Goal: Task Accomplishment & Management: Complete application form

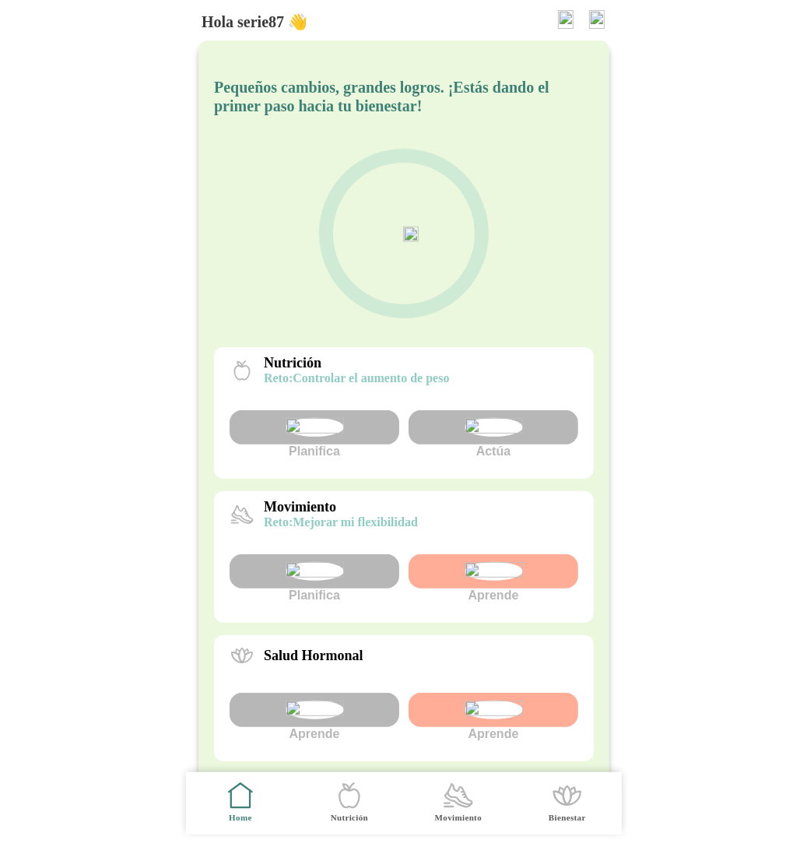
scroll to position [282, 0]
click at [594, 24] on img at bounding box center [597, 19] width 16 height 19
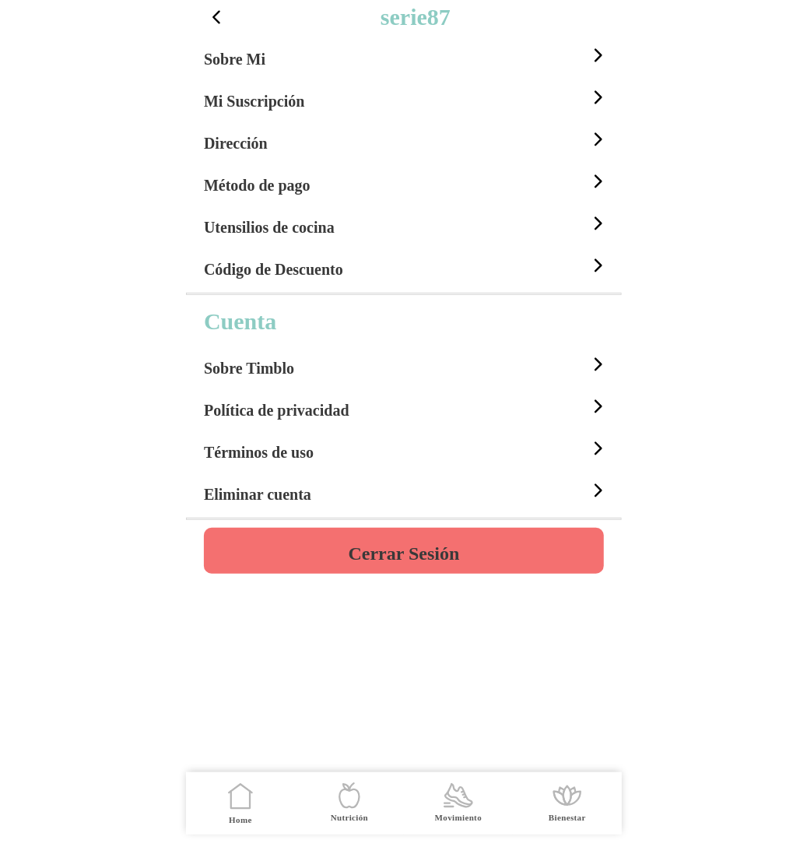
click at [374, 557] on h4 "Cerrar Sesión" at bounding box center [403, 553] width 111 height 19
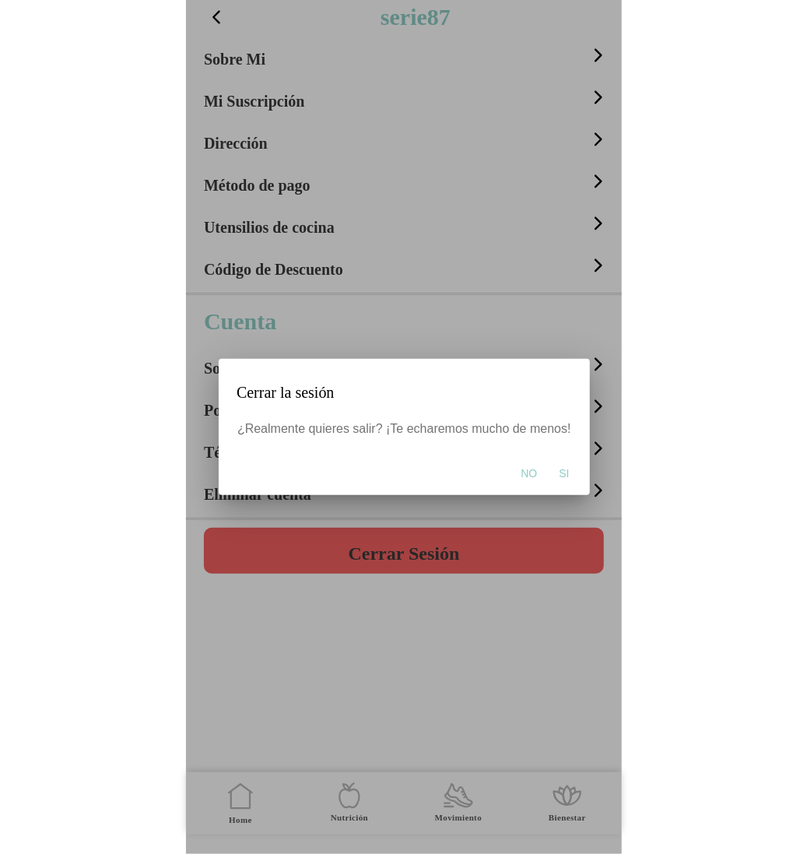
click at [559, 479] on span "Si" at bounding box center [564, 474] width 10 height 16
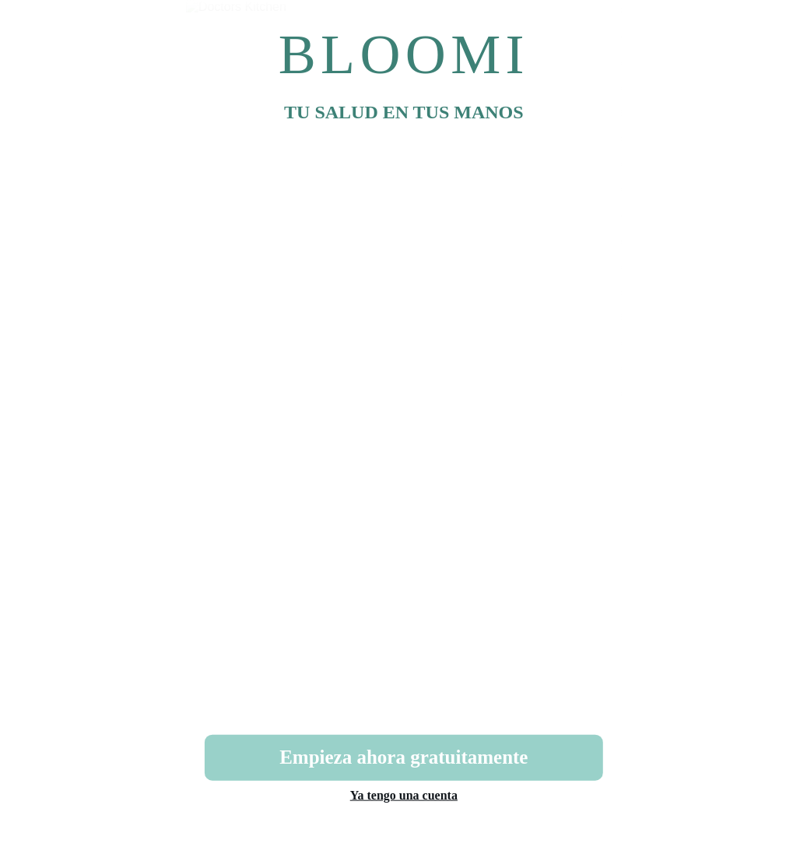
click at [437, 749] on button "Empieza ahora gratuitamente" at bounding box center [404, 758] width 399 height 46
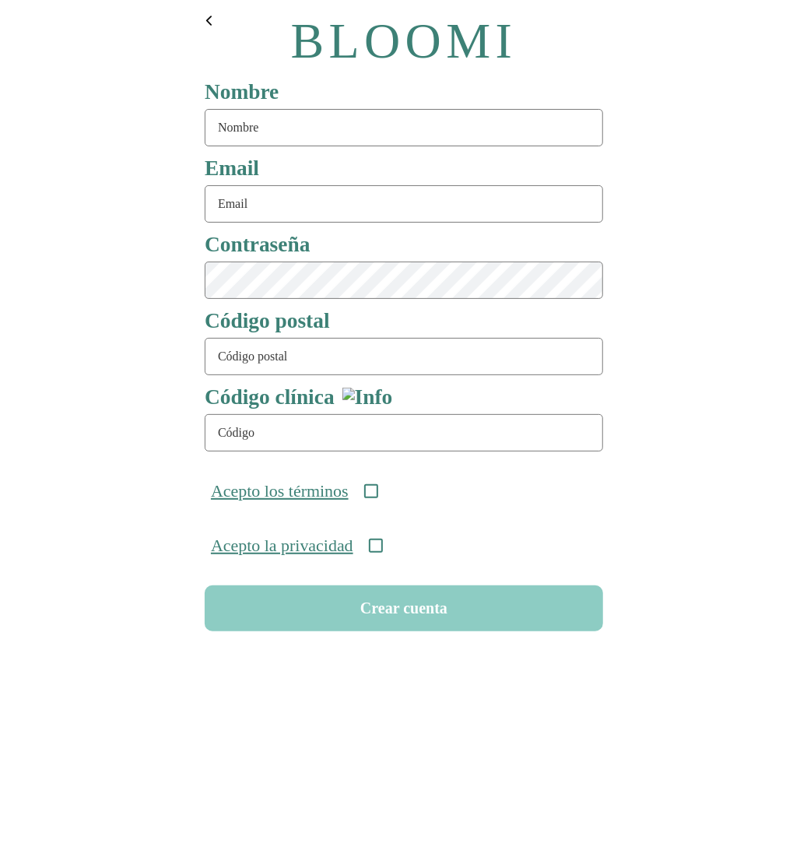
click at [296, 135] on input "text" at bounding box center [404, 127] width 399 height 37
type input "rutines86"
type input "rutine86@test.com"
type input "08911"
type input "ONC-UOM-001"
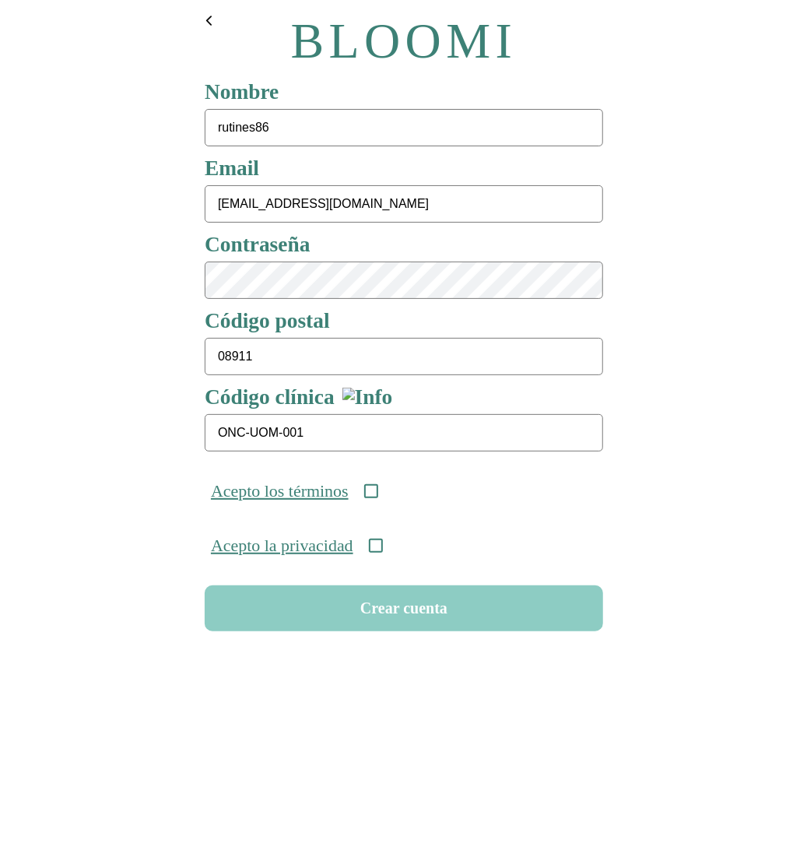
click at [378, 494] on icon at bounding box center [371, 491] width 14 height 14
click at [382, 550] on icon at bounding box center [375, 546] width 14 height 14
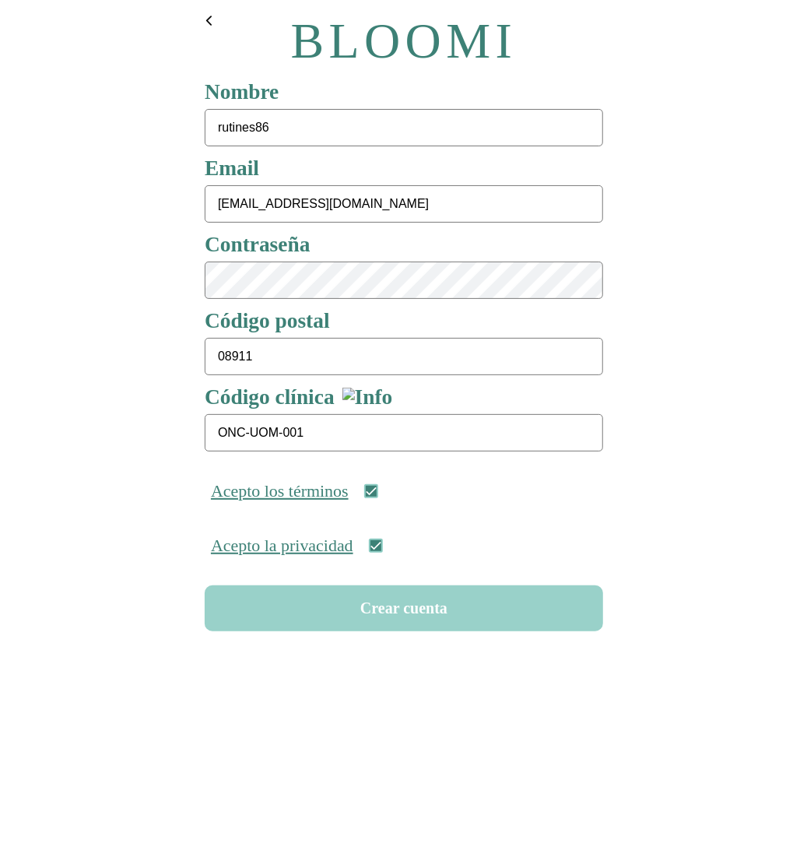
click at [386, 613] on button "Crear cuenta" at bounding box center [404, 608] width 399 height 46
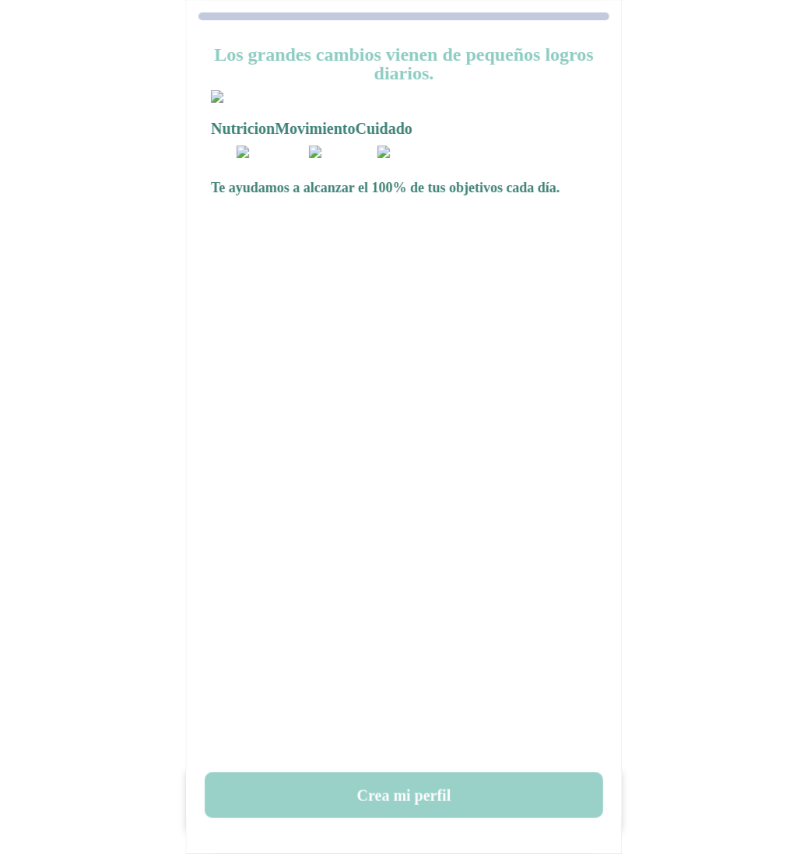
click at [426, 793] on button "Crea mi perfil" at bounding box center [404, 795] width 399 height 46
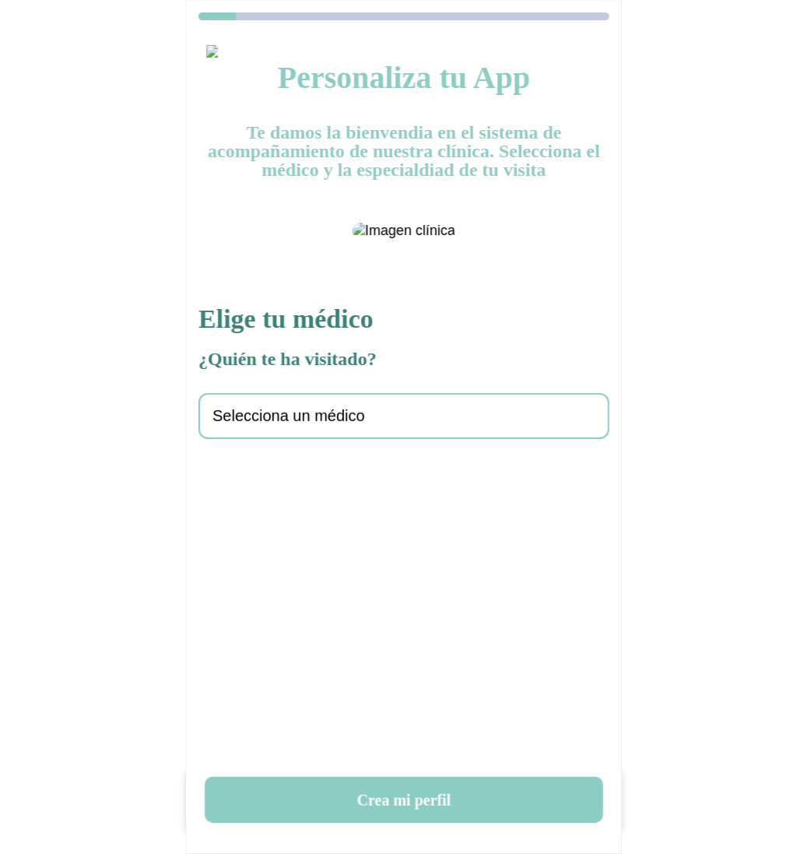
click at [316, 425] on span "Selecciona un médico" at bounding box center [289, 416] width 153 height 18
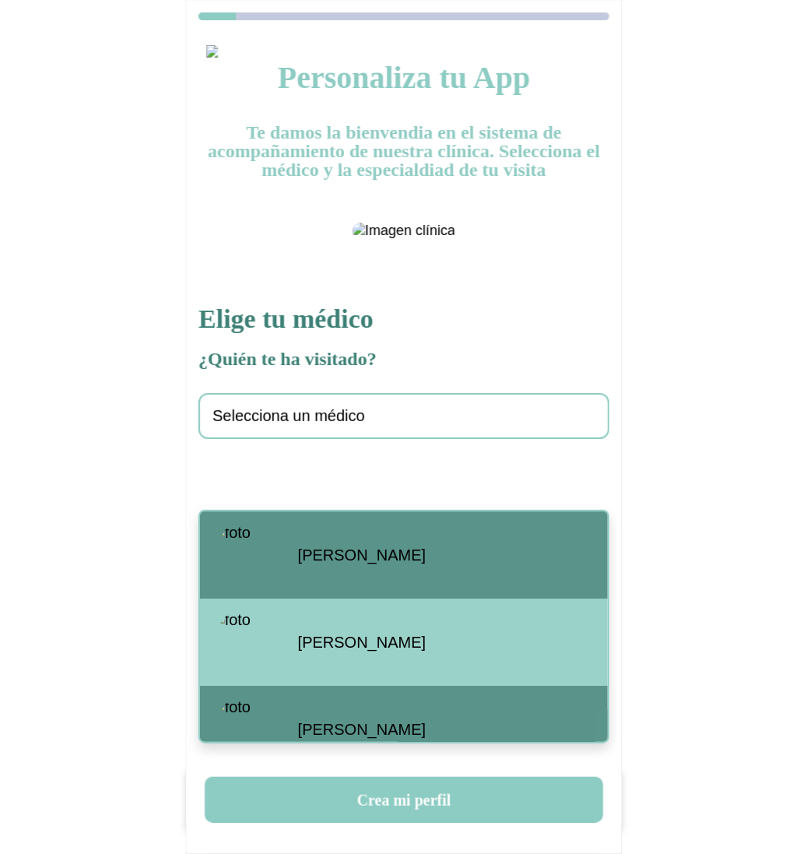
click at [317, 552] on span "[PERSON_NAME]" at bounding box center [362, 556] width 128 height 18
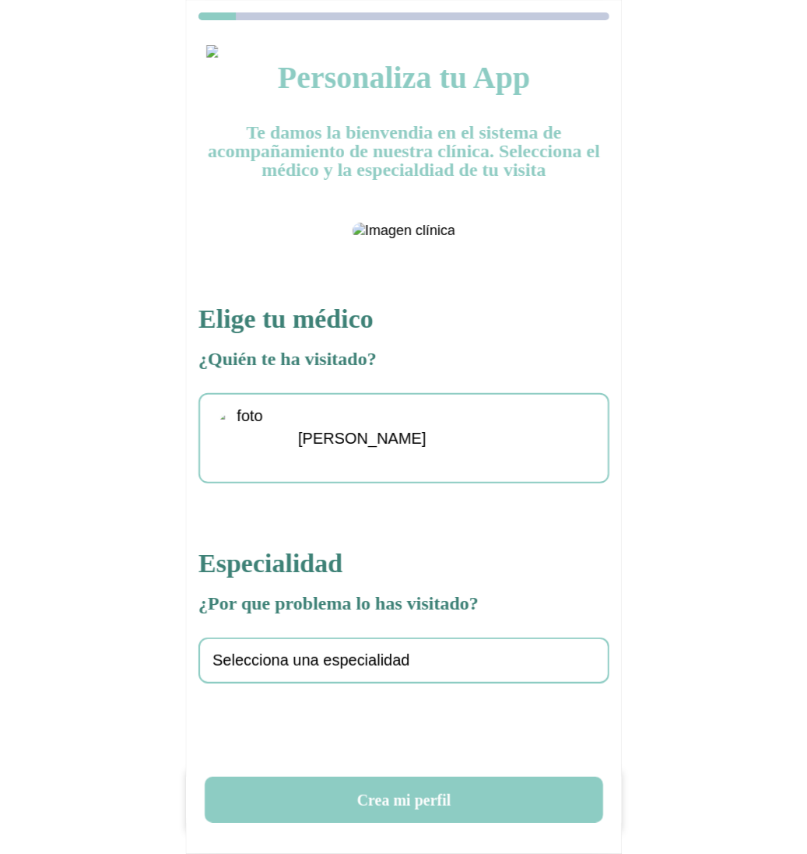
click at [315, 670] on span "Selecciona una especialidad" at bounding box center [312, 661] width 198 height 18
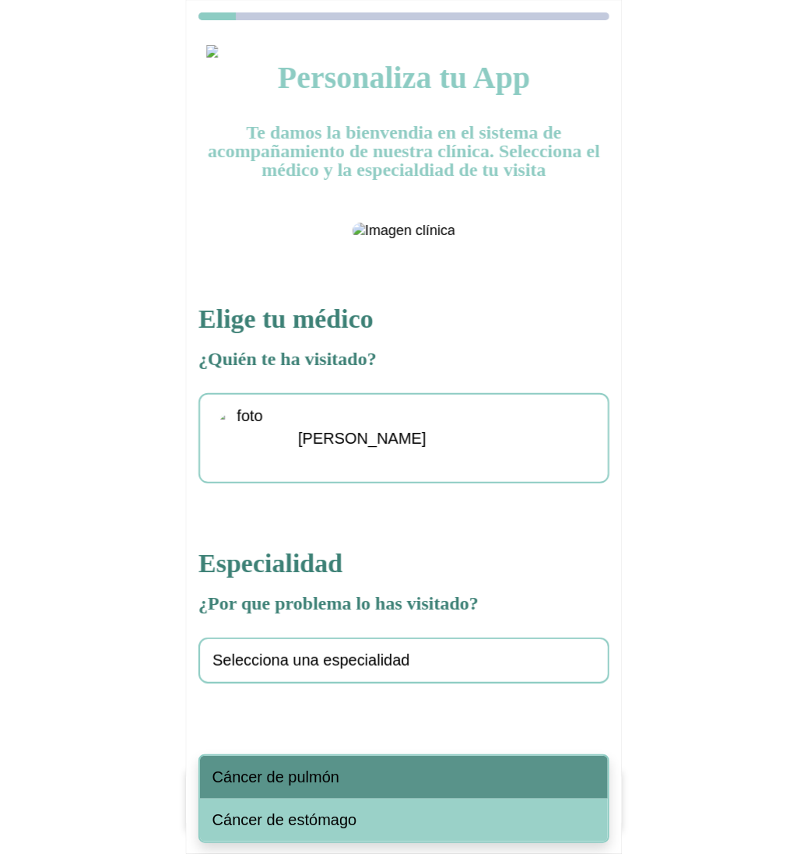
click at [321, 765] on div "Cáncer de pulmón" at bounding box center [404, 777] width 408 height 43
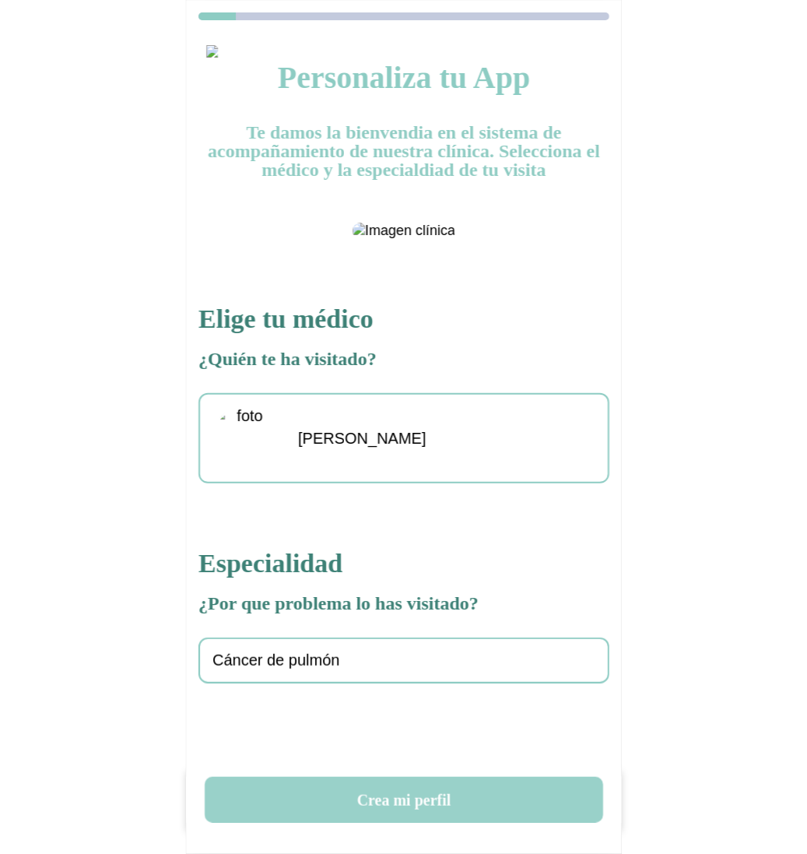
click at [385, 792] on button "Crea mi perfil" at bounding box center [404, 800] width 399 height 46
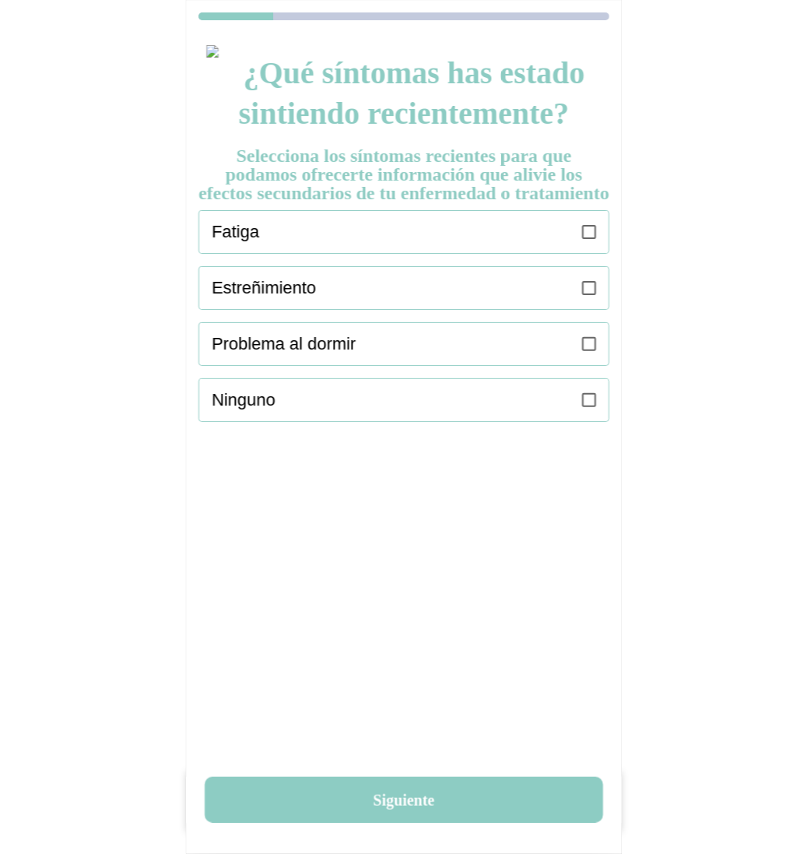
click at [583, 239] on icon at bounding box center [589, 232] width 14 height 14
click at [591, 297] on label at bounding box center [589, 288] width 14 height 42
click at [591, 351] on icon at bounding box center [589, 344] width 14 height 14
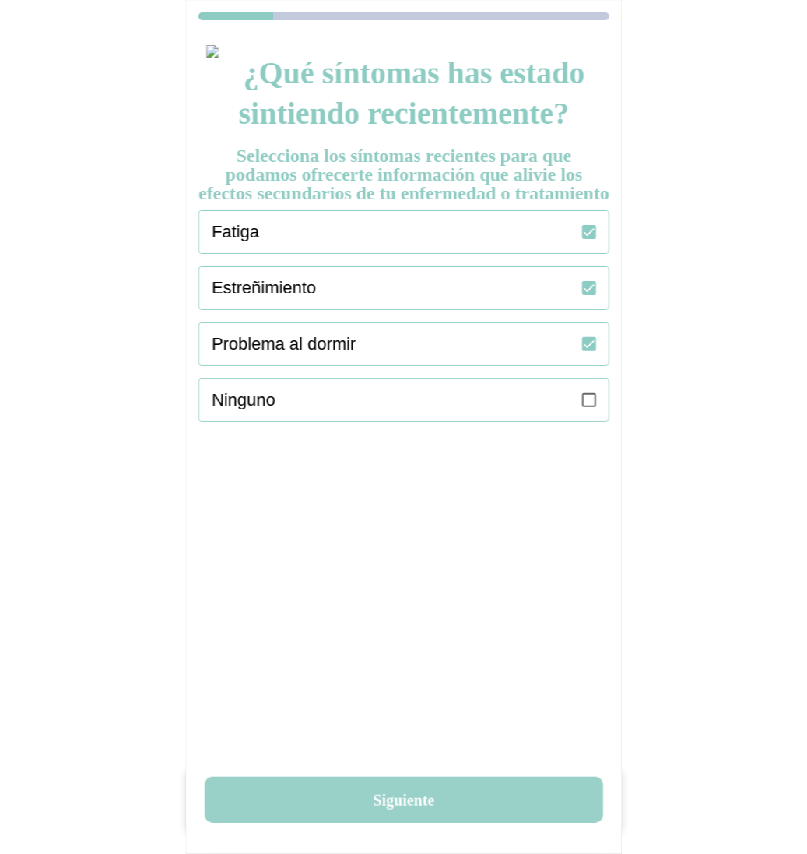
click at [375, 808] on button "Siguiente" at bounding box center [404, 800] width 399 height 46
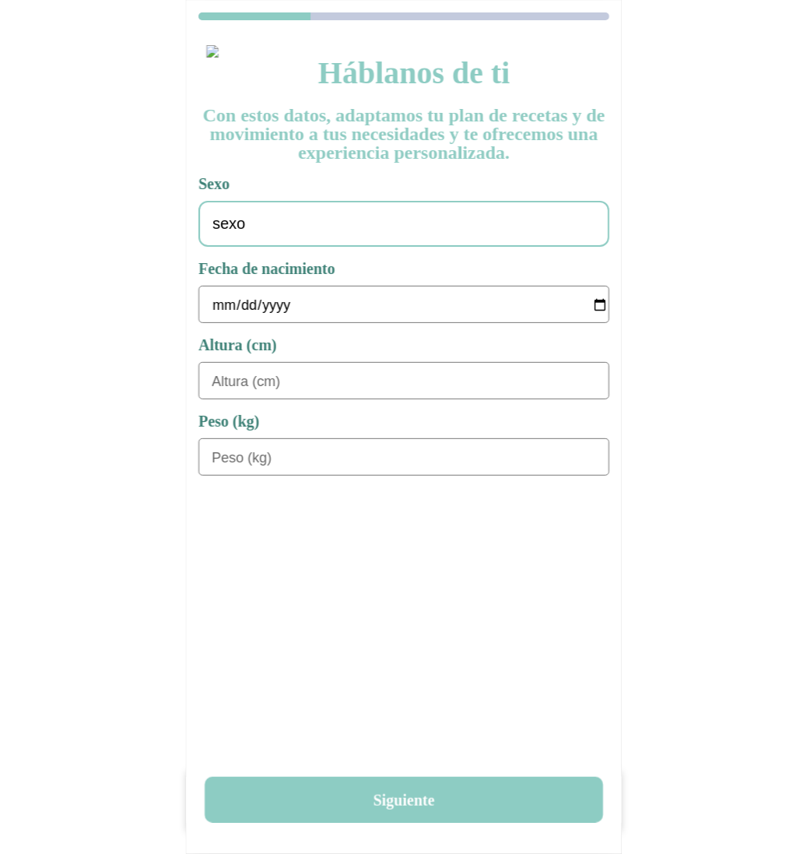
click at [323, 229] on div "sexo" at bounding box center [404, 224] width 411 height 46
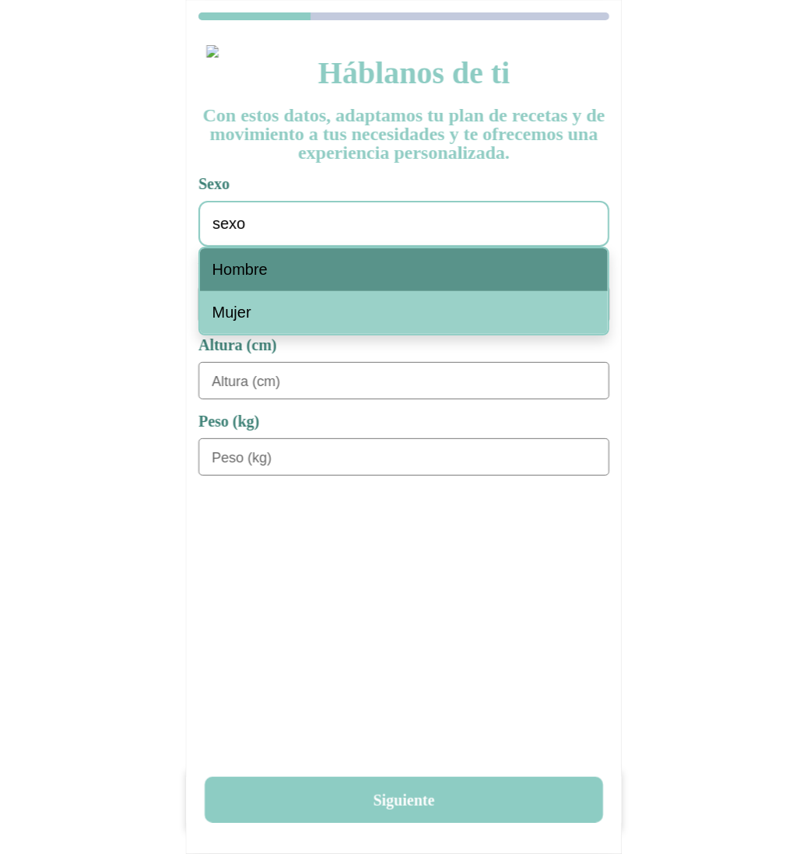
click at [254, 261] on span "Hombre" at bounding box center [240, 270] width 55 height 18
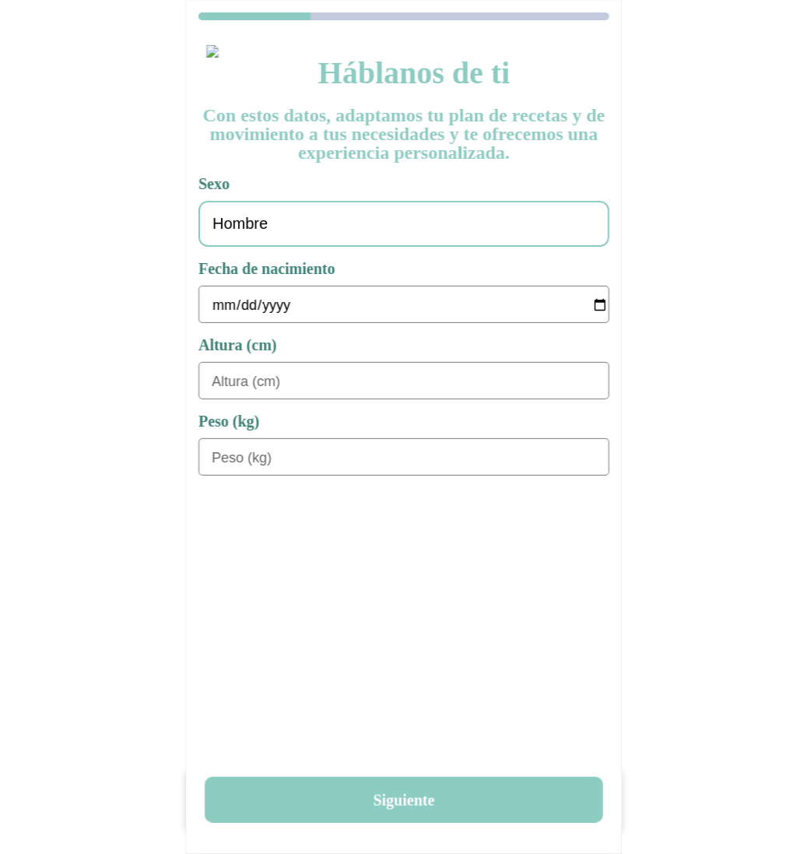
click at [216, 308] on input "date" at bounding box center [410, 305] width 397 height 37
type input "[DATE]"
type input "180"
type input "1"
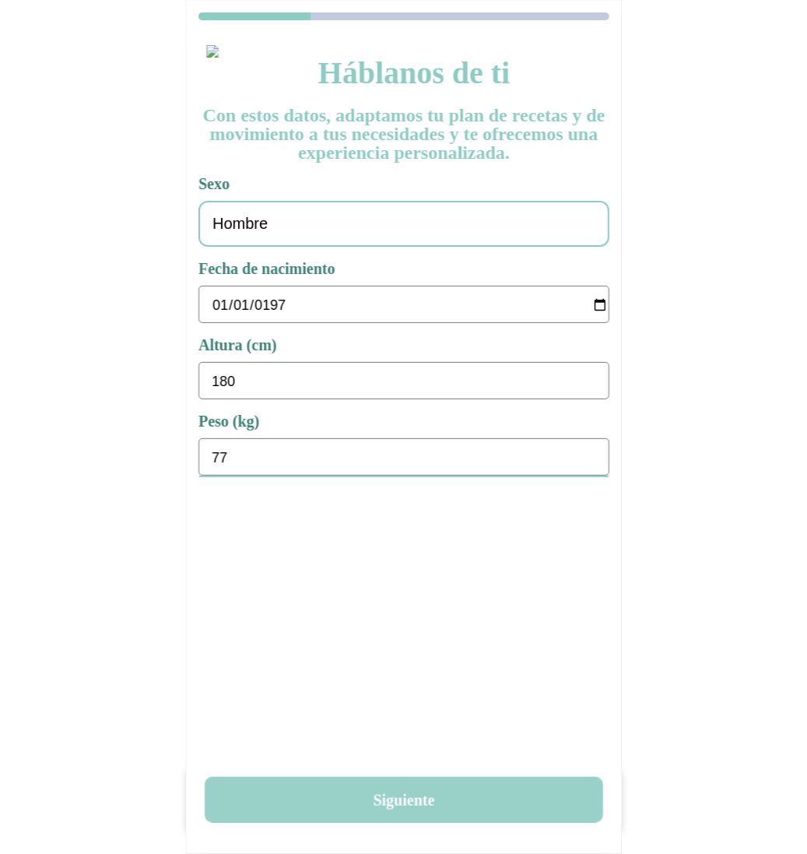
type input "77"
click at [398, 789] on button "Siguiente" at bounding box center [404, 800] width 399 height 46
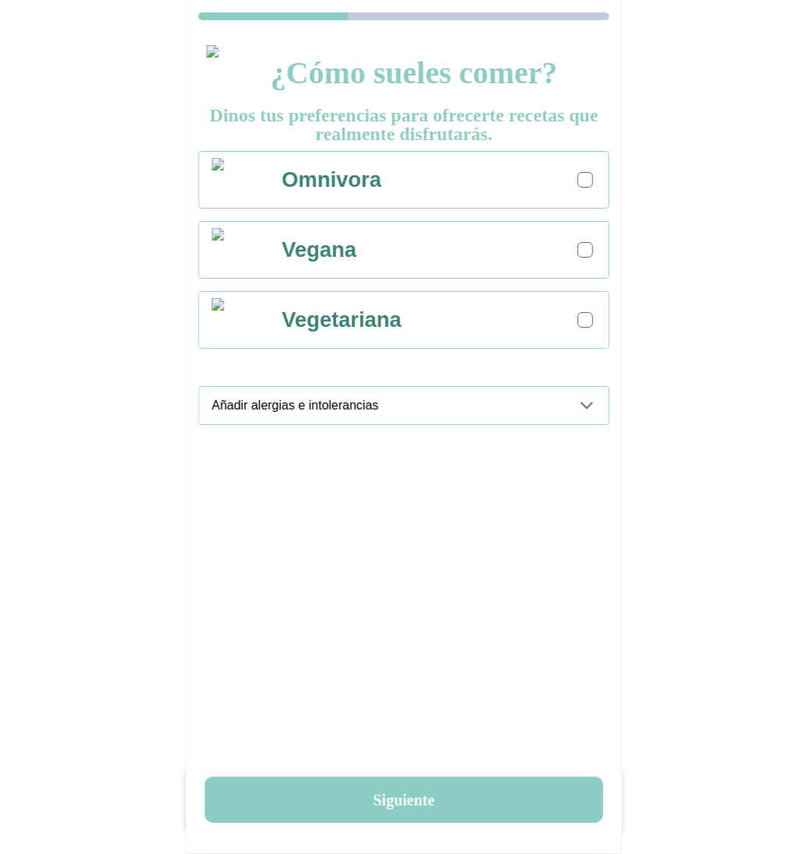
click at [587, 178] on div at bounding box center [585, 180] width 9 height 9
click at [591, 410] on icon at bounding box center [587, 405] width 19 height 19
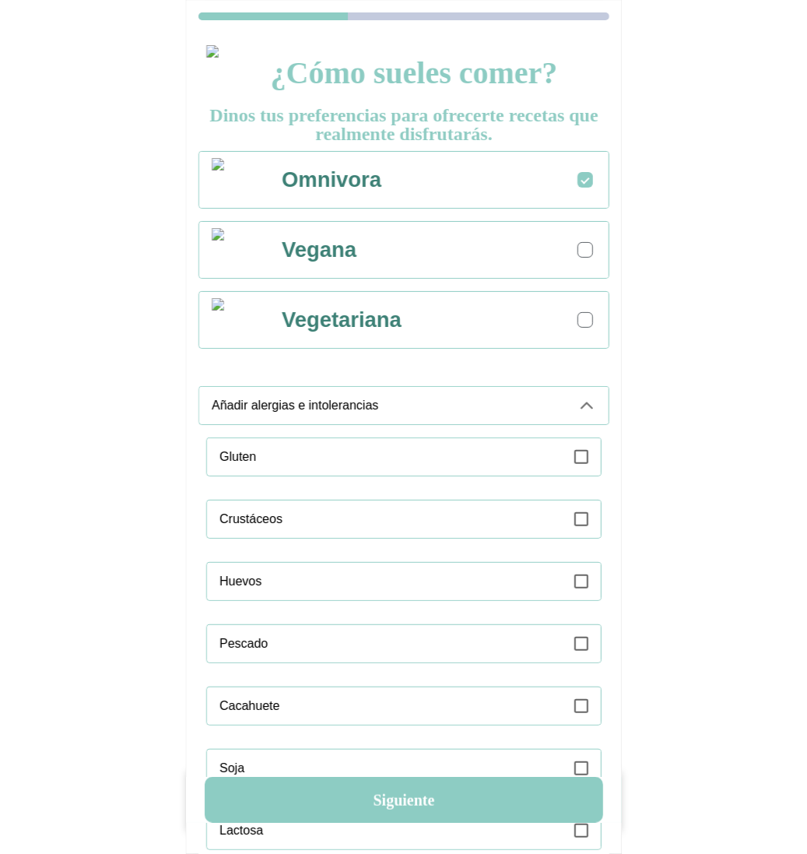
click at [585, 457] on icon at bounding box center [582, 457] width 14 height 14
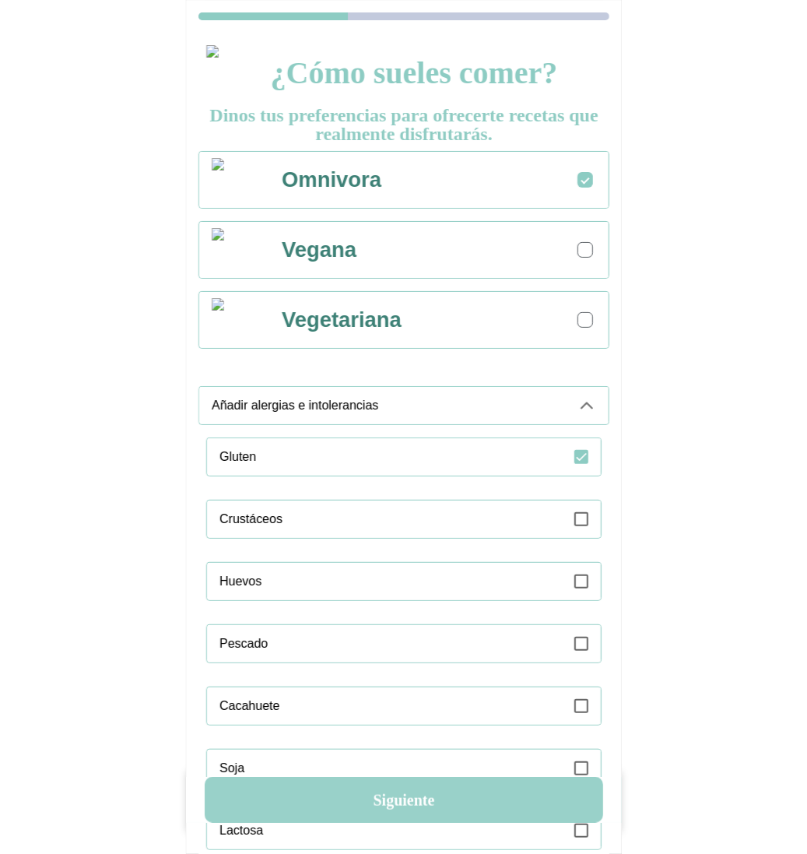
click at [402, 805] on button "Siguiente" at bounding box center [404, 800] width 399 height 46
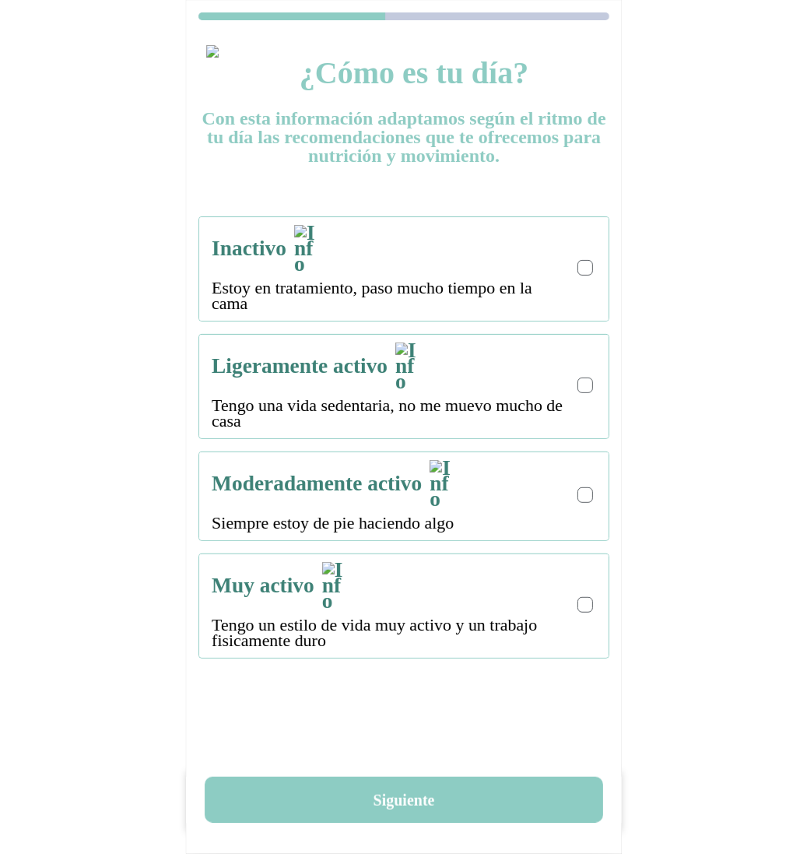
click at [589, 261] on div at bounding box center [586, 268] width 16 height 16
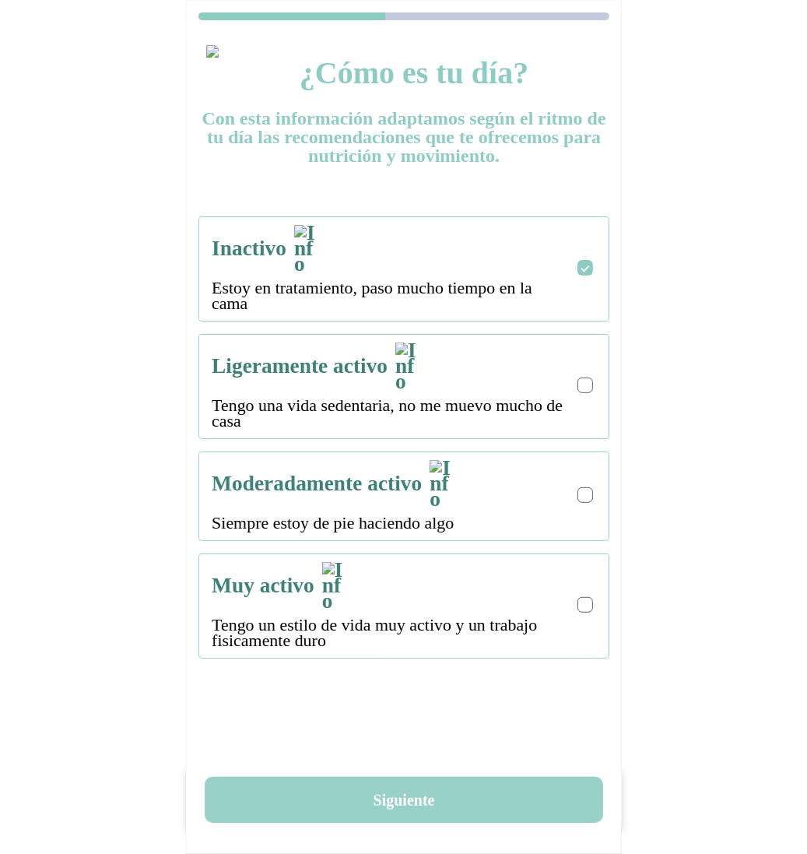
click at [414, 800] on button "Siguiente" at bounding box center [404, 800] width 399 height 46
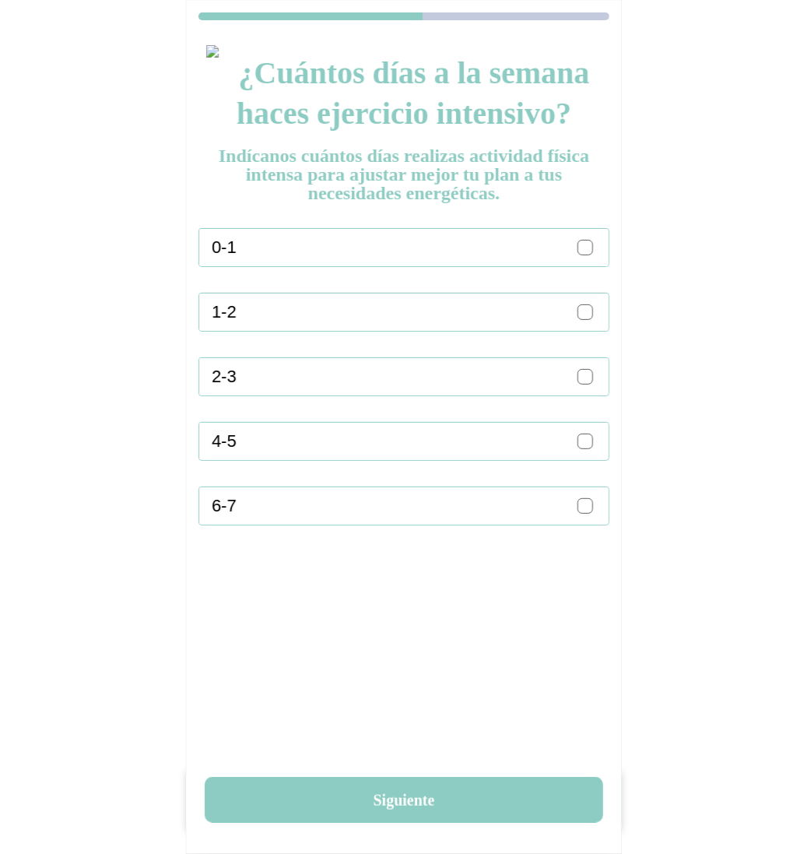
click at [583, 251] on div at bounding box center [585, 247] width 9 height 9
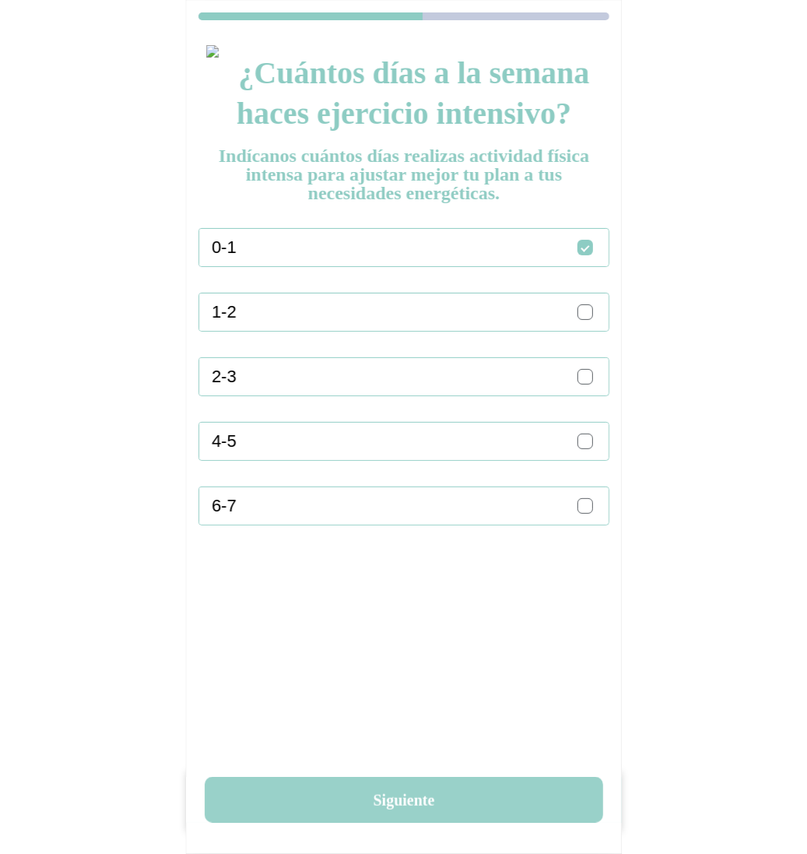
click at [433, 814] on button "Siguiente" at bounding box center [404, 800] width 399 height 46
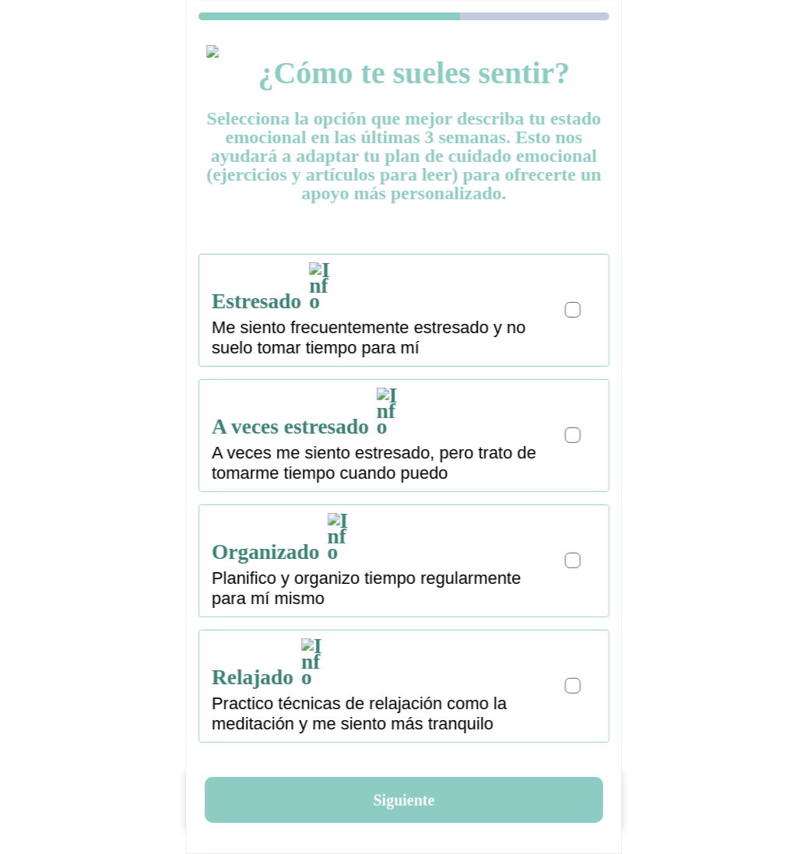
click at [571, 431] on div at bounding box center [572, 435] width 9 height 9
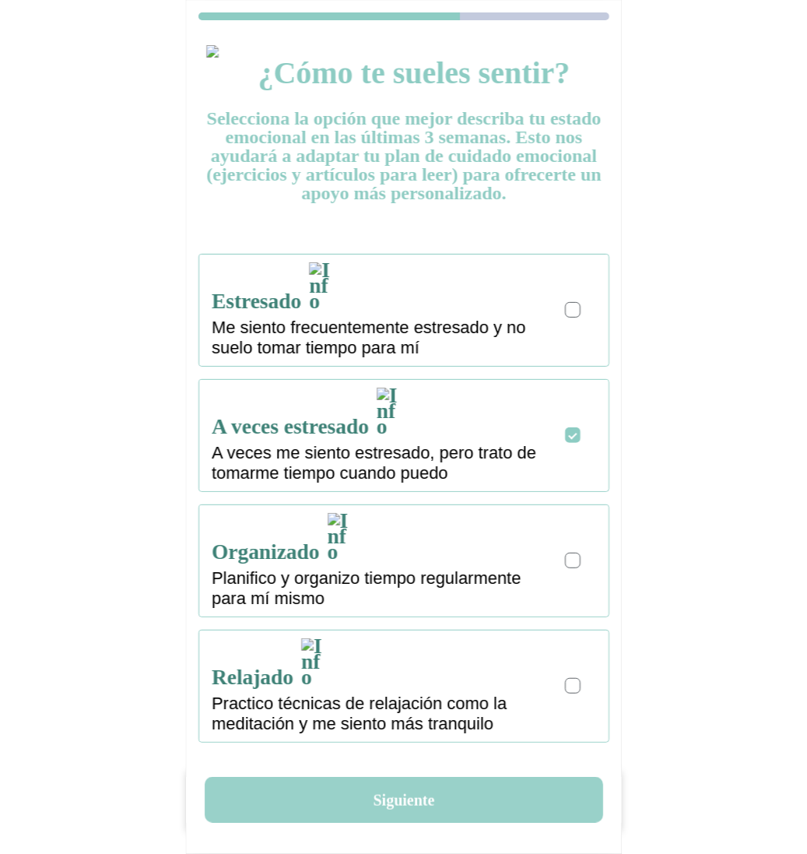
click at [429, 807] on button "Siguiente" at bounding box center [404, 800] width 399 height 46
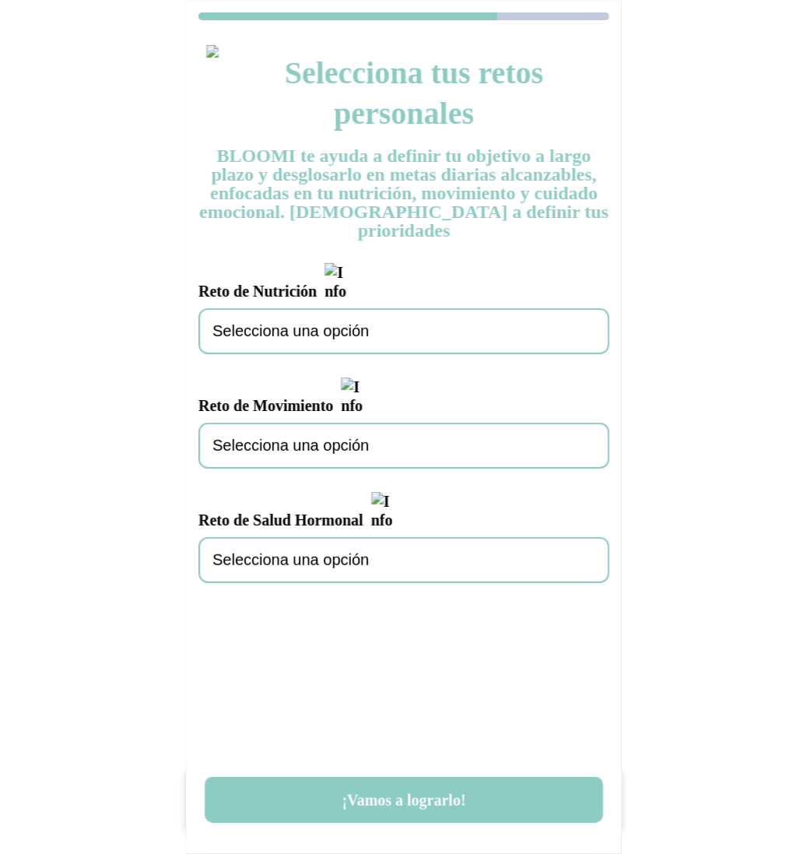
click at [304, 322] on span "Selecciona una opción" at bounding box center [291, 331] width 156 height 18
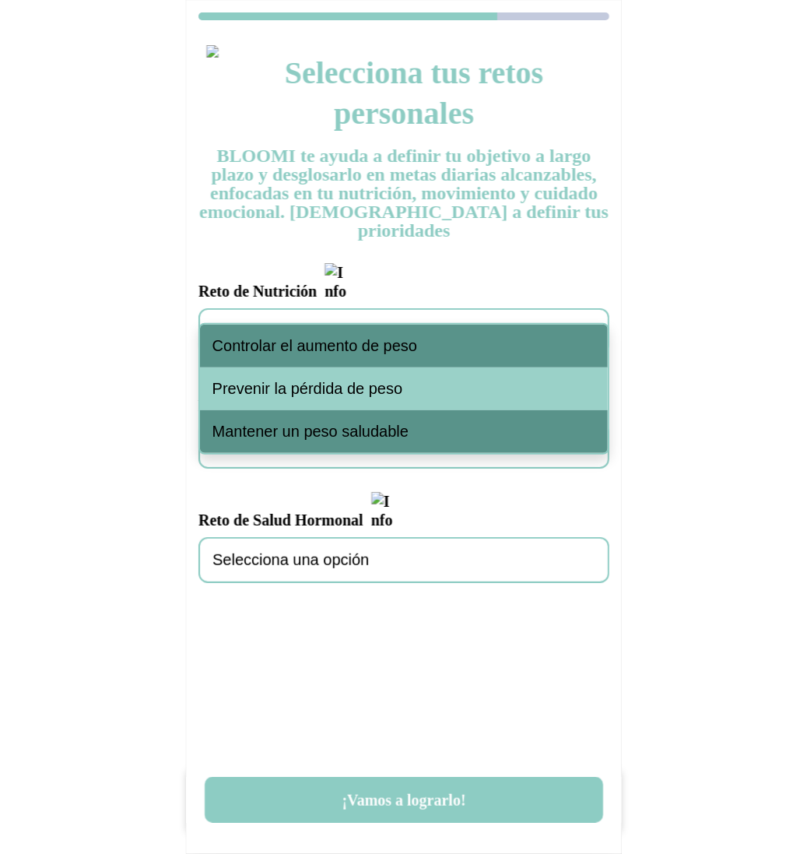
click at [314, 346] on span "Controlar el aumento de peso" at bounding box center [316, 346] width 206 height 18
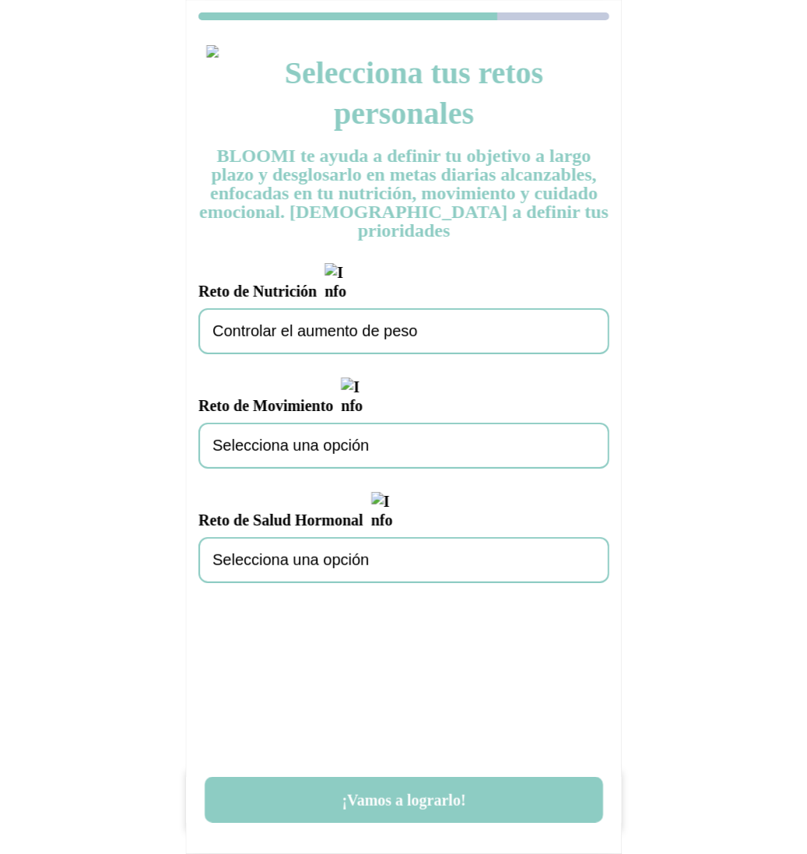
click at [311, 423] on div "Selecciona una opción" at bounding box center [404, 446] width 411 height 46
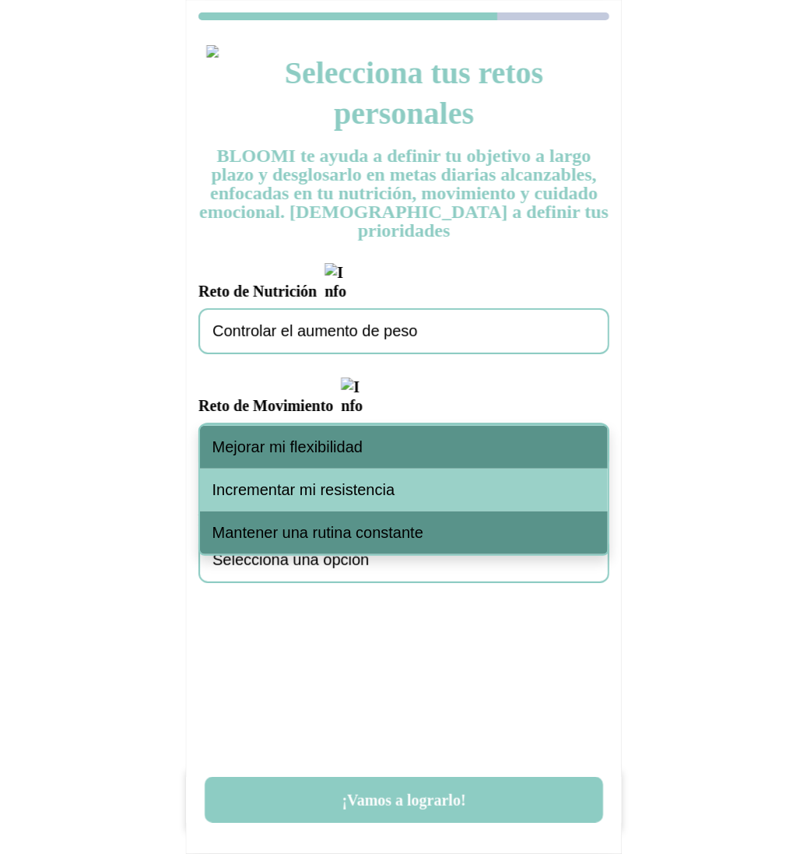
click at [315, 456] on span "Mejorar mi flexibilidad" at bounding box center [288, 447] width 150 height 18
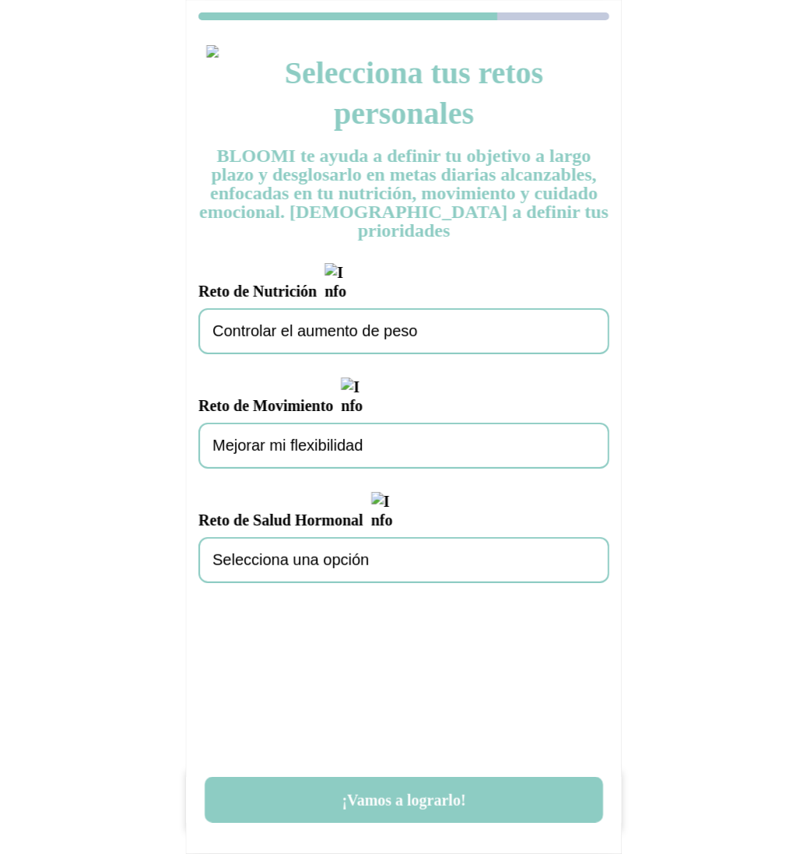
click at [311, 551] on span "Selecciona una opción" at bounding box center [291, 560] width 156 height 18
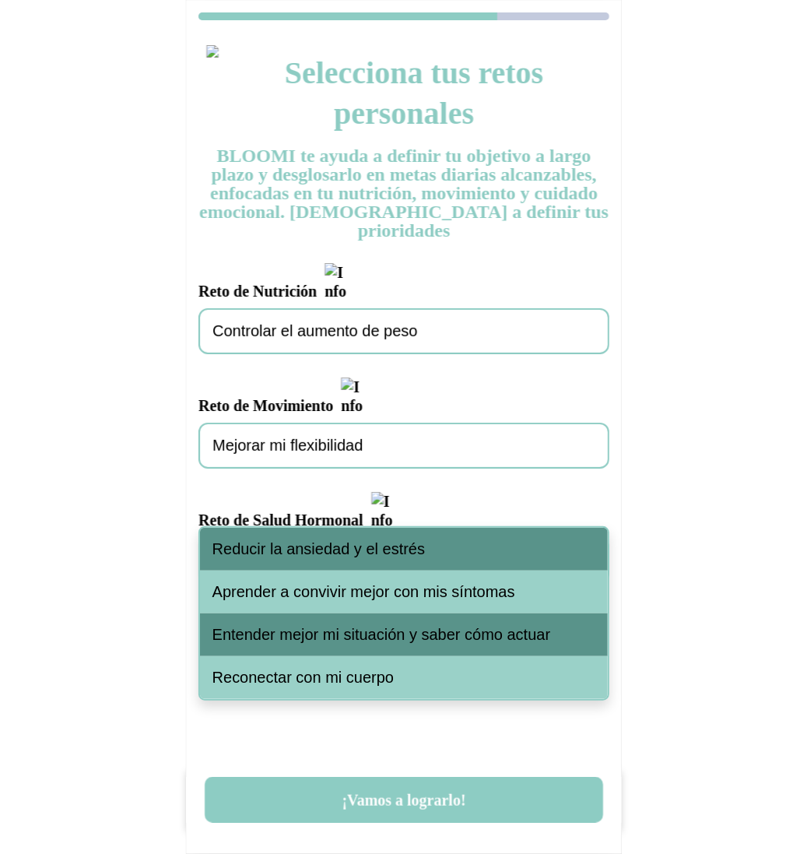
click at [315, 547] on span "Reducir la ansiedad y el estrés" at bounding box center [319, 549] width 213 height 18
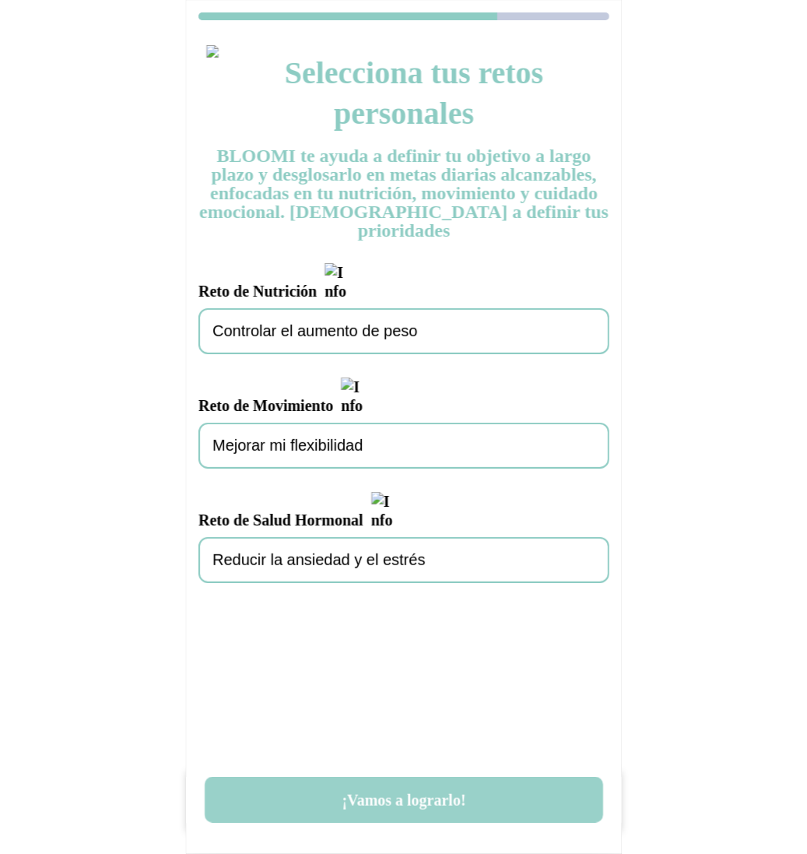
click at [416, 798] on button "¡Vamos a lograrlo!" at bounding box center [404, 800] width 399 height 46
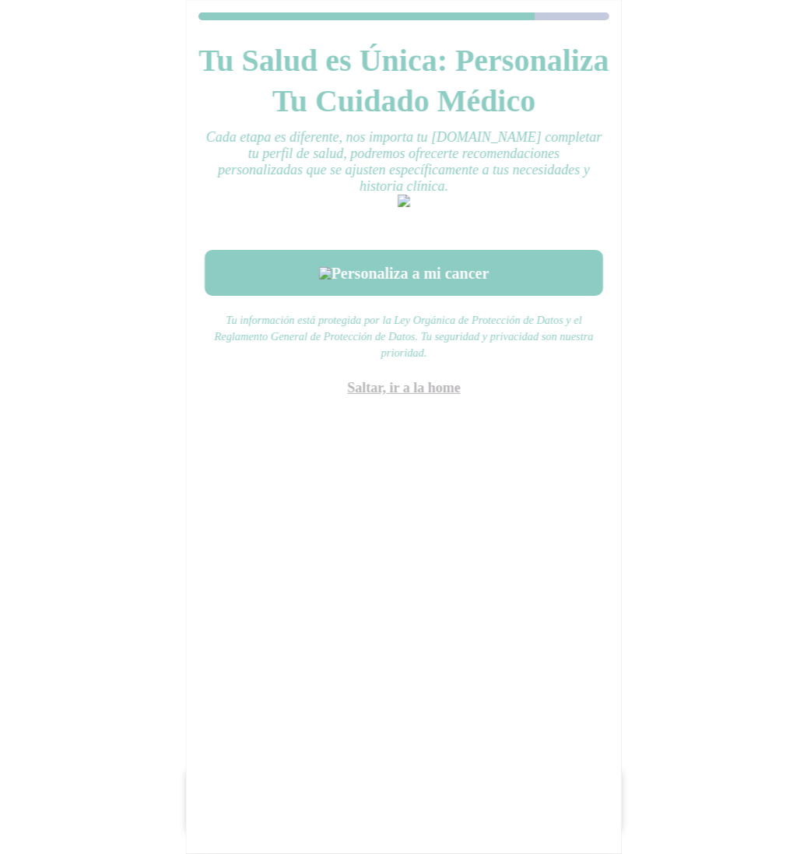
click at [425, 396] on link "Saltar, ir a la home" at bounding box center [404, 388] width 114 height 16
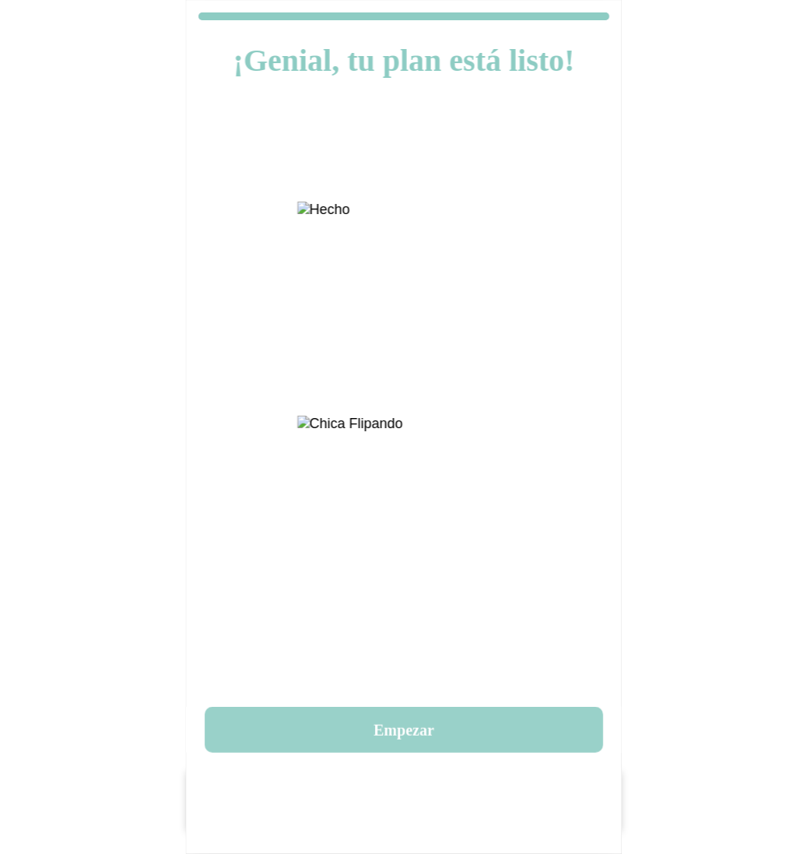
click at [392, 740] on button "Empezar" at bounding box center [404, 730] width 399 height 46
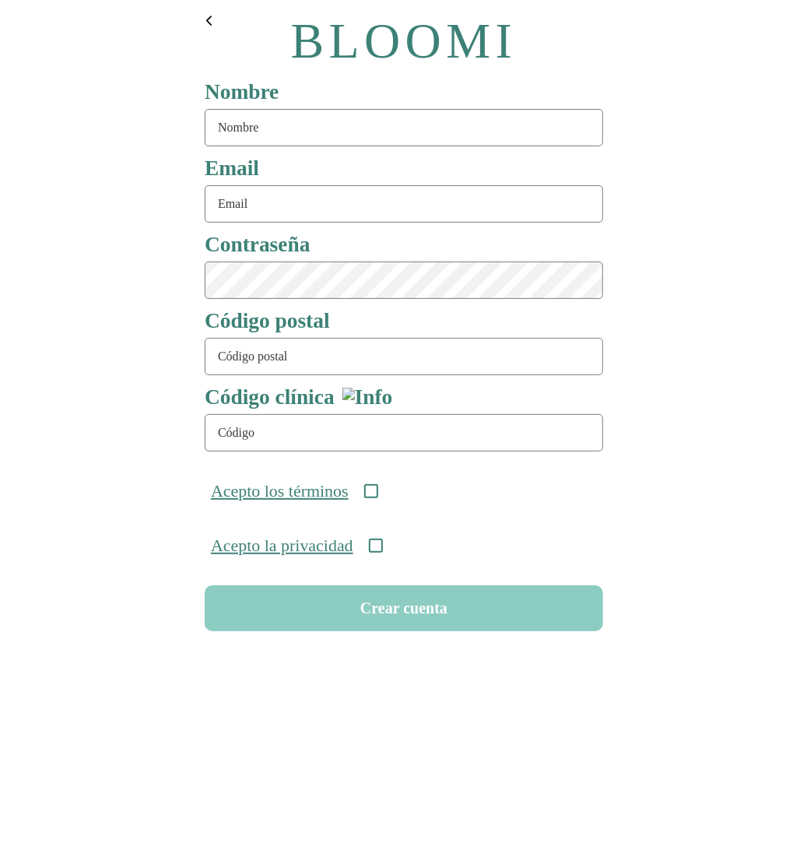
click at [297, 128] on input "text" at bounding box center [404, 127] width 399 height 37
type input "rutines85"
type input "[EMAIL_ADDRESS][DOMAIN_NAME]"
type input "08911"
type input "ONC-UOM-001"
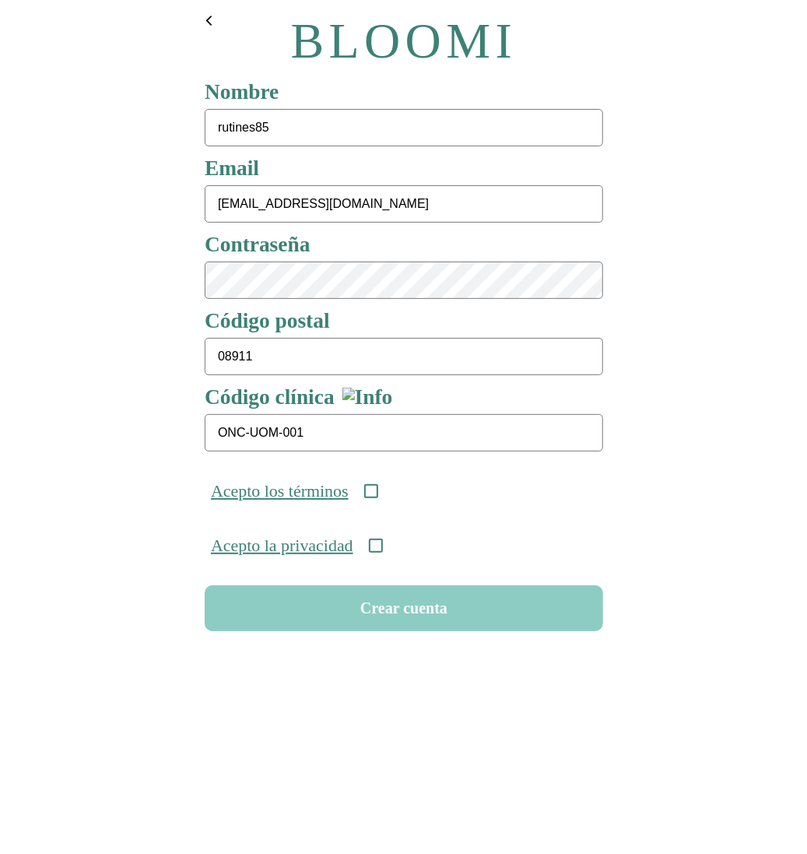
click at [378, 494] on icon at bounding box center [371, 491] width 14 height 14
click at [382, 548] on icon at bounding box center [375, 546] width 14 height 14
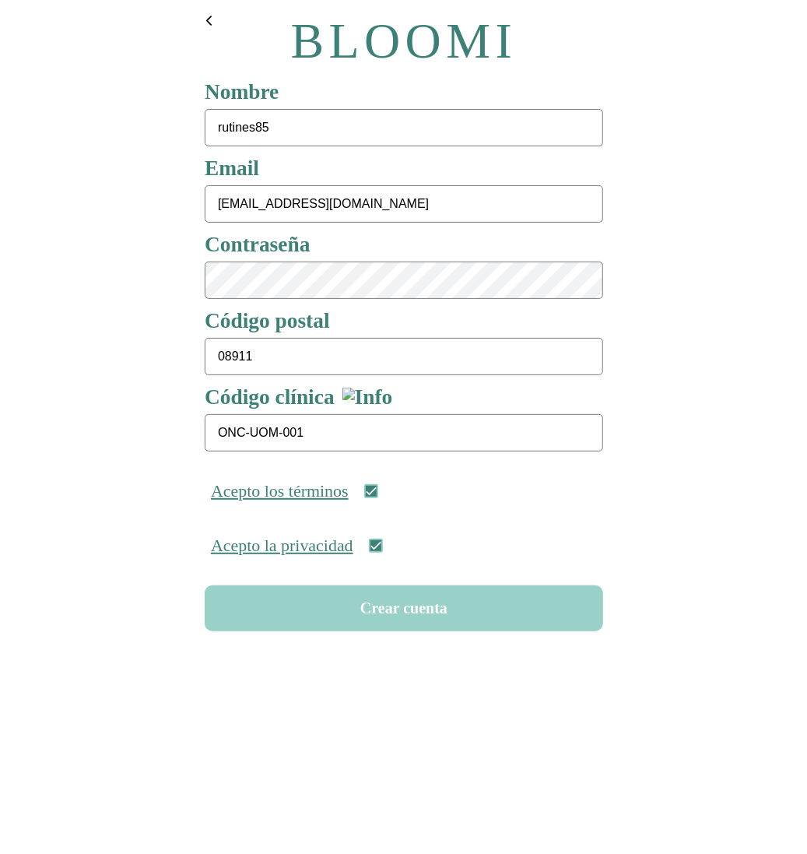
click at [400, 613] on button "Crear cuenta" at bounding box center [404, 608] width 399 height 46
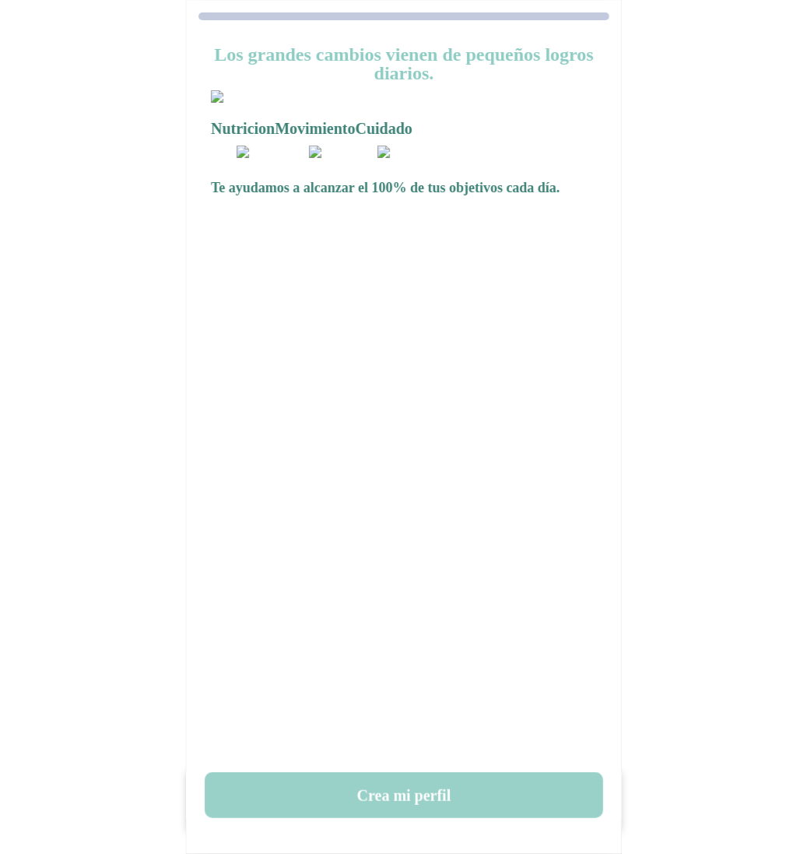
click at [403, 797] on button "Crea mi perfil" at bounding box center [404, 795] width 399 height 46
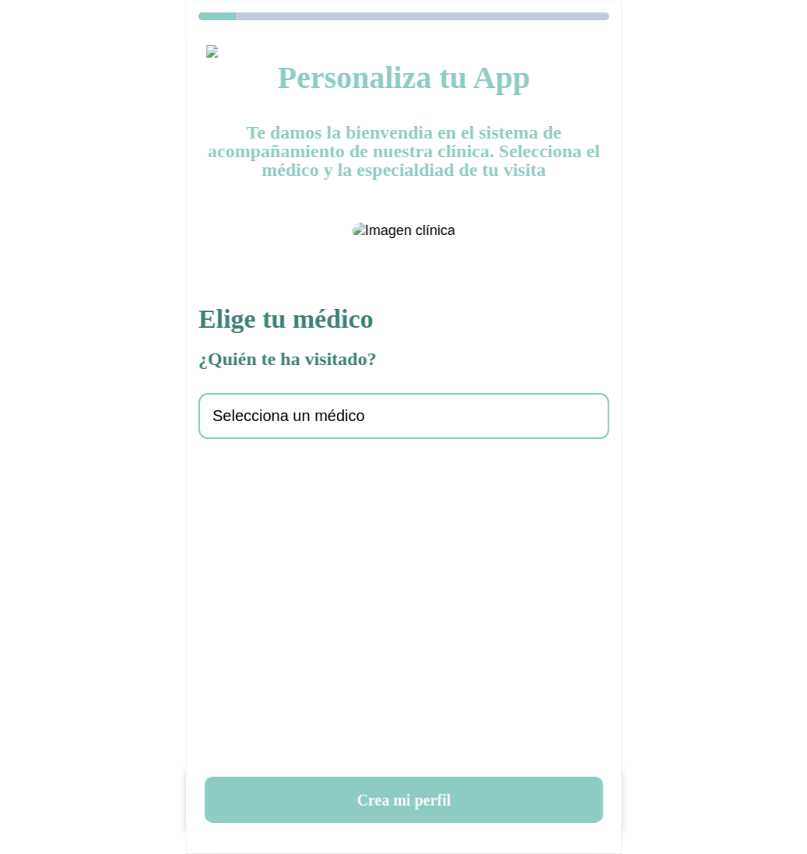
click at [274, 425] on span "Selecciona un médico" at bounding box center [289, 416] width 153 height 18
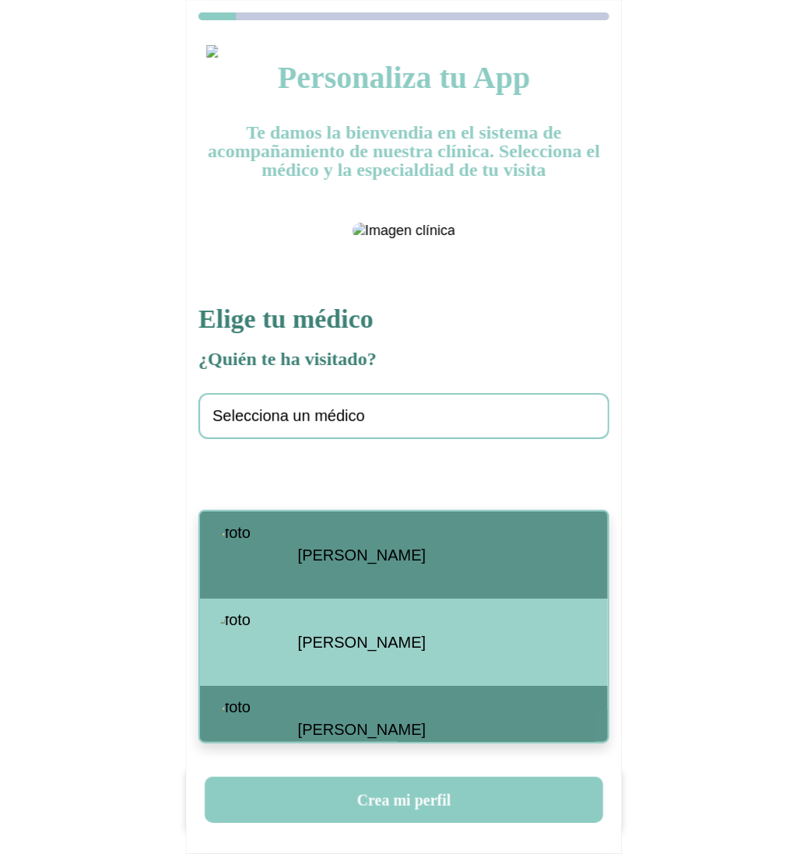
click at [292, 545] on div "[PERSON_NAME]" at bounding box center [404, 555] width 408 height 87
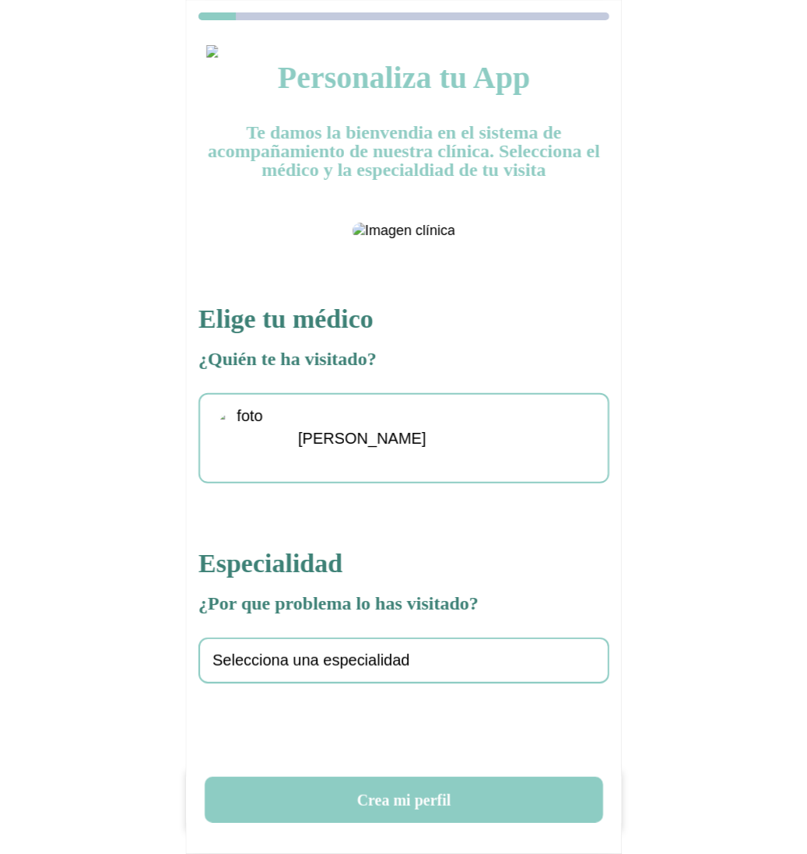
click at [308, 670] on span "Selecciona una especialidad" at bounding box center [312, 661] width 198 height 18
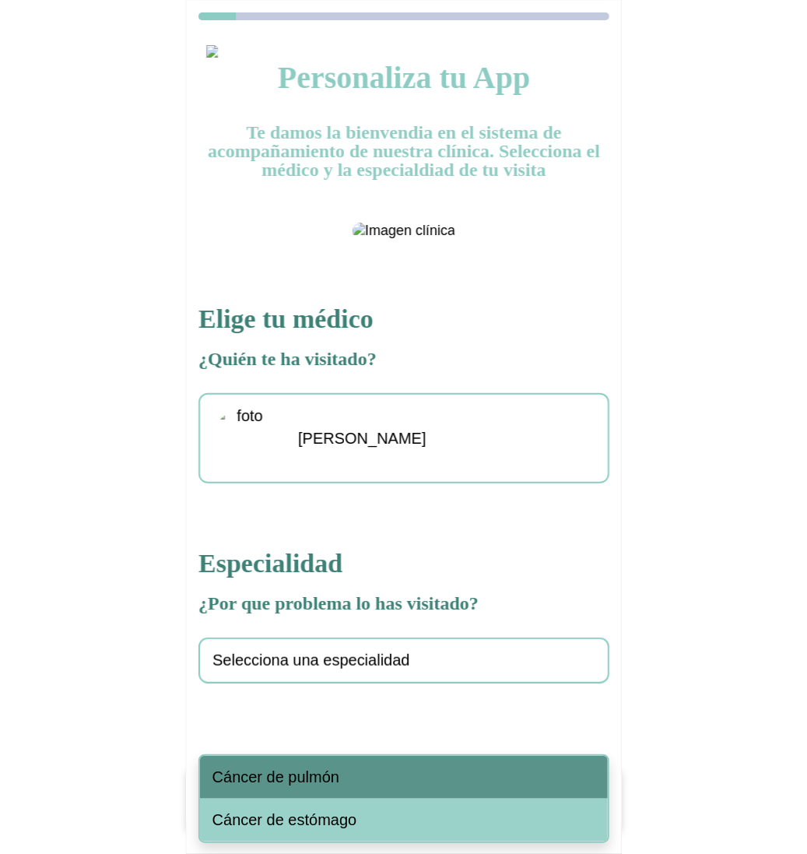
click at [321, 768] on span "Cáncer de pulmón" at bounding box center [276, 777] width 127 height 18
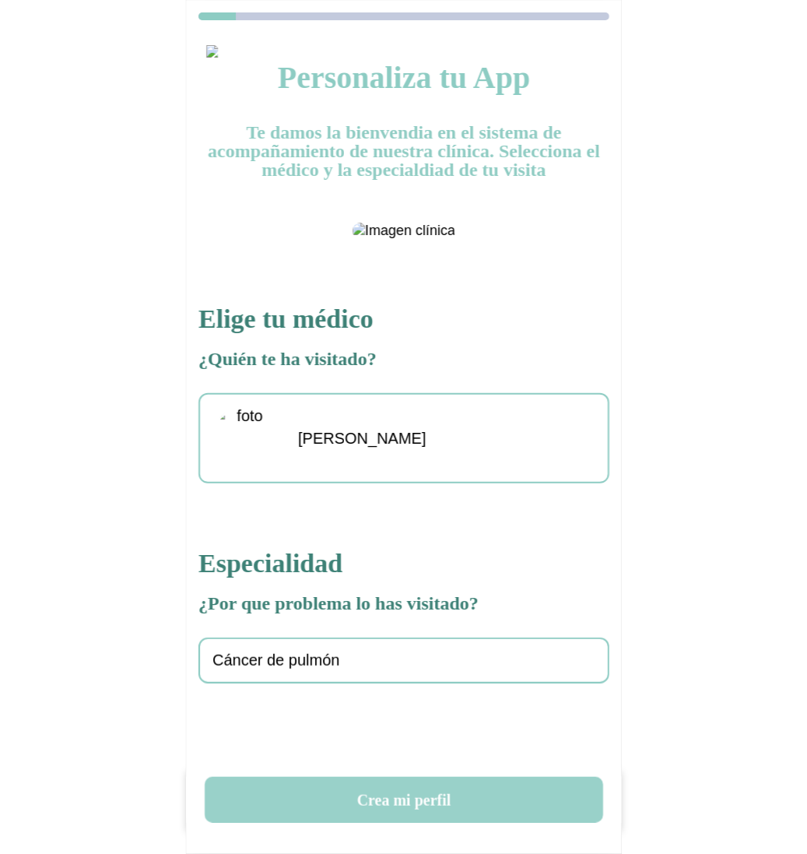
click at [371, 810] on button "Crea mi perfil" at bounding box center [404, 800] width 399 height 46
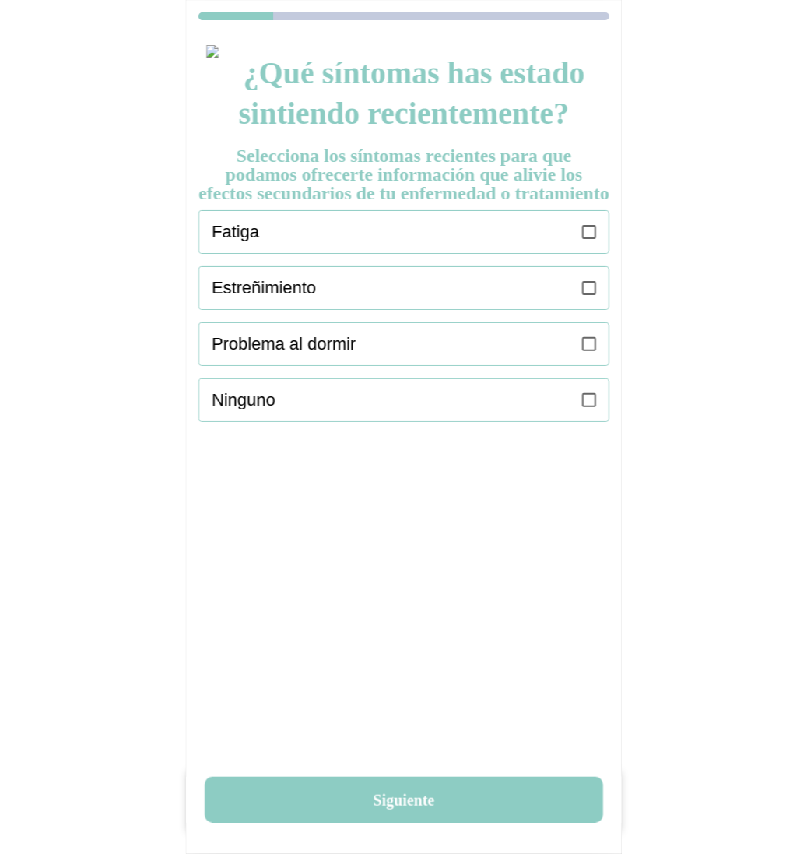
click at [588, 239] on icon at bounding box center [589, 232] width 14 height 14
click at [590, 295] on icon at bounding box center [589, 288] width 14 height 14
click at [589, 351] on icon at bounding box center [589, 344] width 14 height 14
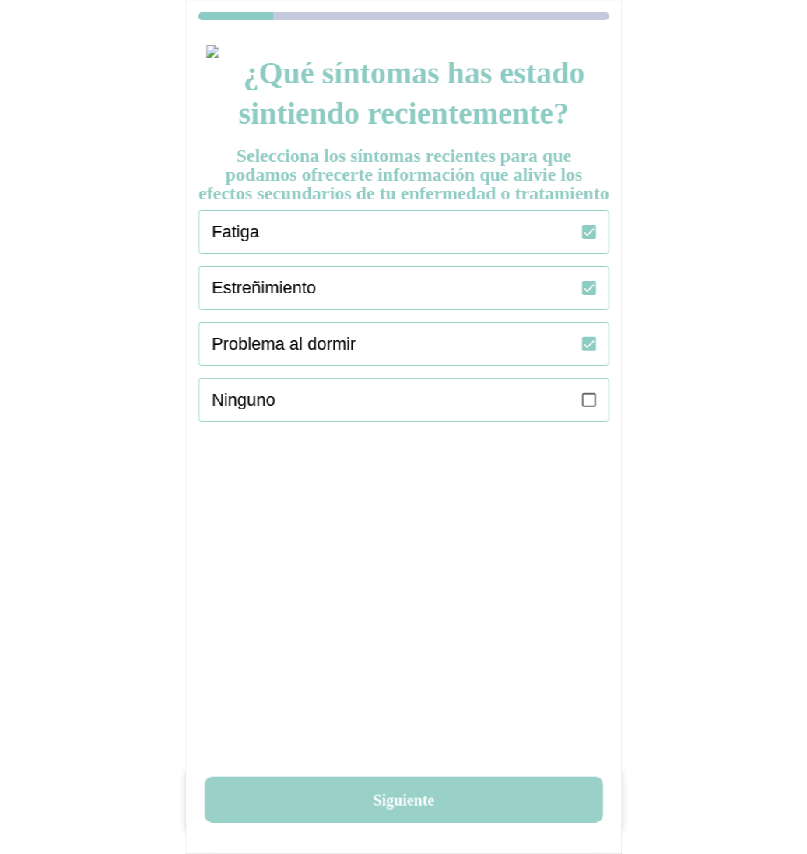
click at [378, 789] on button "Siguiente" at bounding box center [404, 800] width 399 height 46
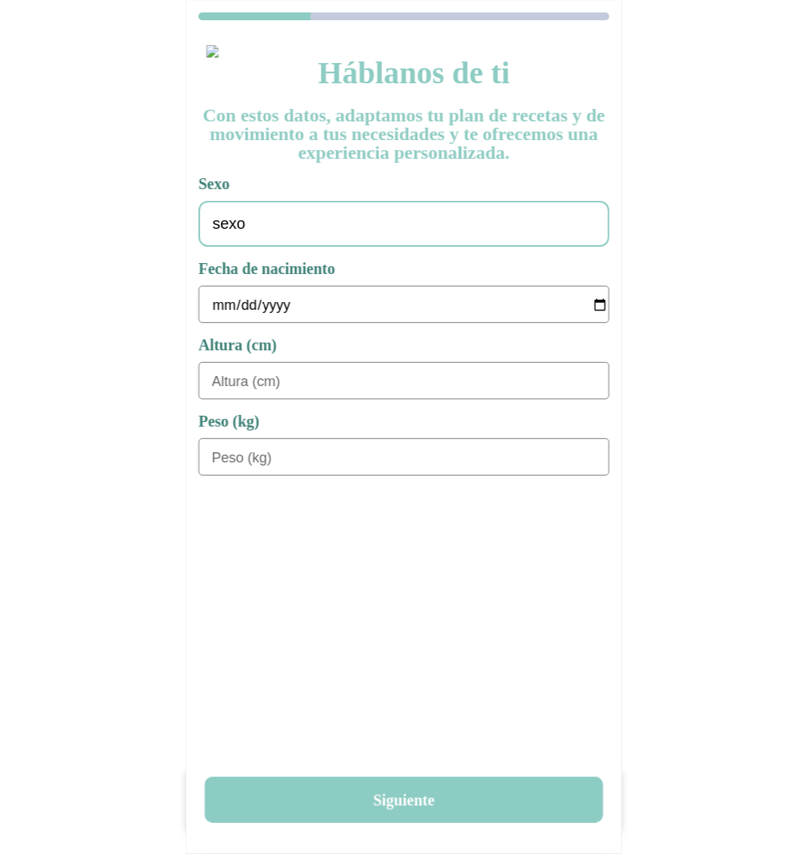
click at [406, 229] on div "sexo" at bounding box center [404, 224] width 411 height 46
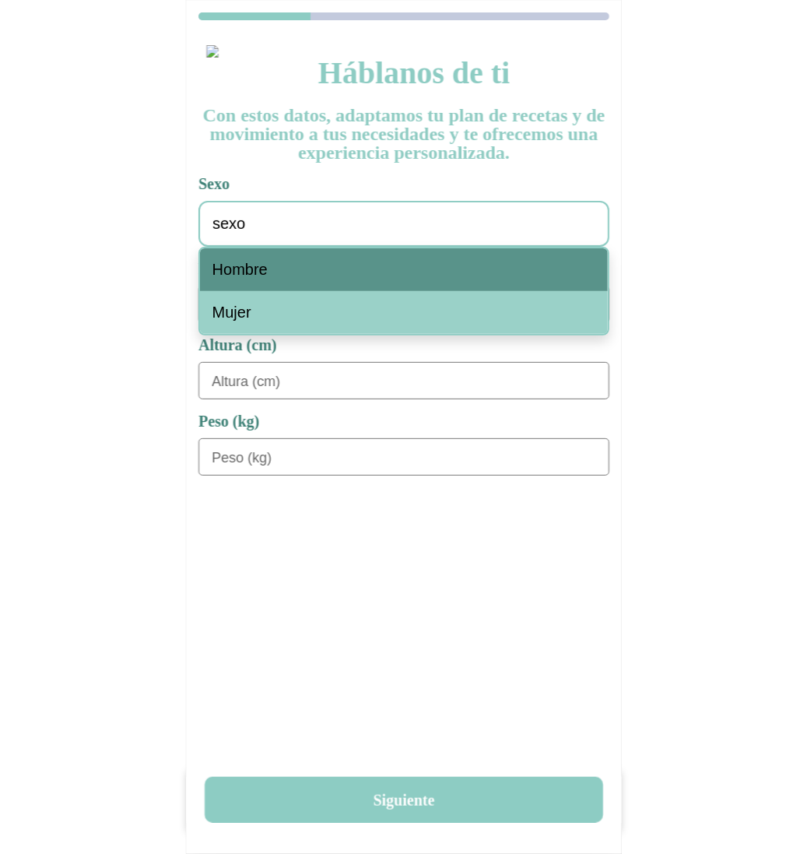
click at [366, 272] on div "Hombre" at bounding box center [404, 269] width 408 height 43
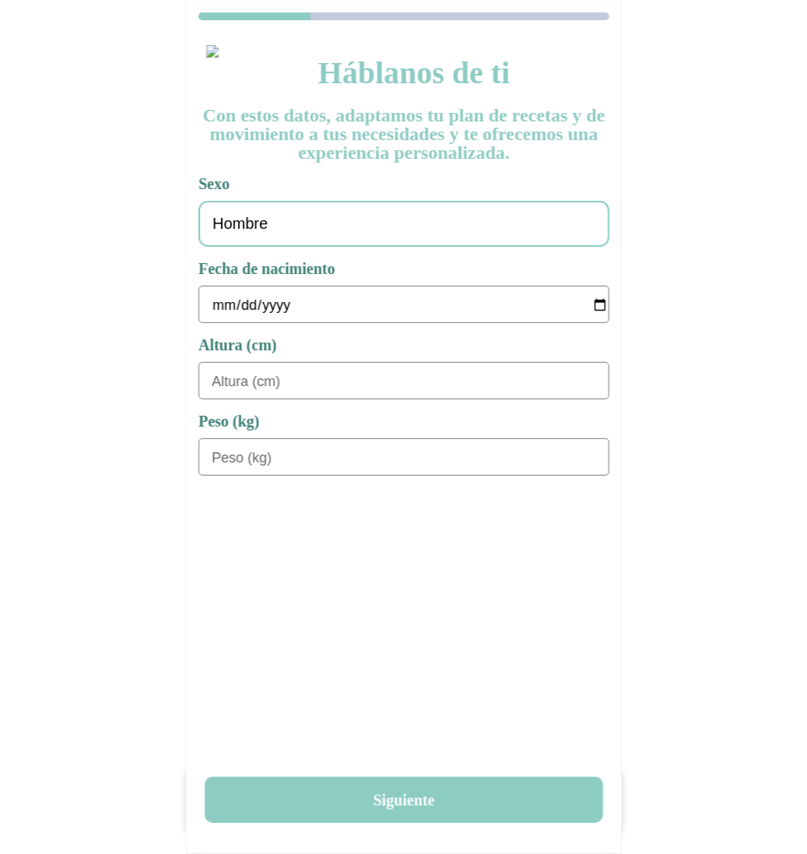
click at [230, 304] on input "date" at bounding box center [410, 305] width 397 height 37
type input "[DATE]"
type input "180"
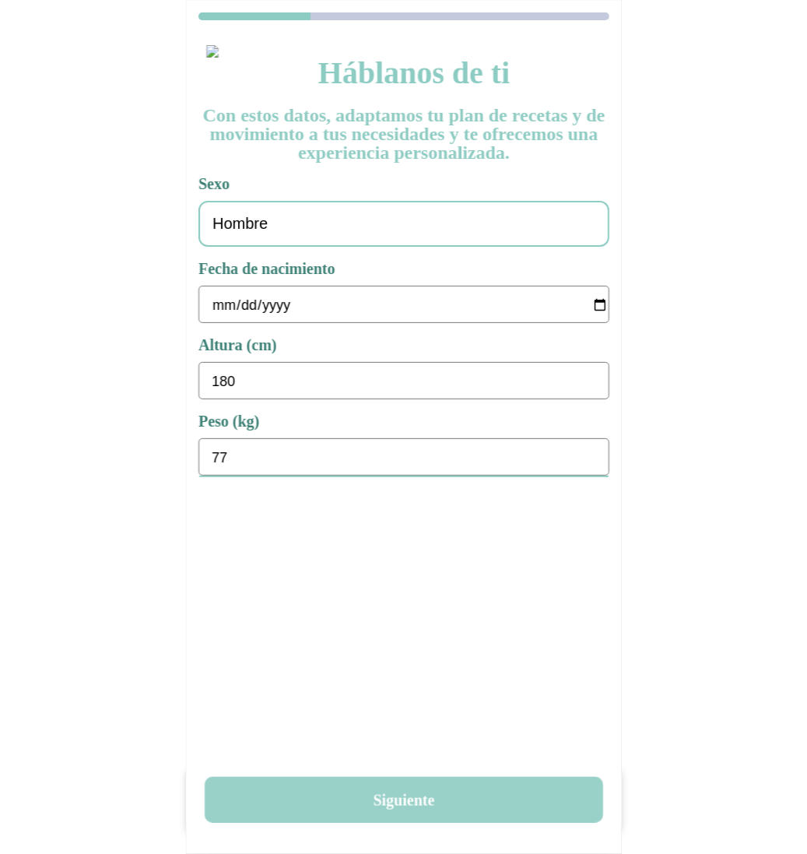
type input "77"
click at [424, 815] on button "Siguiente" at bounding box center [404, 800] width 399 height 46
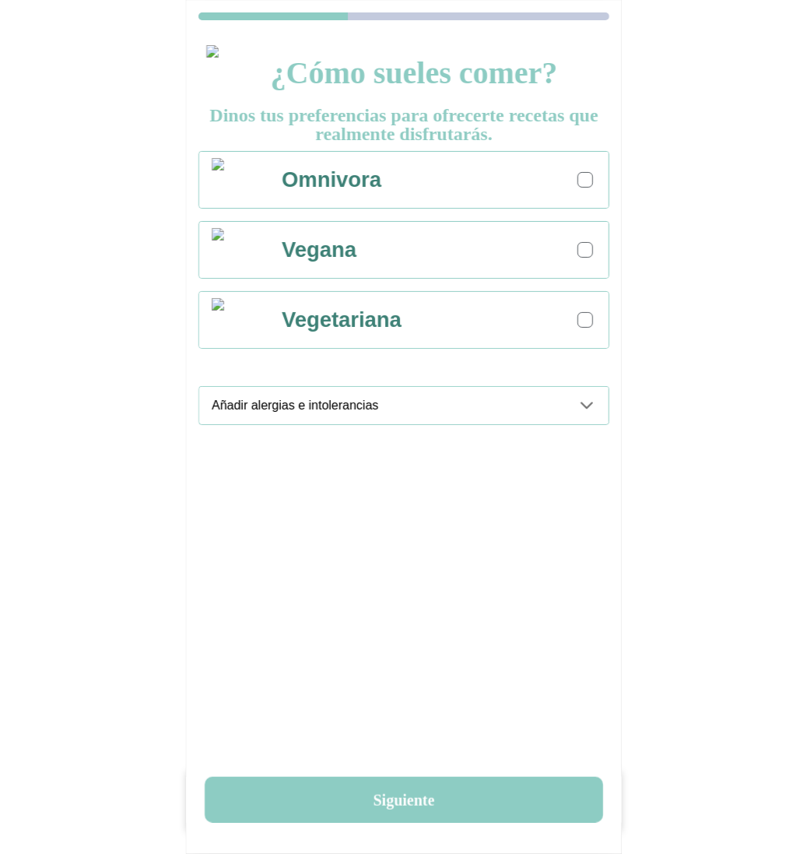
click at [604, 168] on div "Omnivora" at bounding box center [438, 180] width 341 height 56
click at [591, 396] on icon at bounding box center [587, 405] width 19 height 19
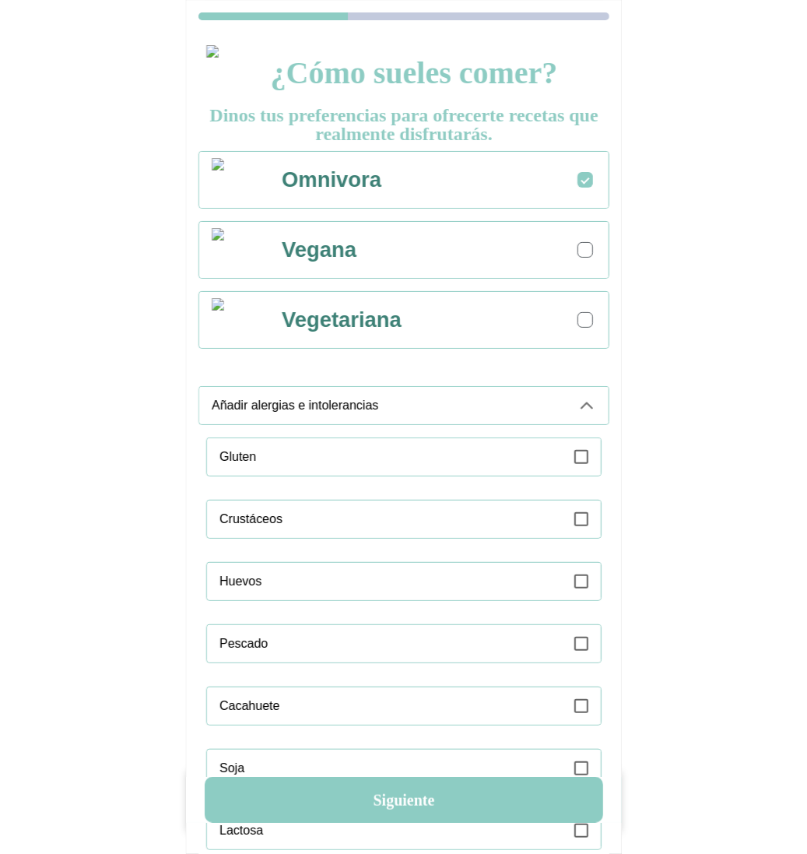
click at [553, 466] on div "Gluten" at bounding box center [391, 456] width 343 height 37
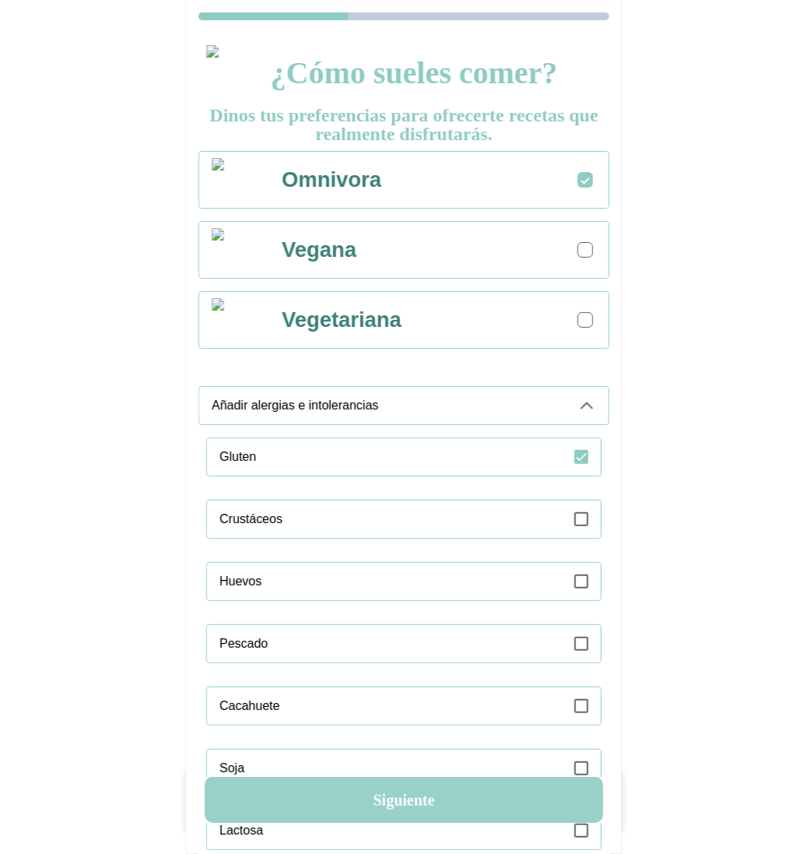
click at [459, 793] on button "Siguiente" at bounding box center [404, 800] width 399 height 46
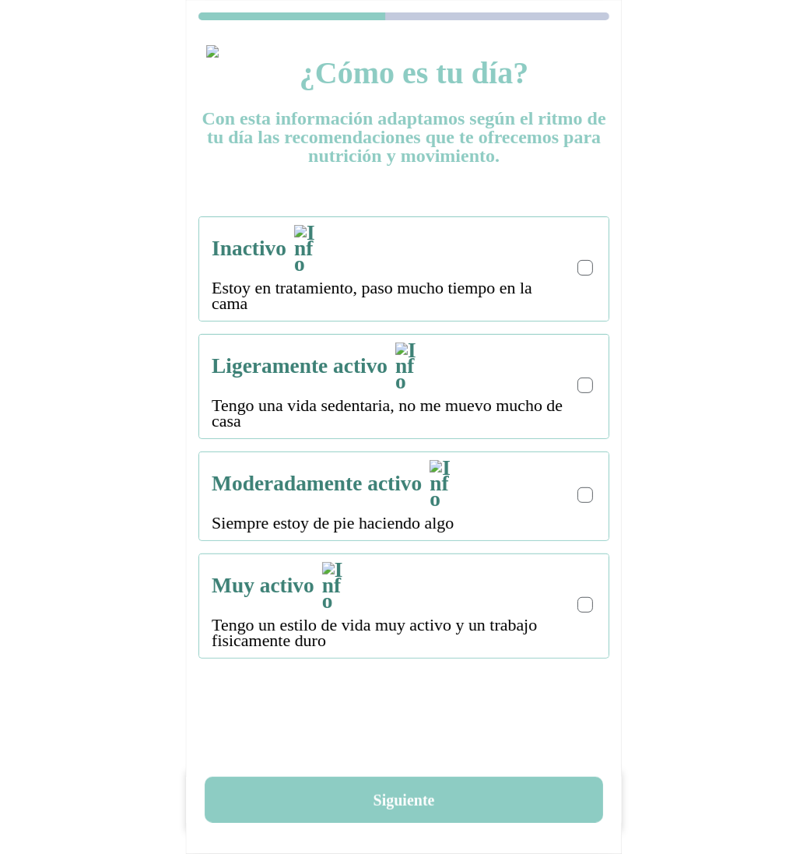
click at [606, 273] on div "Inactivo Estoy en tratamiento, paso mucho tiempo en la cama" at bounding box center [410, 269] width 397 height 104
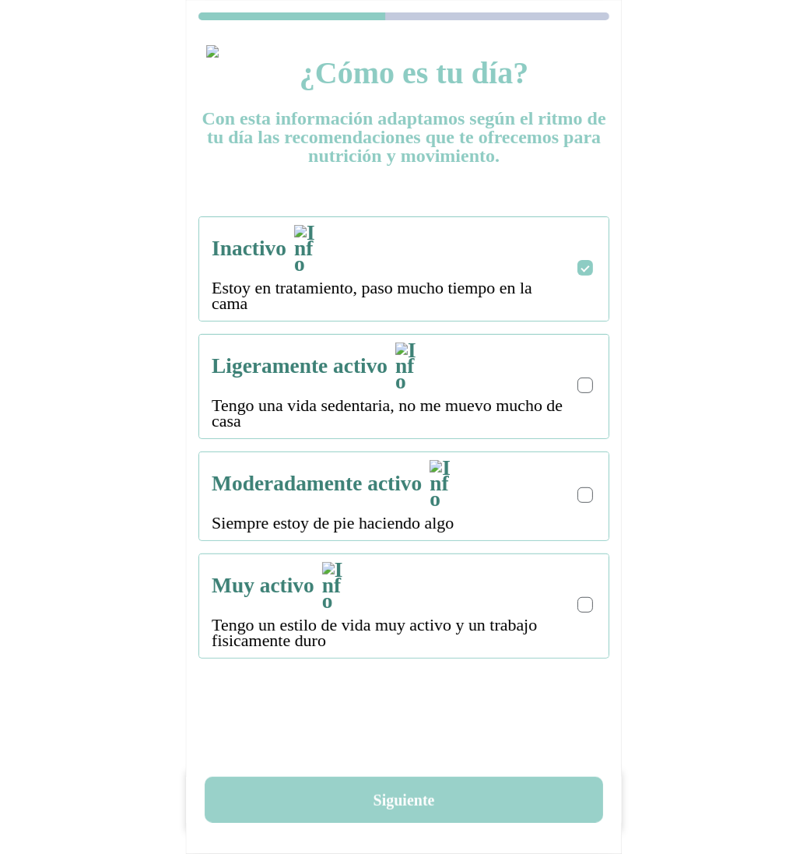
click at [480, 810] on button "Siguiente" at bounding box center [404, 800] width 399 height 46
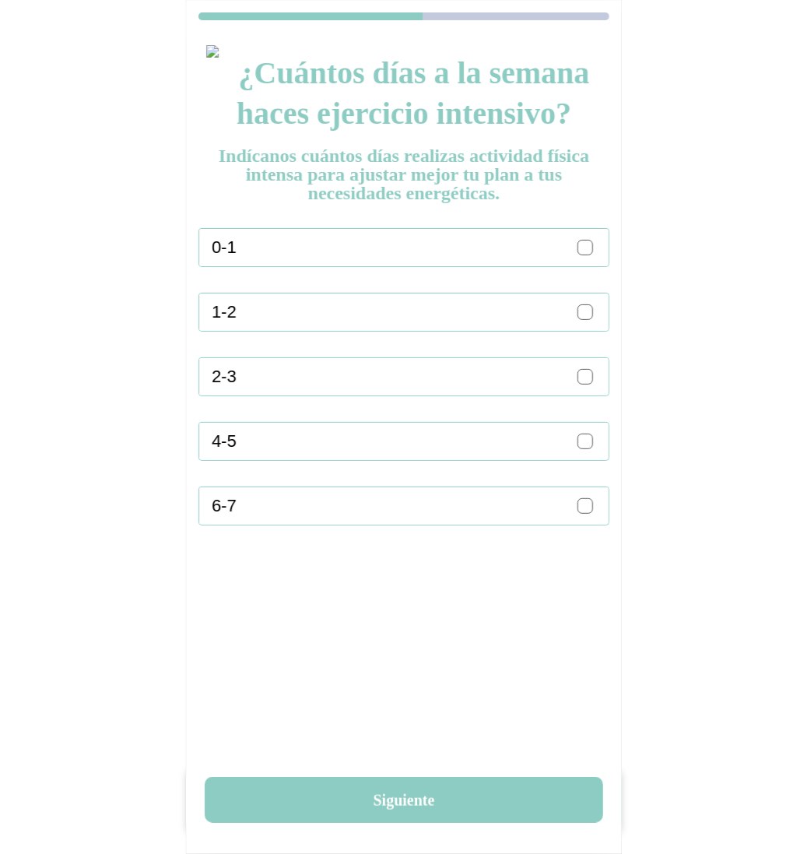
click at [585, 251] on div at bounding box center [585, 247] width 9 height 9
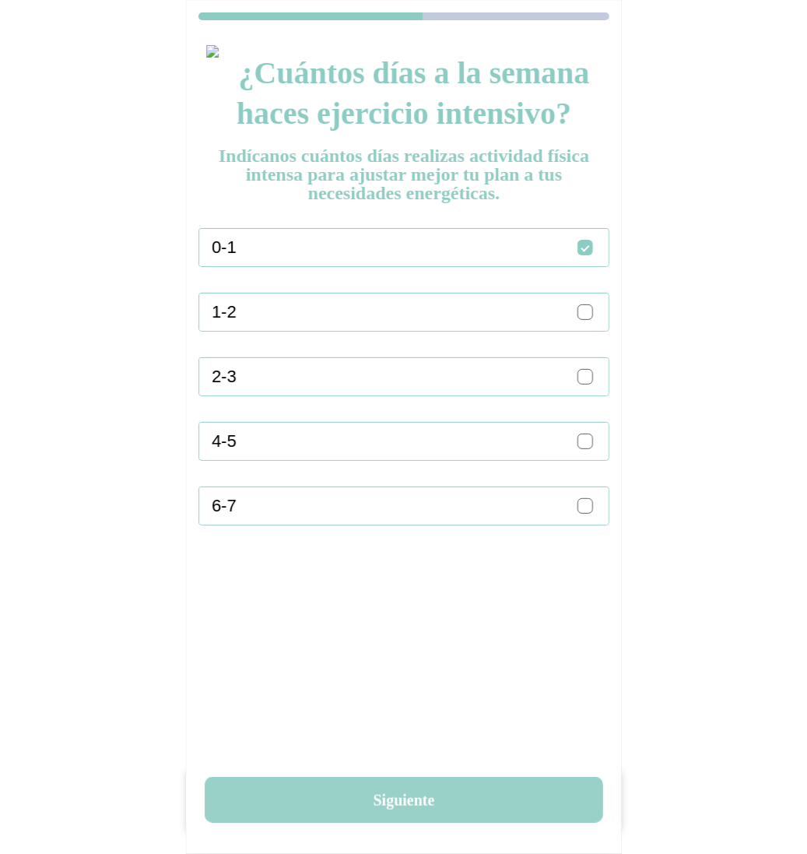
click at [421, 789] on button "Siguiente" at bounding box center [404, 800] width 399 height 46
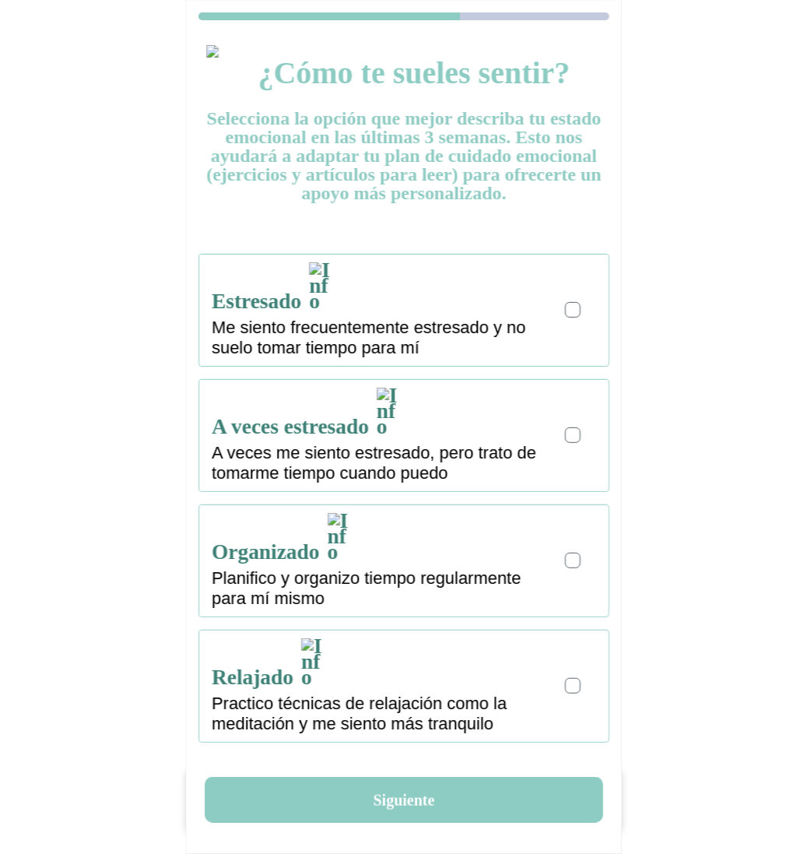
click at [559, 299] on div "Estresado Me siento frecuentemente estresado y no suelo tomar tiempo para mí" at bounding box center [410, 310] width 397 height 111
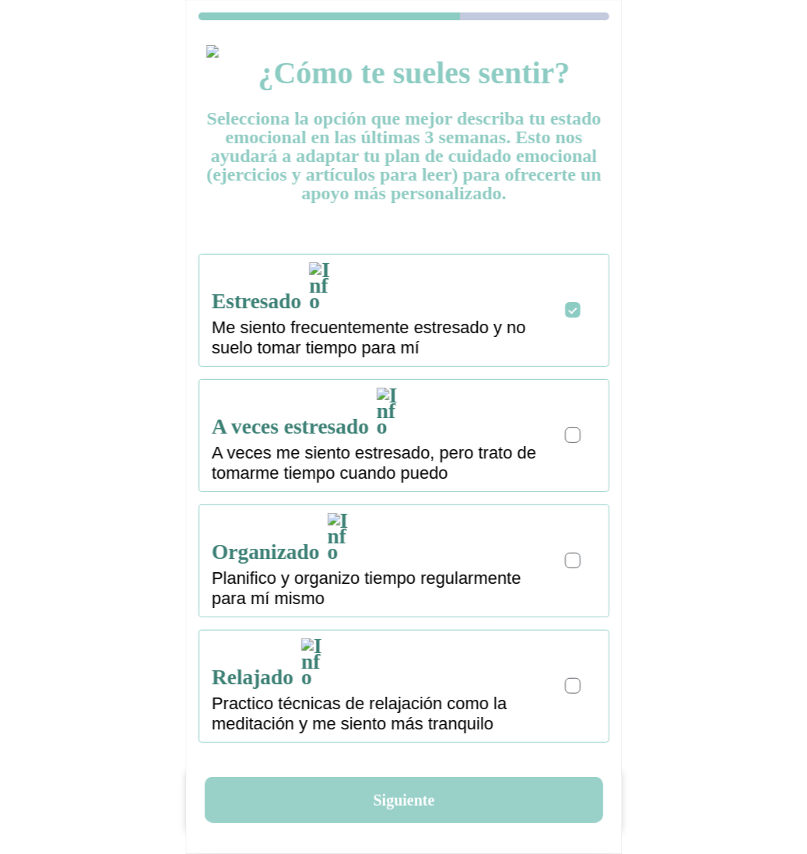
click at [430, 809] on button "Siguiente" at bounding box center [404, 800] width 399 height 46
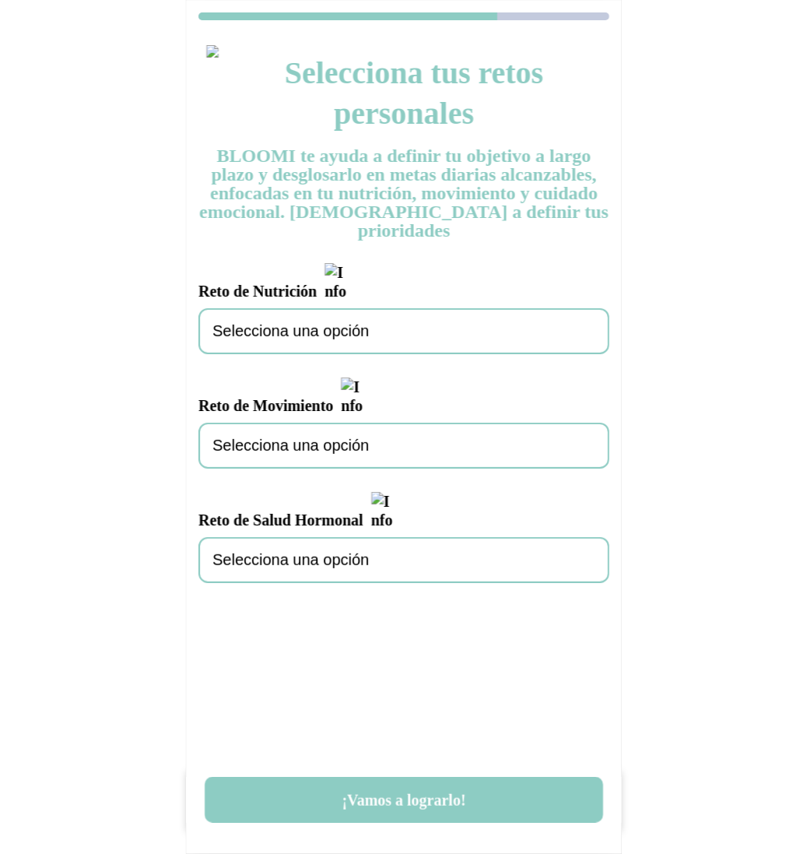
click at [372, 336] on div "Selecciona tus retos personales BLOOMI te ayuda a definir tu objetivo a largo p…" at bounding box center [404, 314] width 436 height 563
click at [363, 315] on div "Selecciona una opción" at bounding box center [404, 331] width 411 height 46
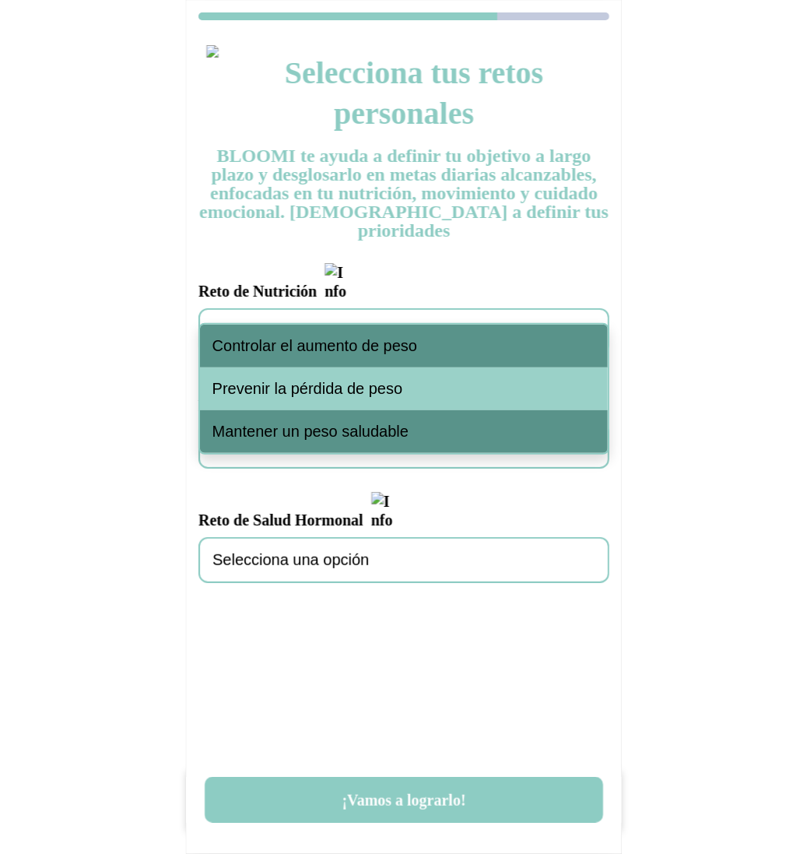
click at [364, 357] on div "Controlar el aumento de peso" at bounding box center [404, 346] width 408 height 43
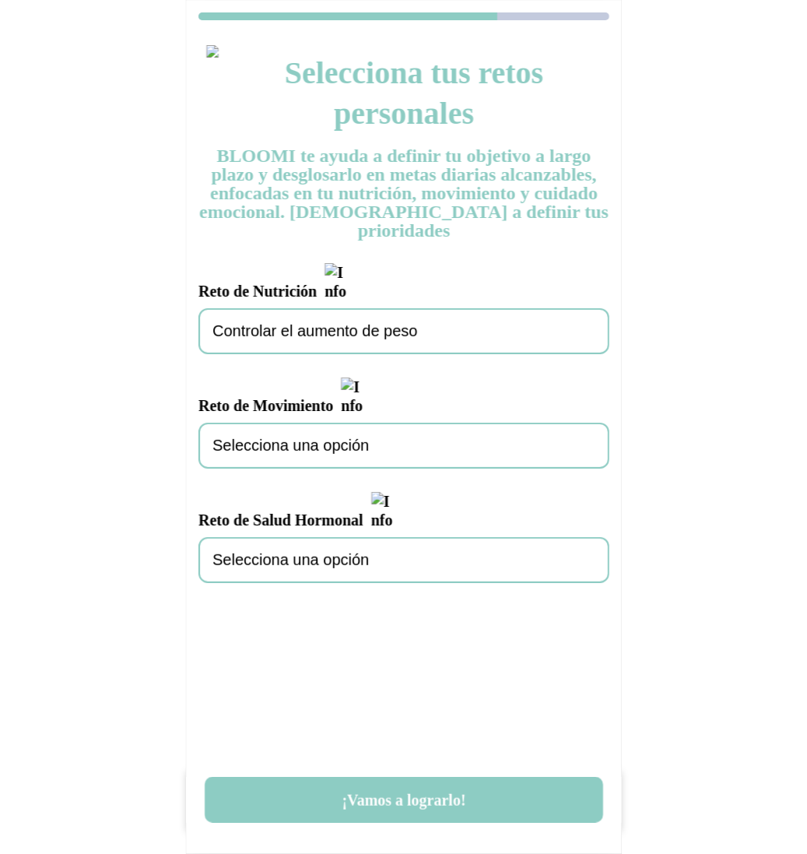
click at [360, 437] on span "Selecciona una opción" at bounding box center [291, 446] width 156 height 18
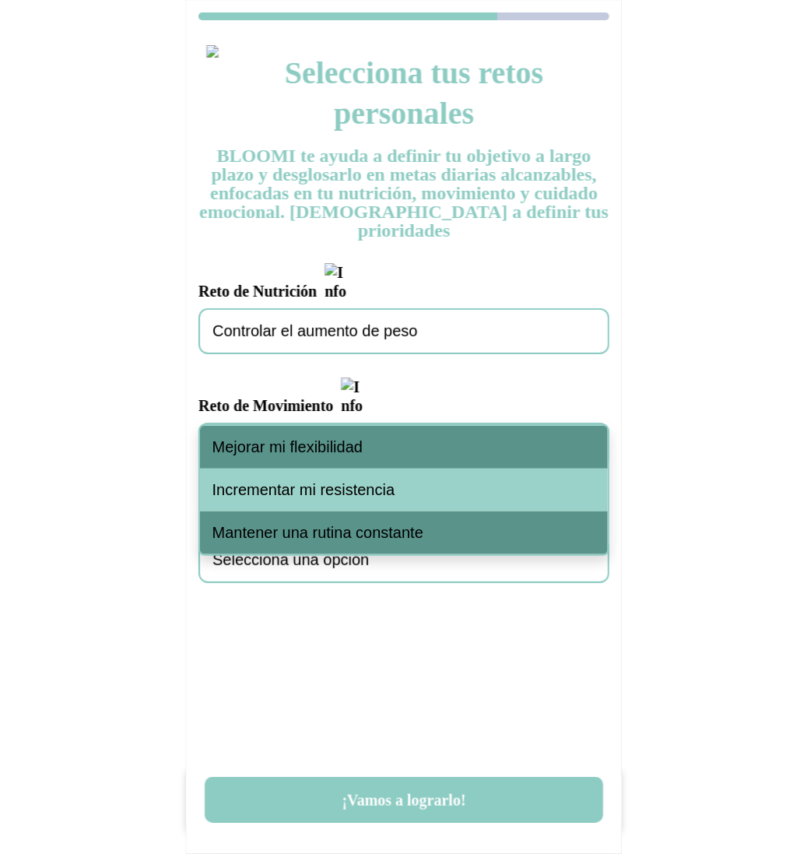
click at [362, 445] on span "Mejorar mi flexibilidad" at bounding box center [288, 447] width 150 height 18
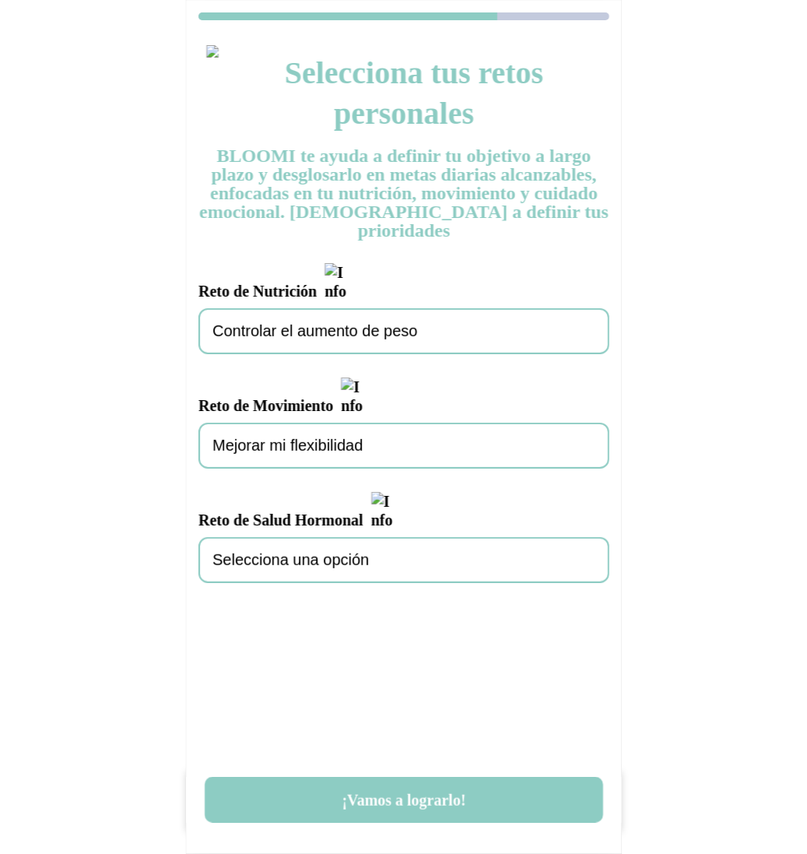
click at [362, 551] on span "Selecciona una opción" at bounding box center [291, 560] width 156 height 18
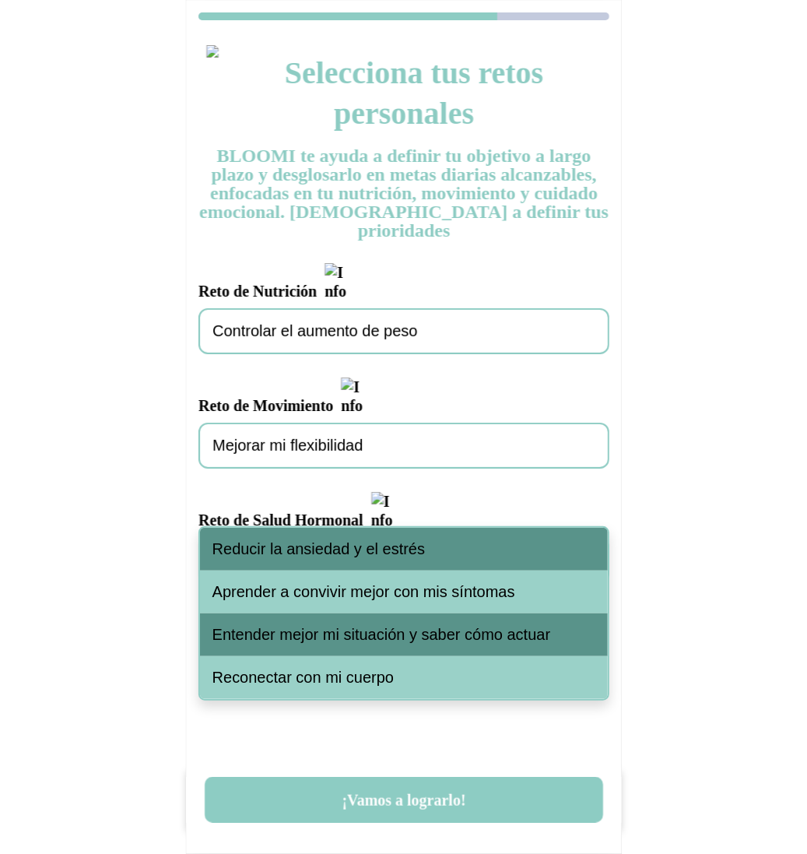
click at [374, 533] on div "Reducir la ansiedad y el estrés" at bounding box center [404, 549] width 408 height 43
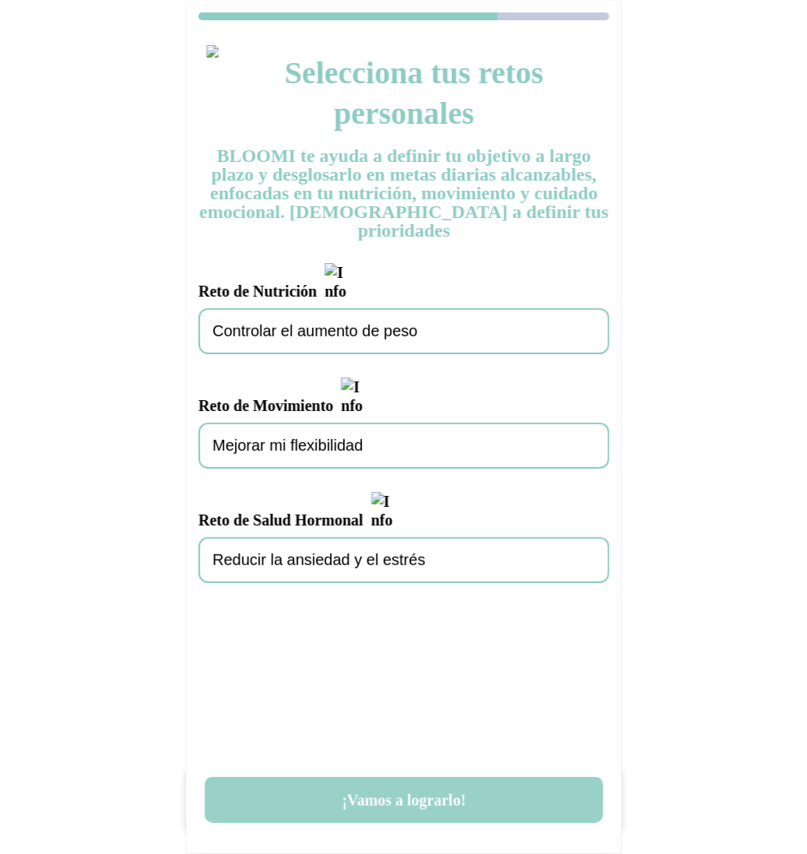
click at [443, 802] on button "¡Vamos a lograrlo!" at bounding box center [404, 800] width 399 height 46
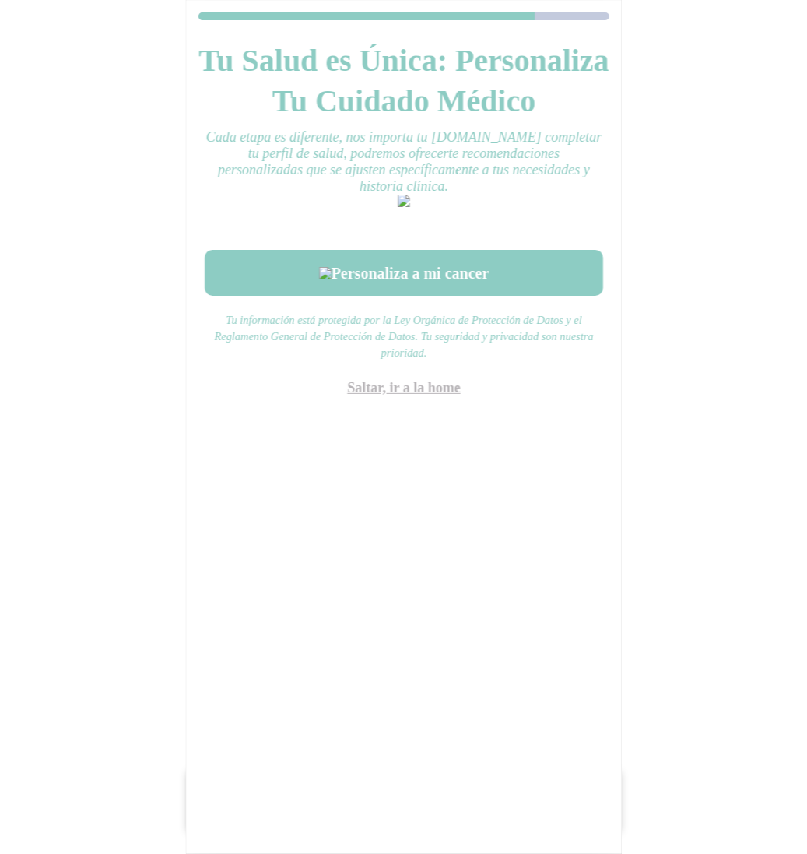
click at [429, 396] on link "Saltar, ir a la home" at bounding box center [404, 388] width 114 height 16
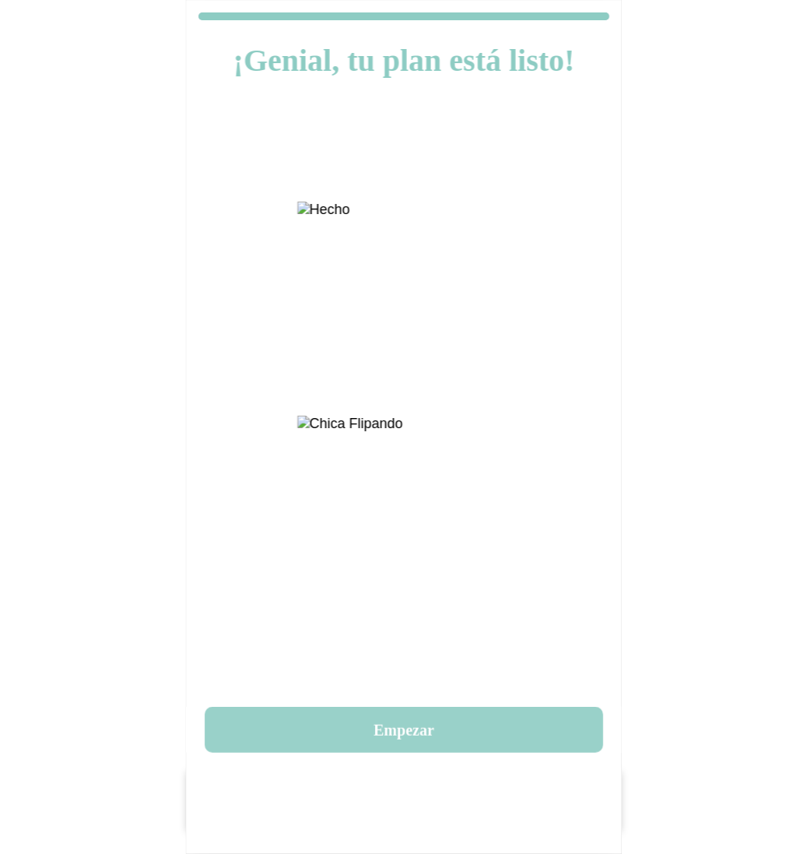
click at [410, 746] on button "Empezar" at bounding box center [404, 730] width 399 height 46
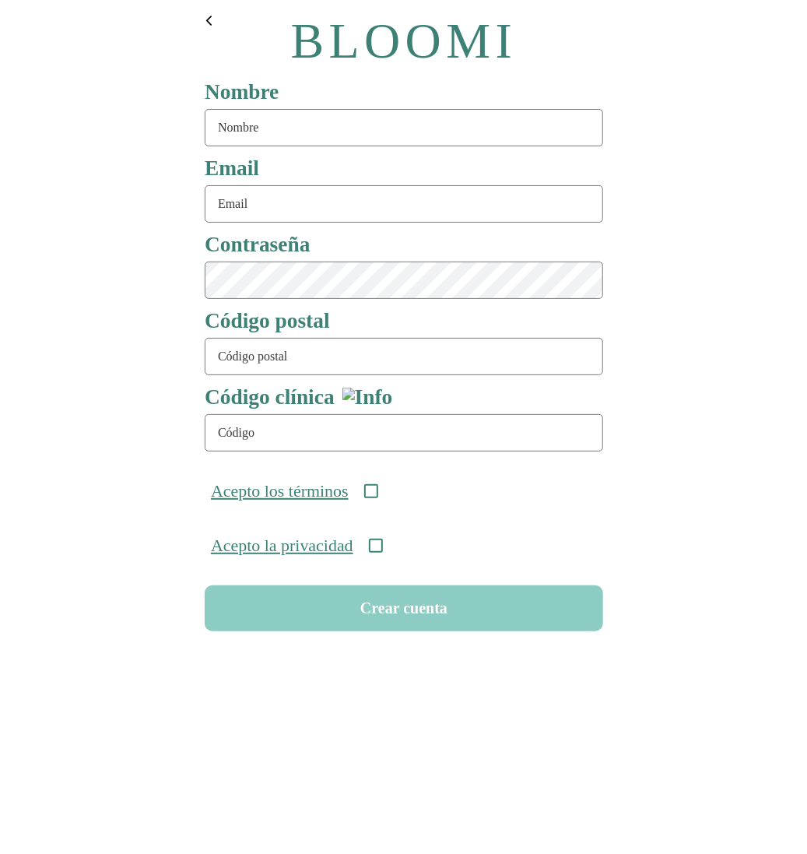
click at [394, 126] on input "text" at bounding box center [404, 127] width 399 height 37
type input "rutines84"
type input "[EMAIL_ADDRESS][DOMAIN_NAME]"
type input "08911"
type input "ONC-UOM-001"
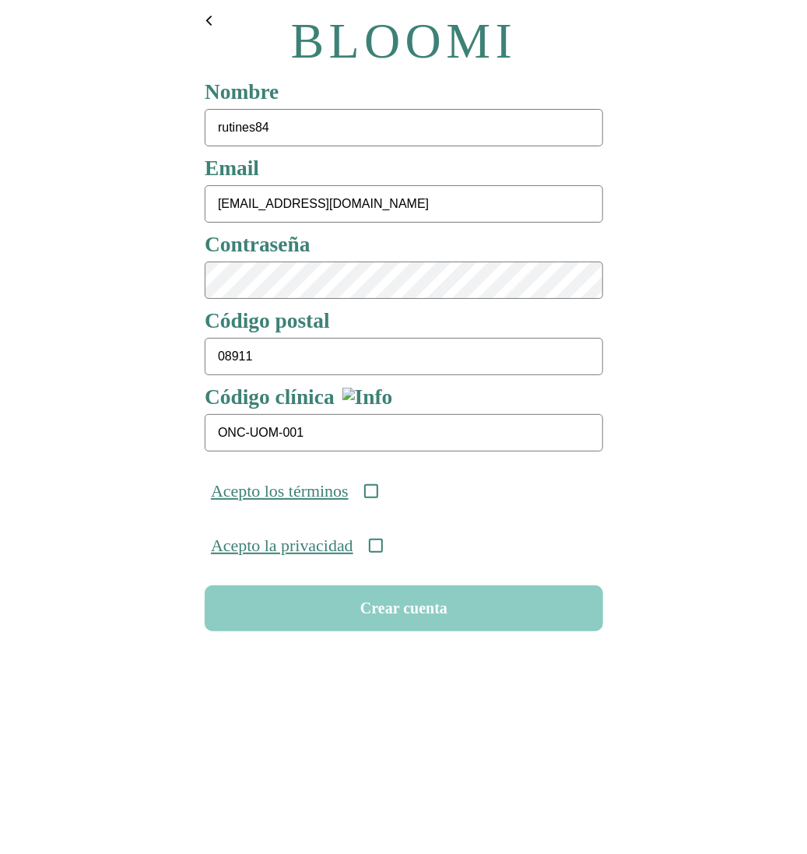
click at [378, 493] on icon at bounding box center [371, 491] width 14 height 14
click at [382, 552] on icon at bounding box center [375, 546] width 14 height 14
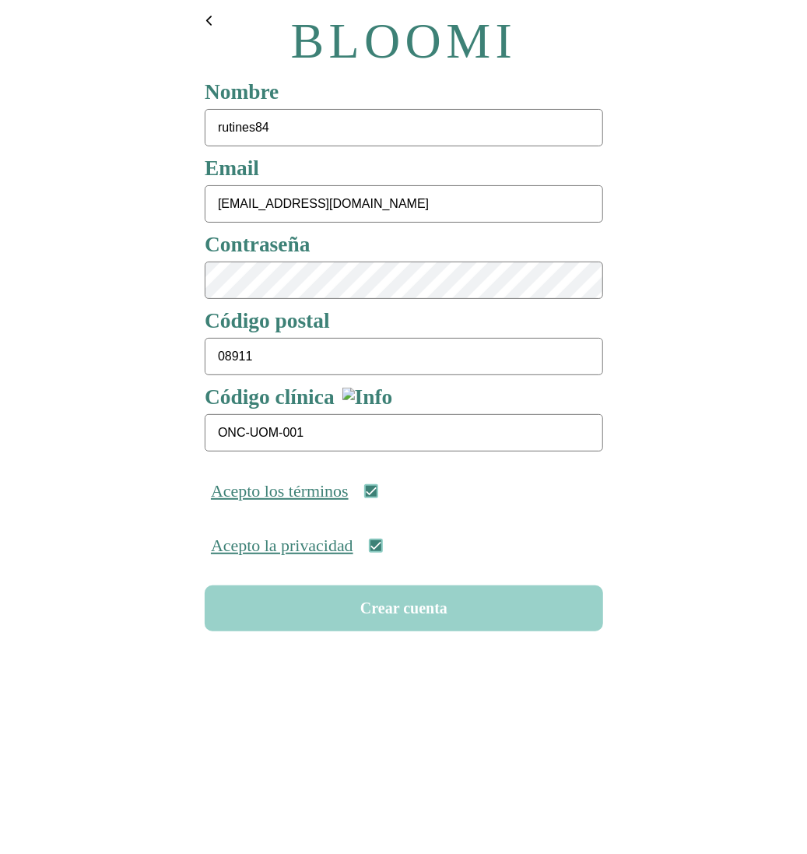
click at [400, 615] on button "Crear cuenta" at bounding box center [404, 608] width 399 height 46
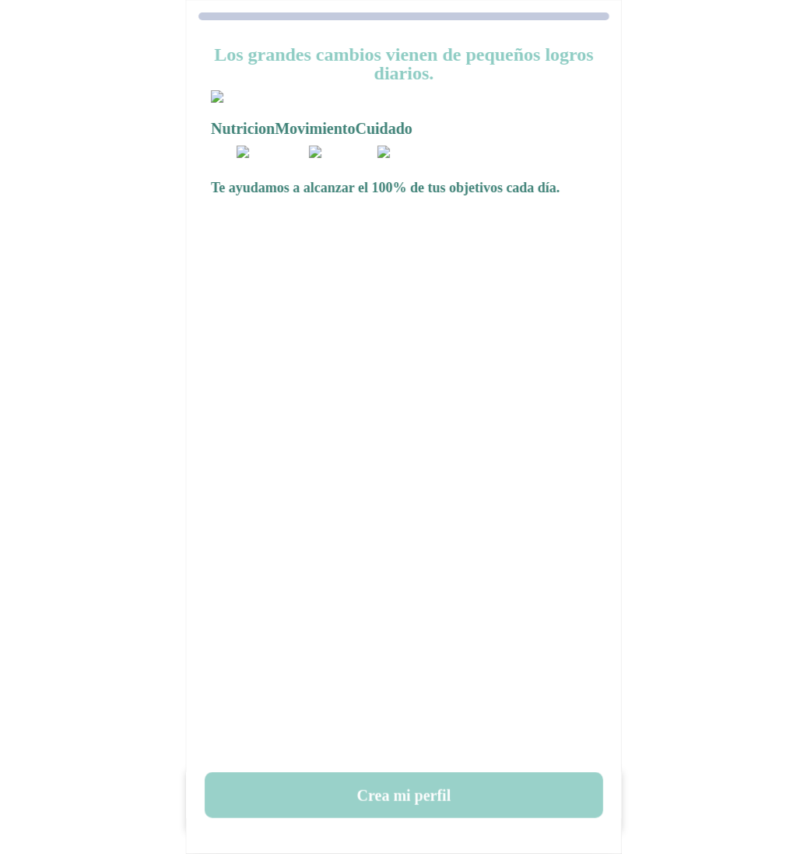
click at [394, 798] on button "Crea mi perfil" at bounding box center [404, 795] width 399 height 46
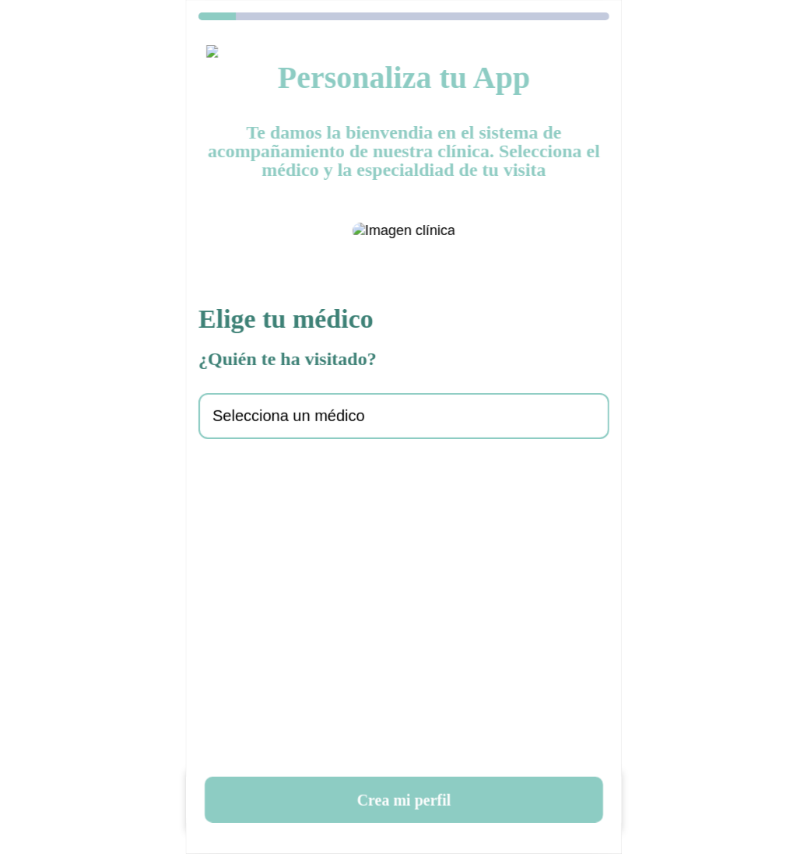
click at [325, 425] on span "Selecciona un médico" at bounding box center [289, 416] width 153 height 18
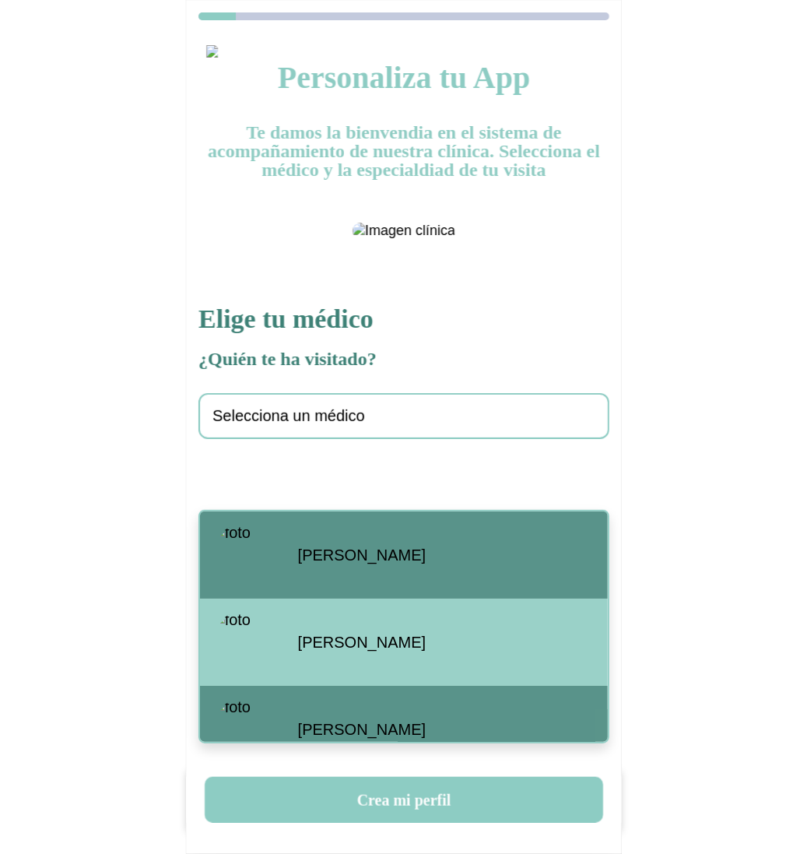
click at [325, 550] on span "[PERSON_NAME]" at bounding box center [362, 556] width 128 height 18
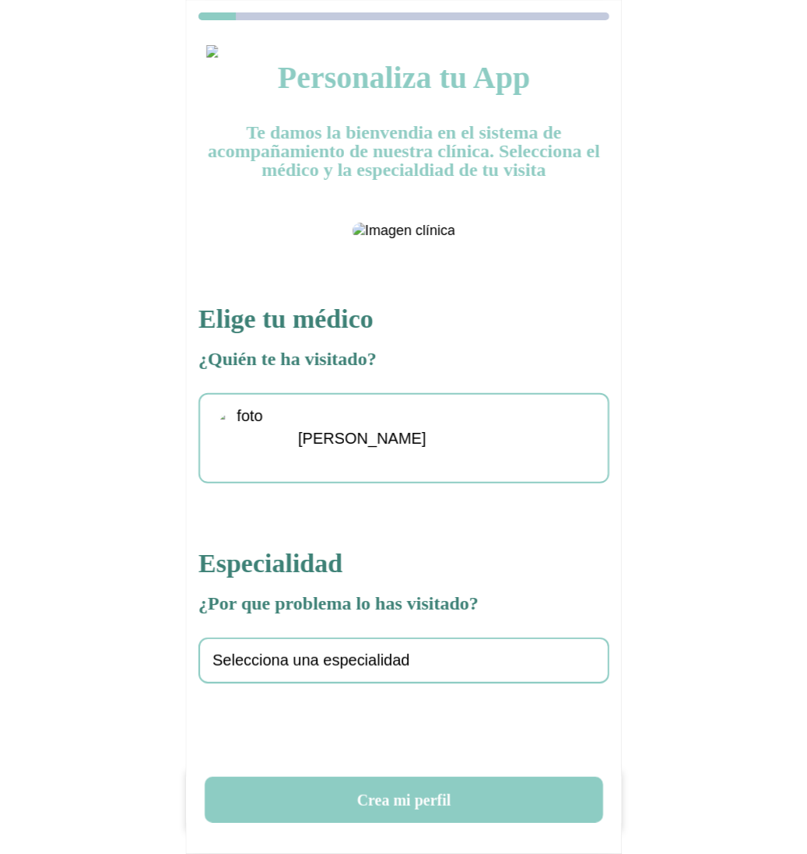
click at [303, 670] on span "Selecciona una especialidad" at bounding box center [312, 661] width 198 height 18
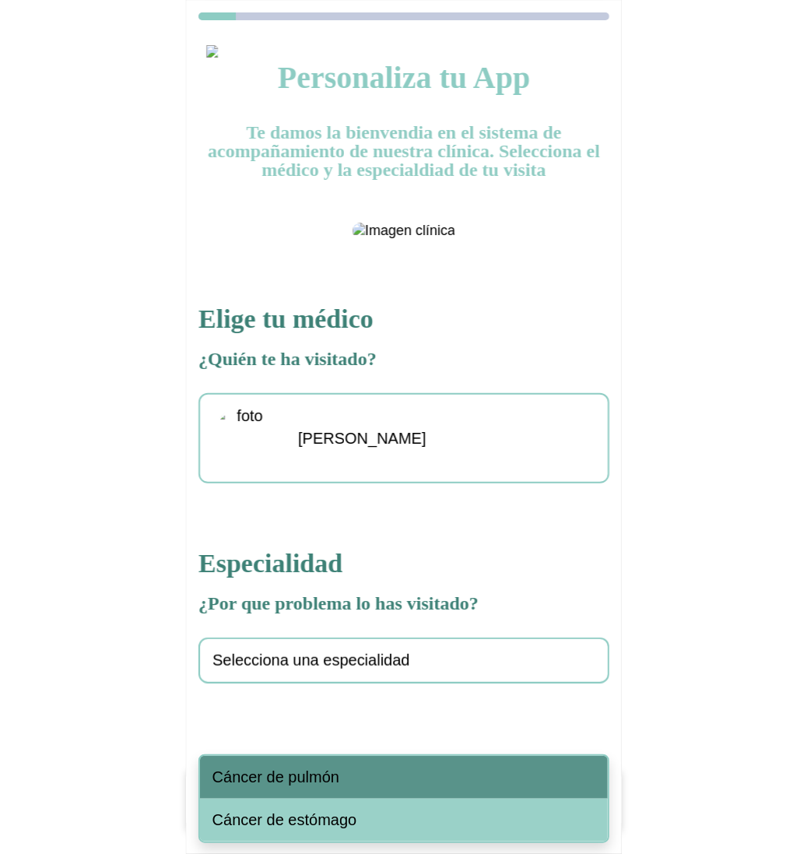
click at [317, 774] on span "Cáncer de pulmón" at bounding box center [276, 777] width 127 height 18
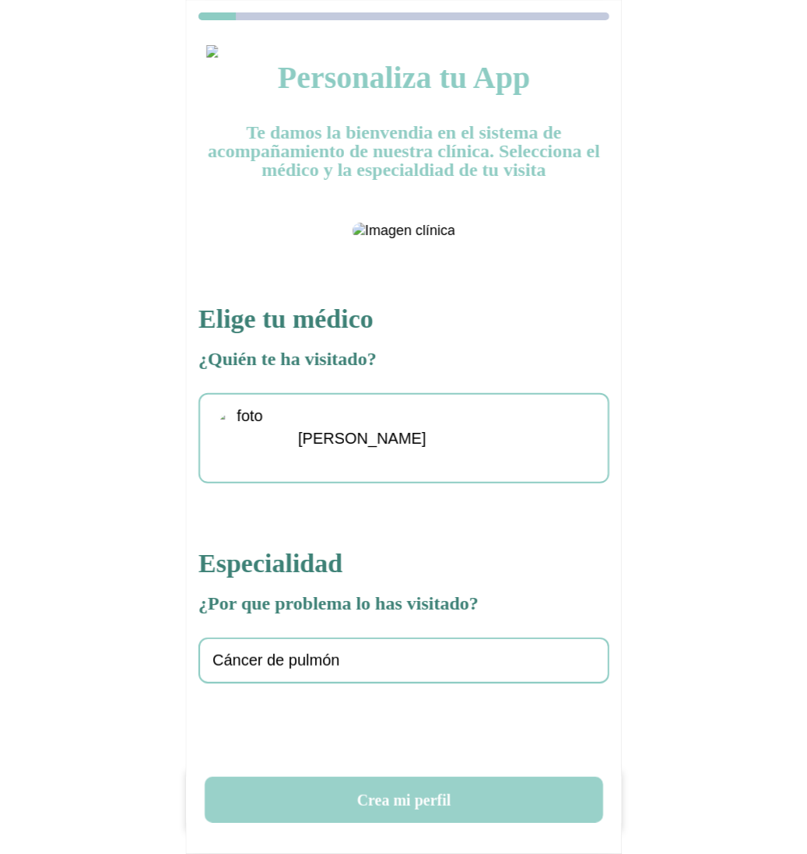
click at [368, 798] on button "Crea mi perfil" at bounding box center [404, 800] width 399 height 46
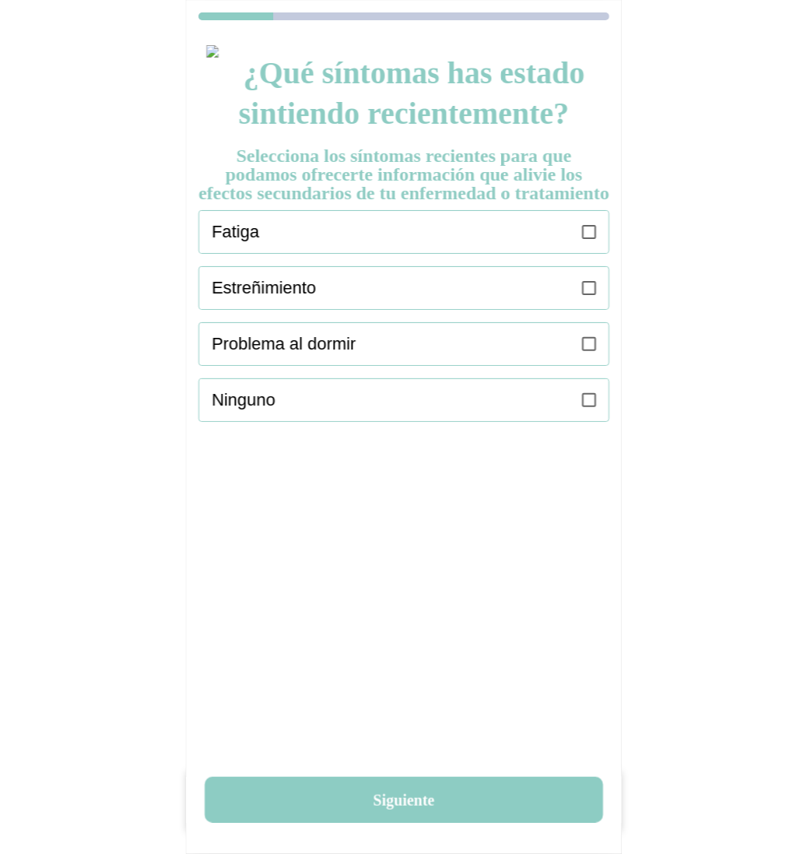
click at [579, 253] on div "Fatiga" at bounding box center [410, 232] width 397 height 42
click at [589, 295] on icon at bounding box center [589, 288] width 14 height 14
click at [588, 351] on icon at bounding box center [589, 344] width 14 height 14
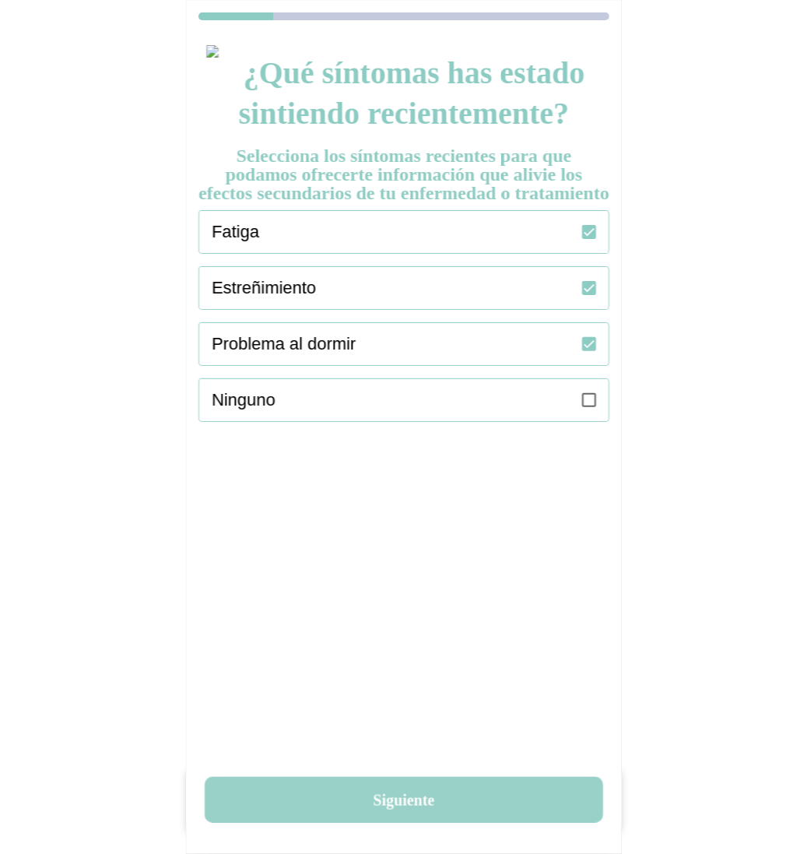
click at [350, 792] on button "Siguiente" at bounding box center [404, 800] width 399 height 46
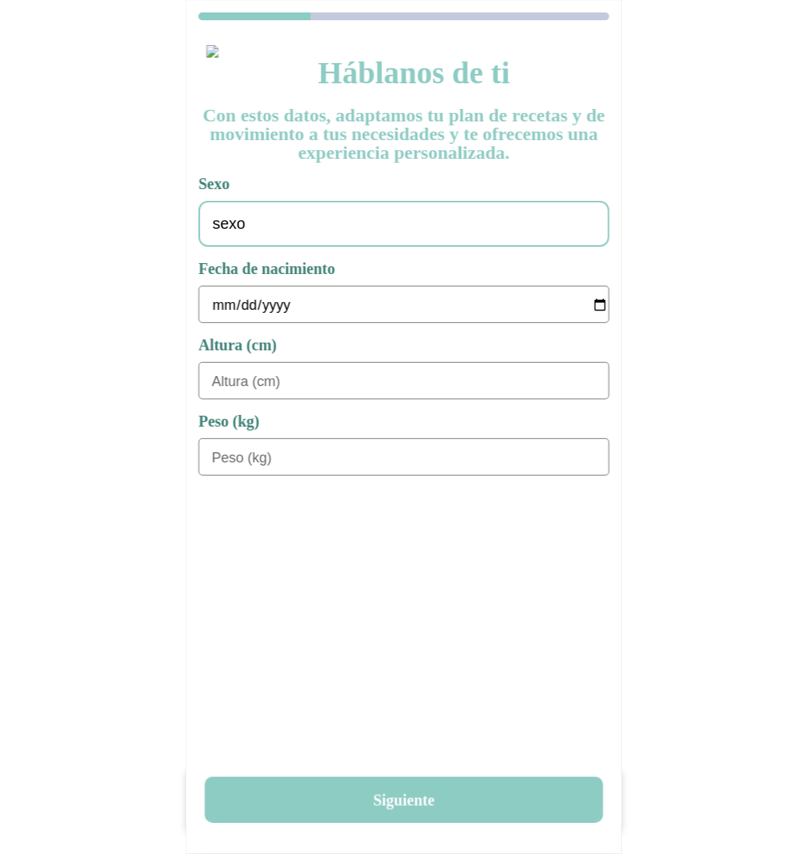
click at [322, 212] on div "sexo" at bounding box center [404, 224] width 411 height 46
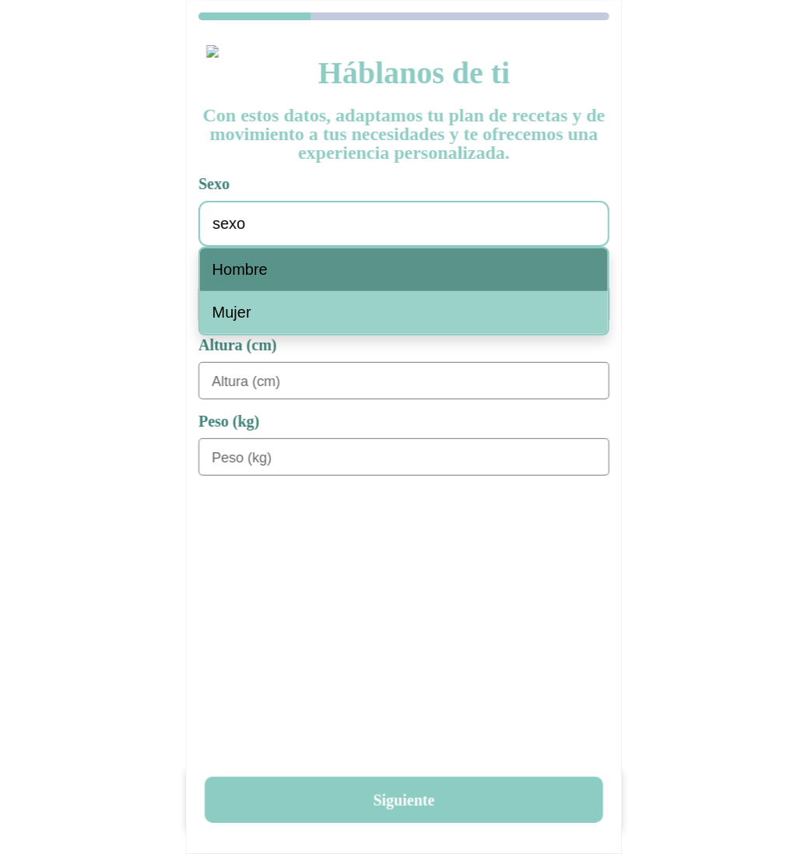
click at [308, 268] on div "Hombre" at bounding box center [404, 269] width 408 height 43
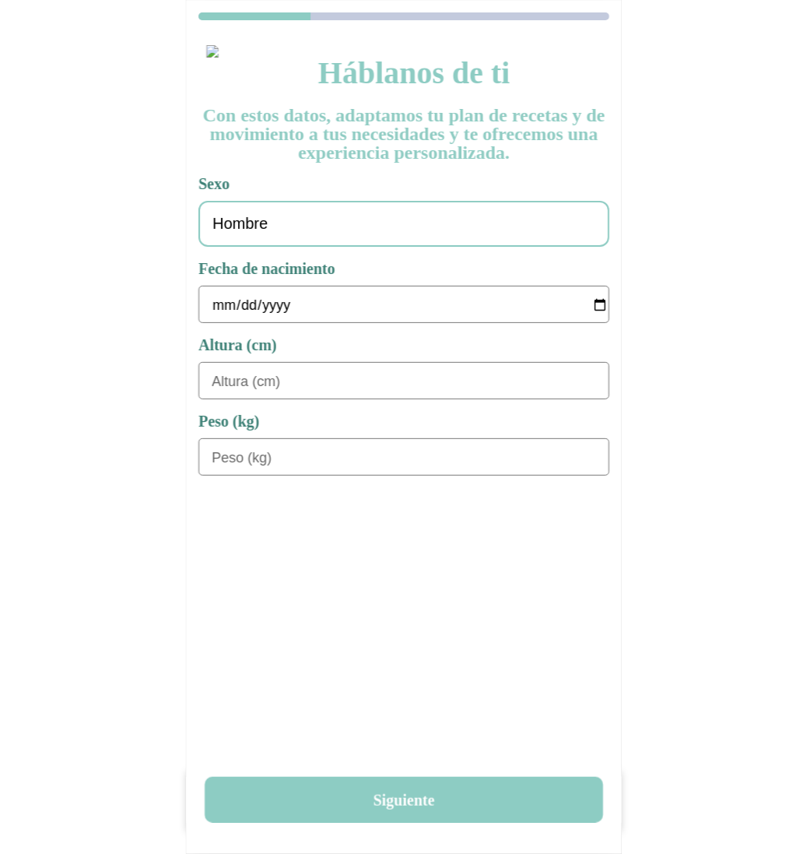
click at [216, 305] on input "date" at bounding box center [410, 305] width 397 height 37
type input "[DATE]"
type input "180"
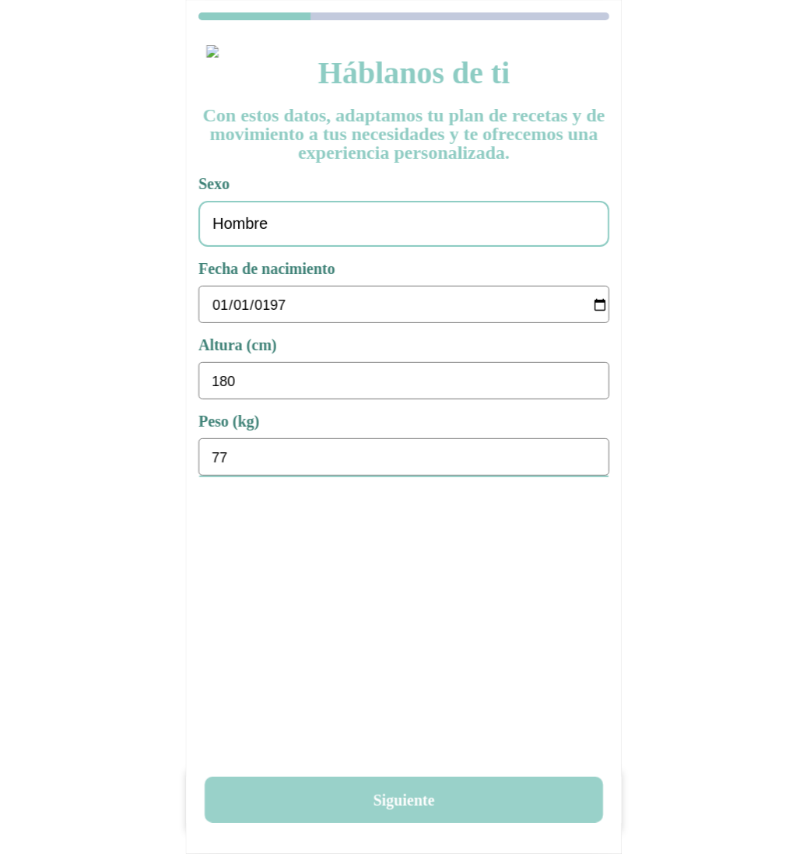
type input "77"
click at [423, 786] on button "Siguiente" at bounding box center [404, 800] width 399 height 46
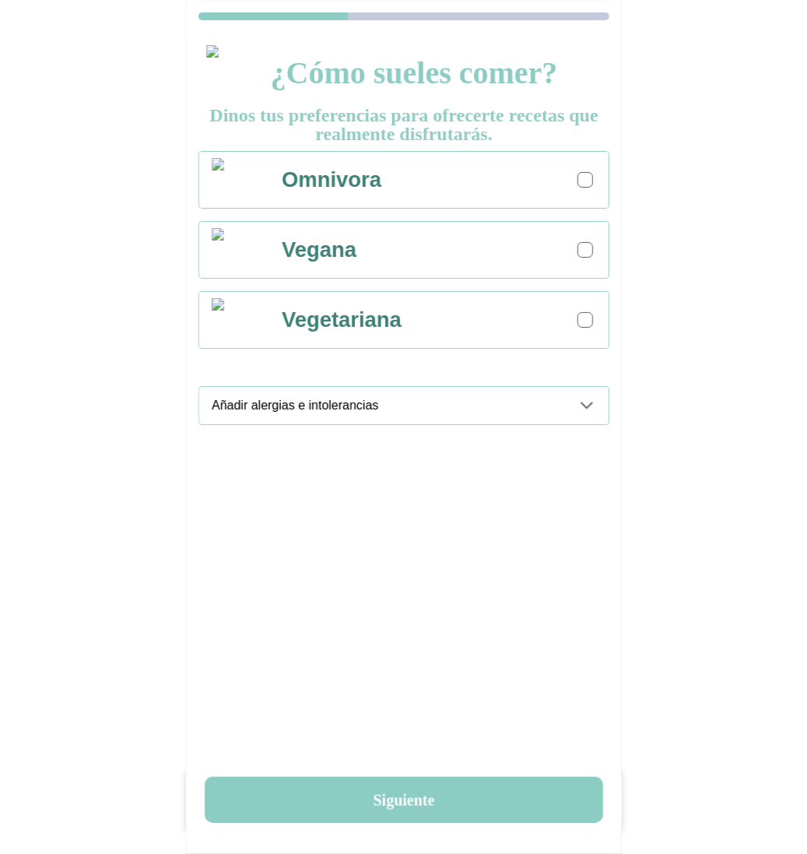
click at [574, 178] on div "Omnivora" at bounding box center [438, 180] width 341 height 56
click at [562, 425] on ion-accordion "Añadir alergias e intolerancias Gluten Crustáceos Huevos Pescado Cacahuete Soja…" at bounding box center [404, 411] width 411 height 51
click at [582, 410] on icon at bounding box center [587, 405] width 19 height 19
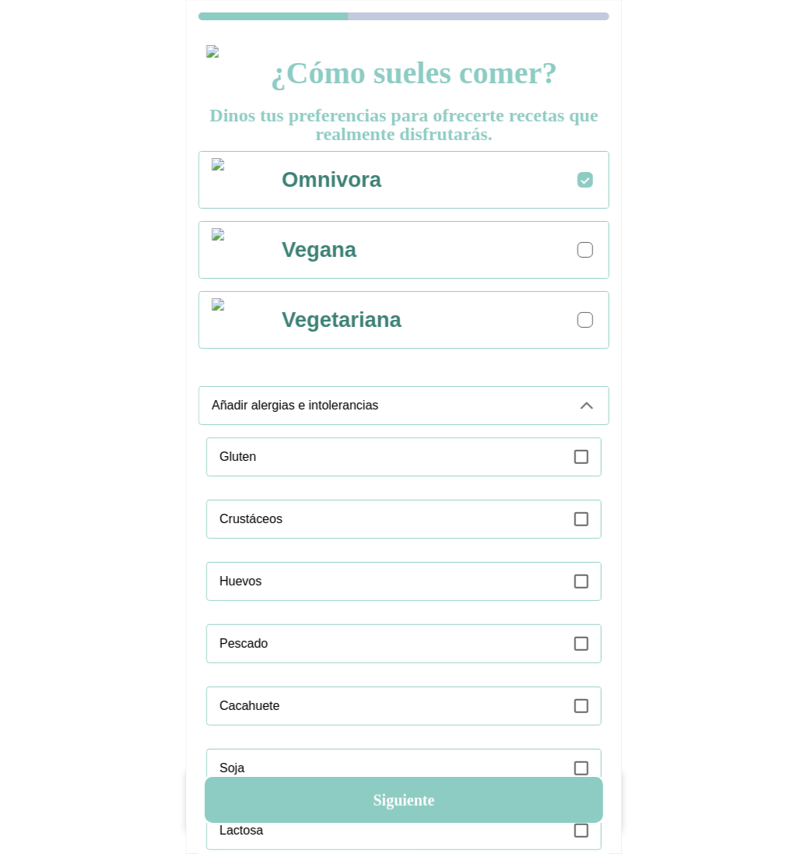
click at [573, 460] on div "Gluten" at bounding box center [410, 456] width 381 height 37
click at [532, 406] on ion-label "Añadir alergias e intolerancias" at bounding box center [388, 406] width 353 height 14
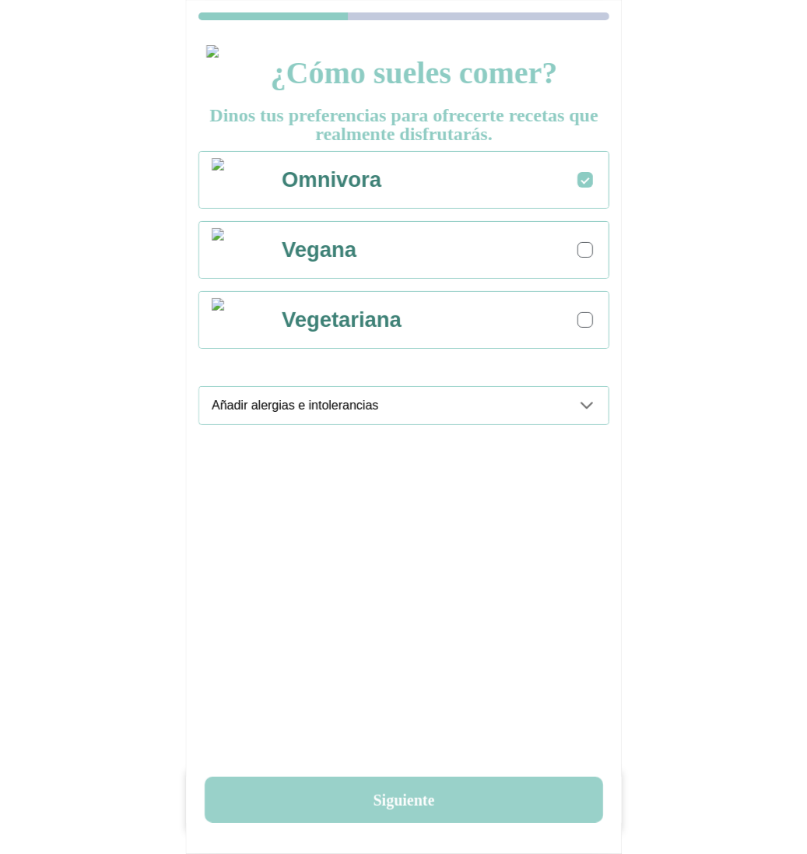
click at [410, 800] on button "Siguiente" at bounding box center [404, 800] width 399 height 46
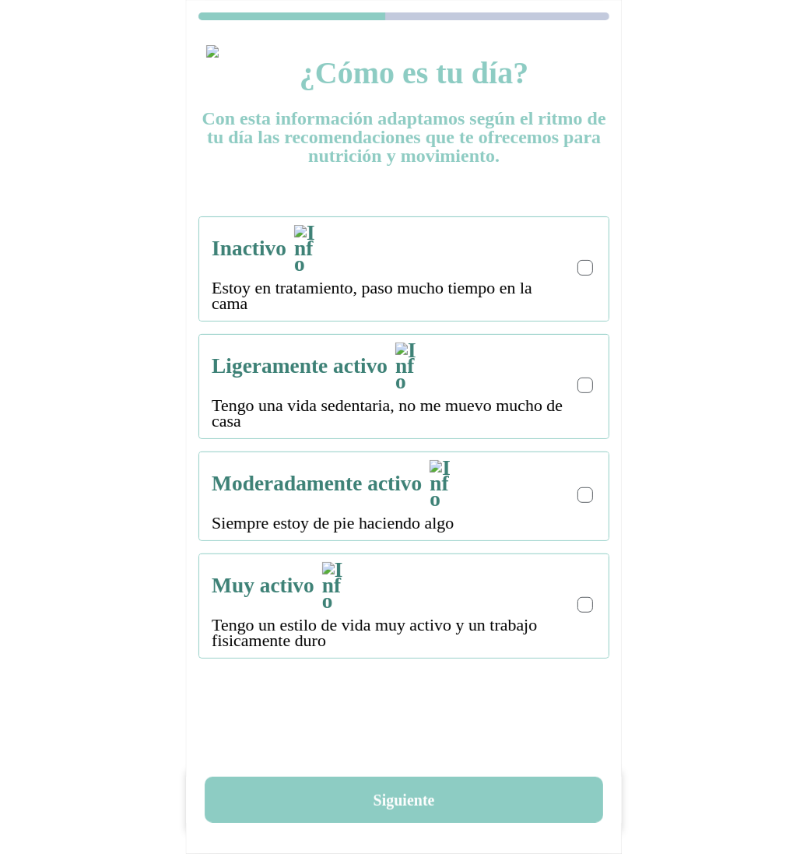
click at [587, 264] on div at bounding box center [585, 268] width 9 height 9
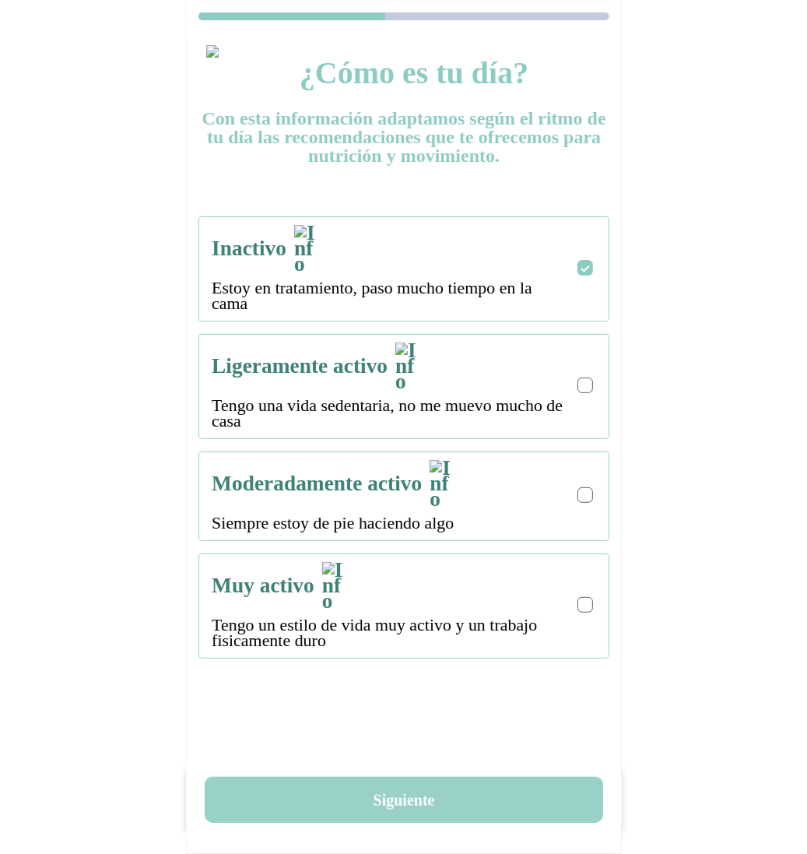
click at [420, 806] on button "Siguiente" at bounding box center [404, 800] width 399 height 46
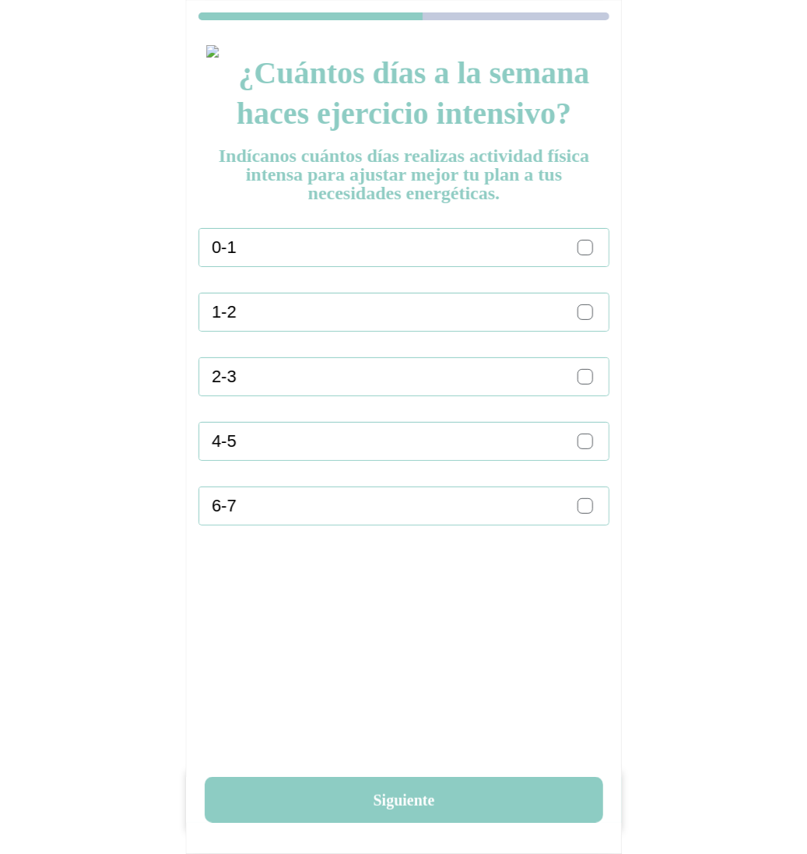
click at [537, 252] on ion-label "0-1" at bounding box center [388, 247] width 353 height 20
click at [590, 308] on div at bounding box center [586, 312] width 16 height 16
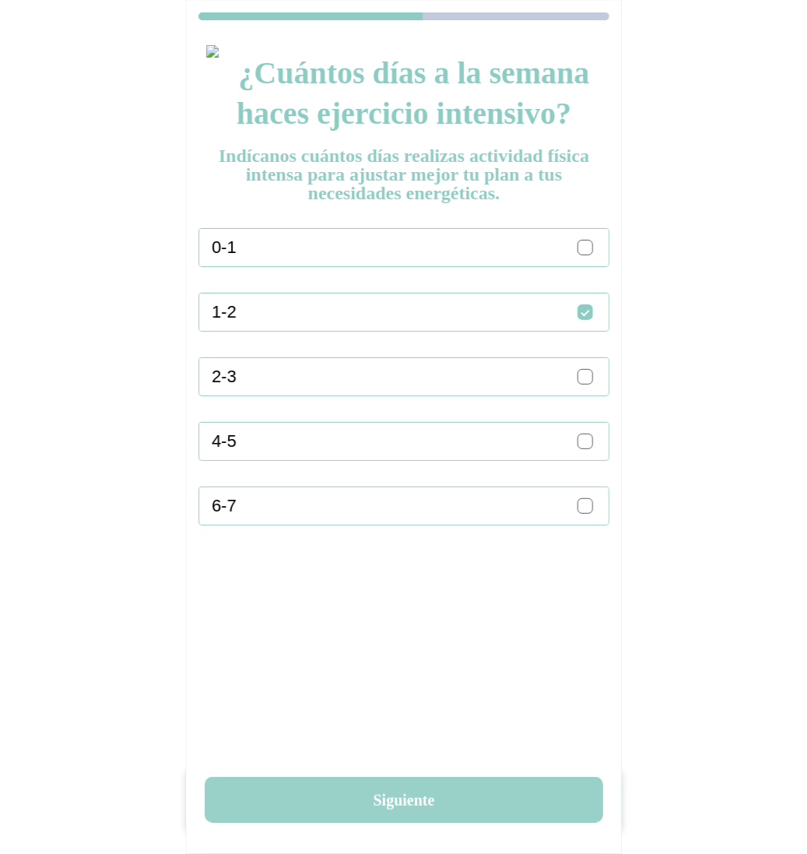
click at [413, 804] on button "Siguiente" at bounding box center [404, 800] width 399 height 46
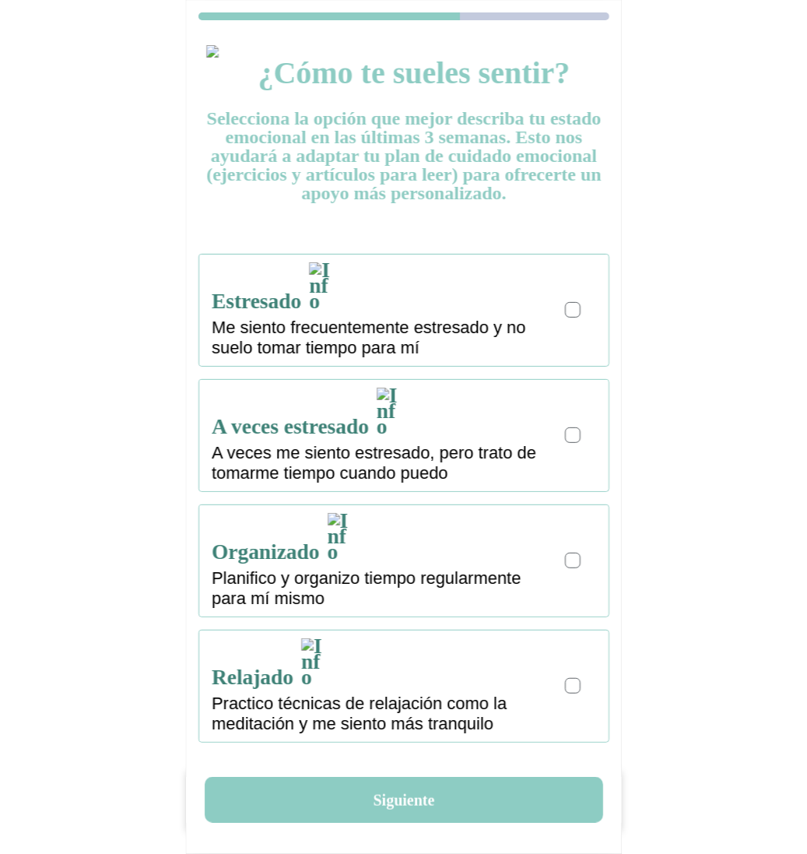
click at [591, 293] on div "Estresado Me siento frecuentemente estresado y no suelo tomar tiempo para mí" at bounding box center [410, 310] width 397 height 111
click at [427, 833] on div "¿Cómo te sueles sentir? Selecciona la opción que mejor describa tu estado emoci…" at bounding box center [404, 456] width 436 height 846
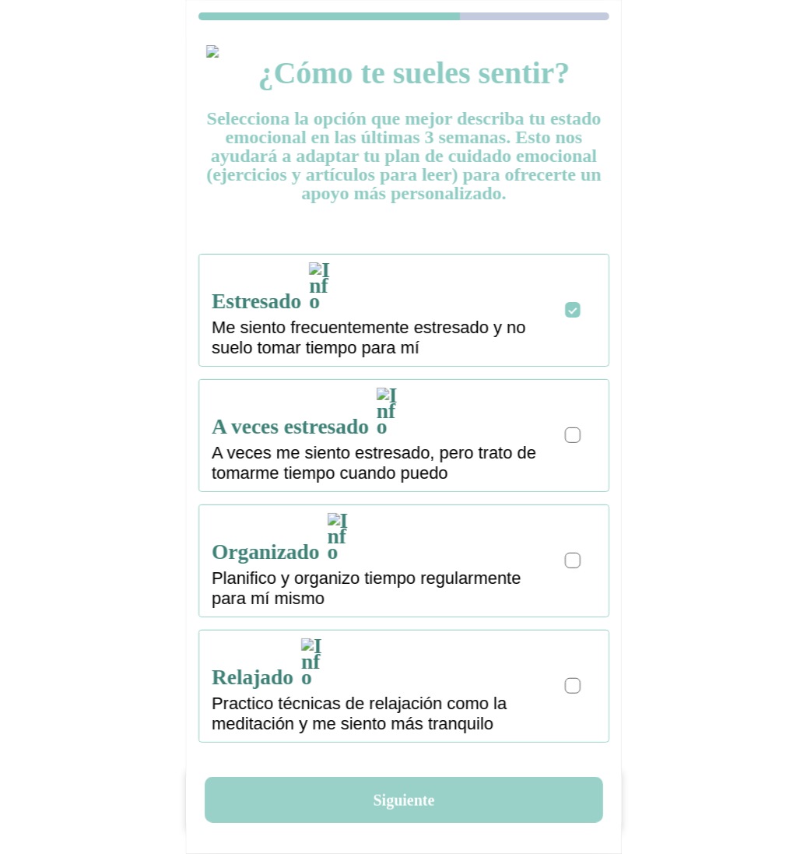
click at [420, 796] on button "Siguiente" at bounding box center [404, 800] width 399 height 46
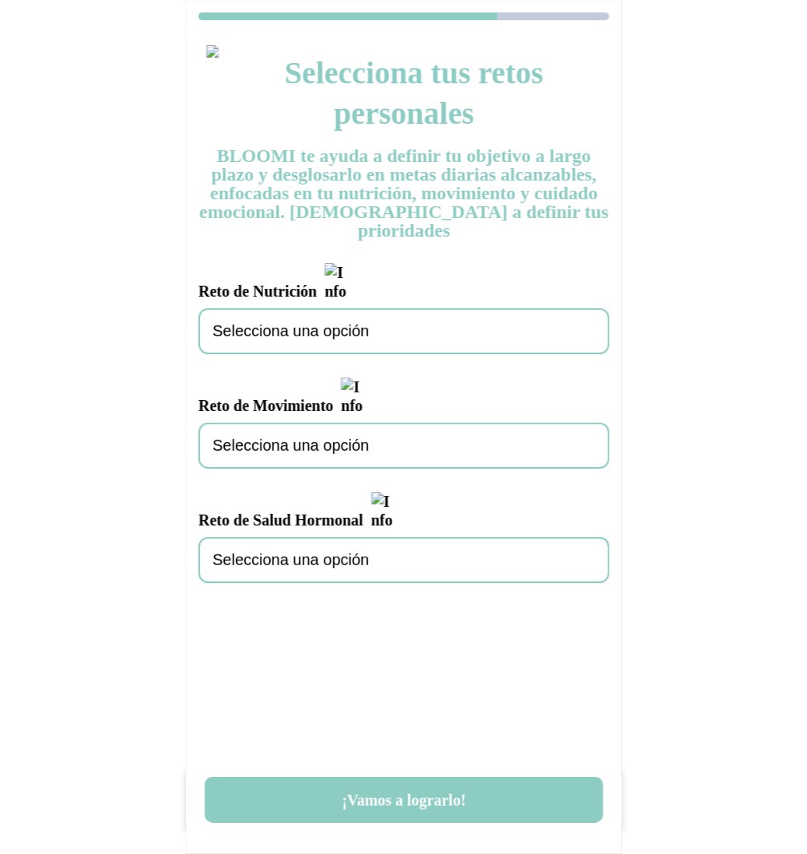
click at [373, 321] on div "Selecciona una opción" at bounding box center [404, 331] width 411 height 46
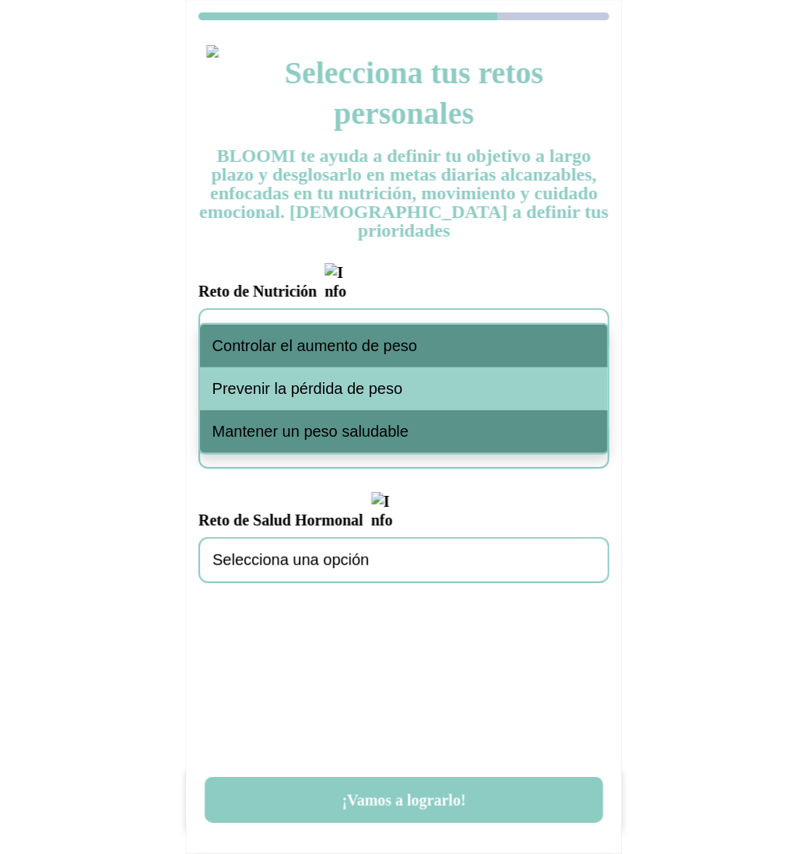
click at [365, 350] on span "Controlar el aumento de peso" at bounding box center [316, 346] width 206 height 18
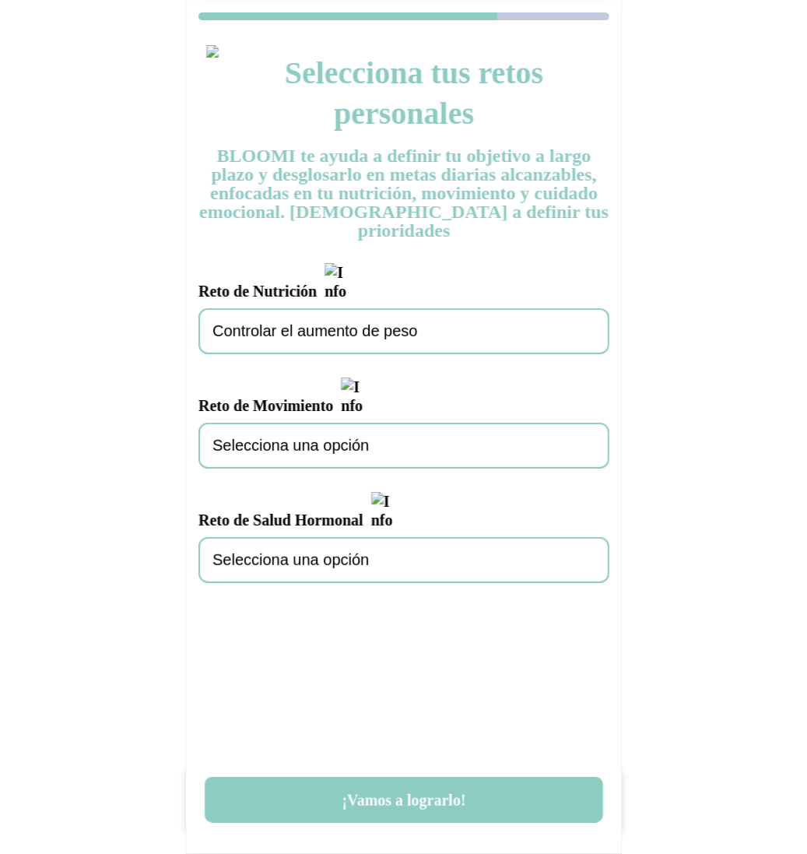
click at [353, 437] on span "Selecciona una opción" at bounding box center [291, 446] width 156 height 18
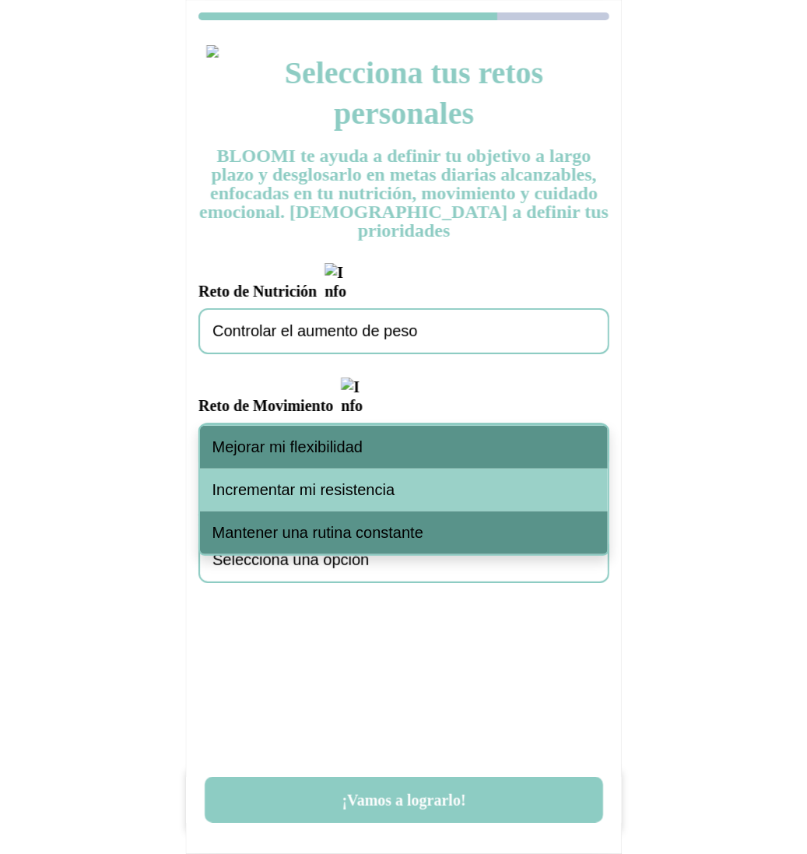
click at [353, 476] on div "Incrementar mi resistencia" at bounding box center [404, 490] width 408 height 43
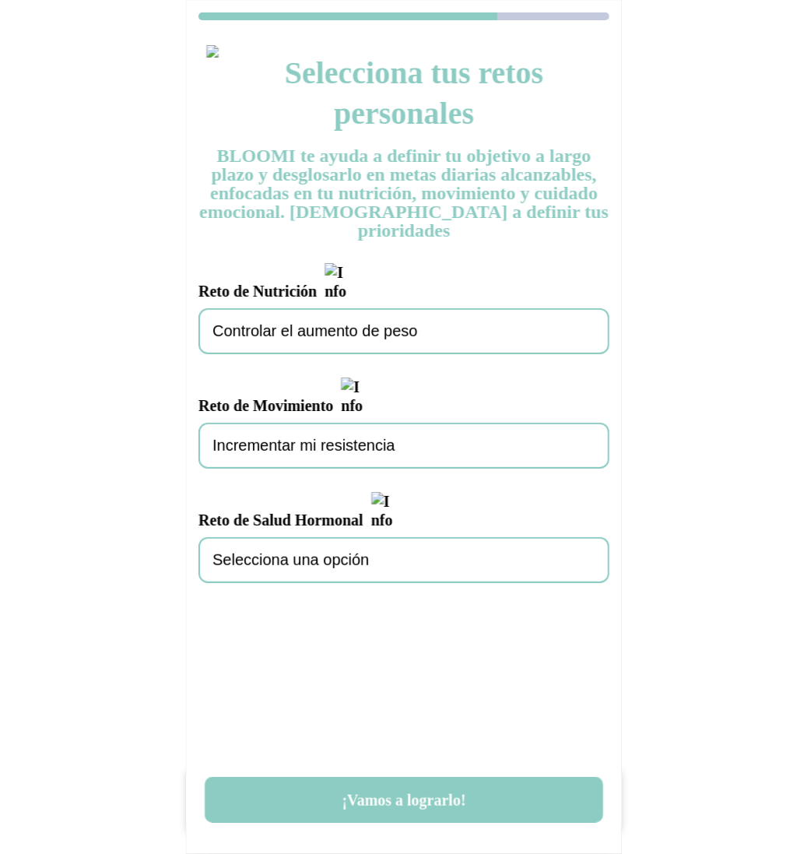
click at [350, 537] on div "Selecciona una opción" at bounding box center [404, 560] width 411 height 46
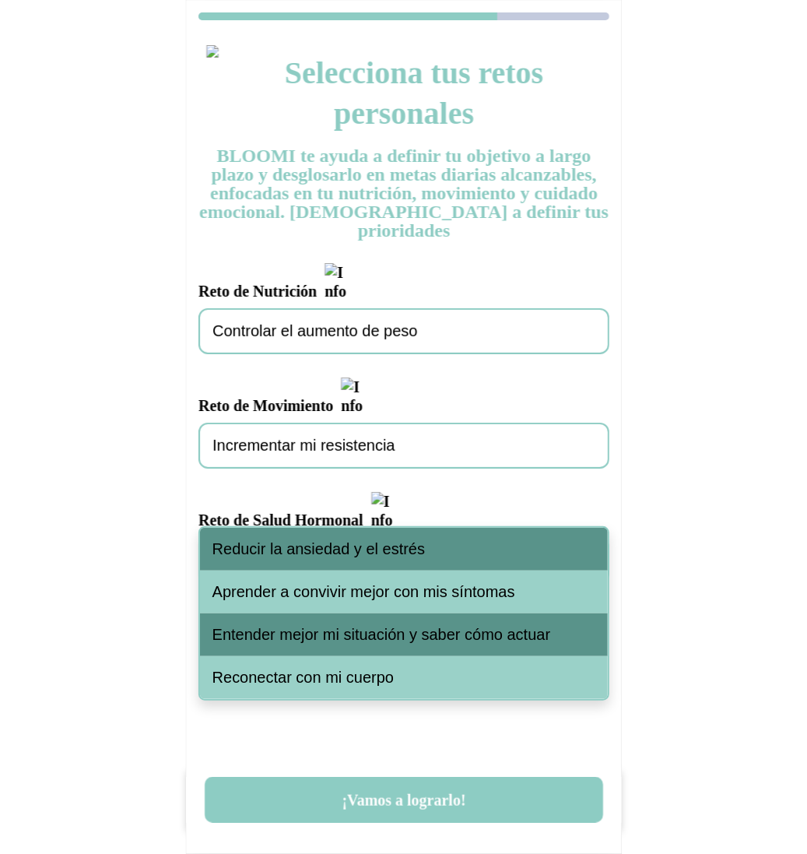
click at [364, 547] on span "Reducir la ansiedad y el estrés" at bounding box center [319, 549] width 213 height 18
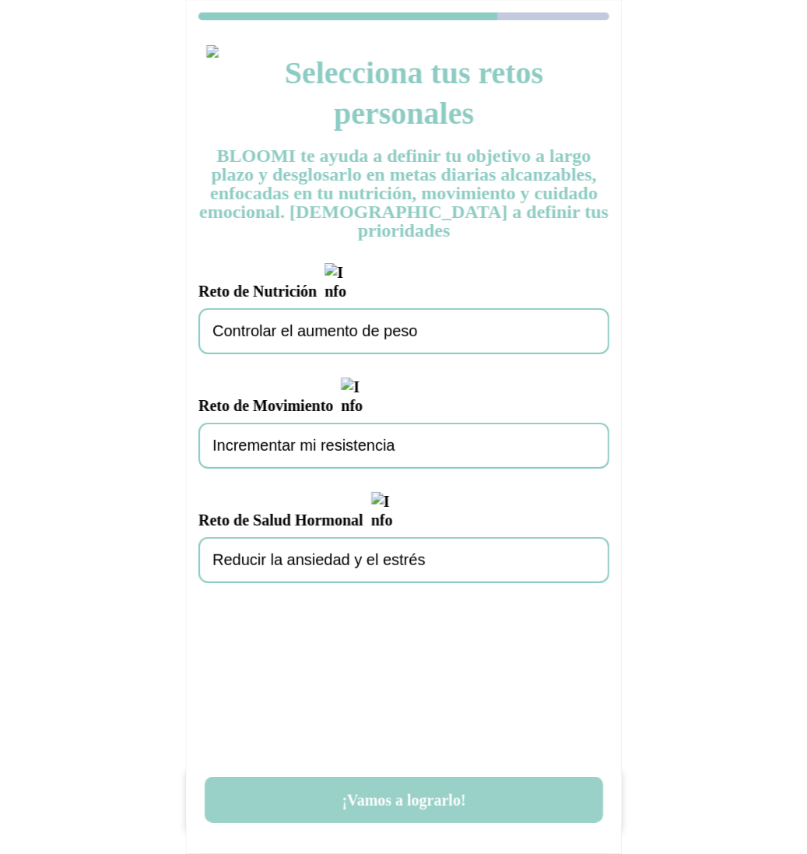
click at [440, 803] on button "¡Vamos a lograrlo!" at bounding box center [404, 800] width 399 height 46
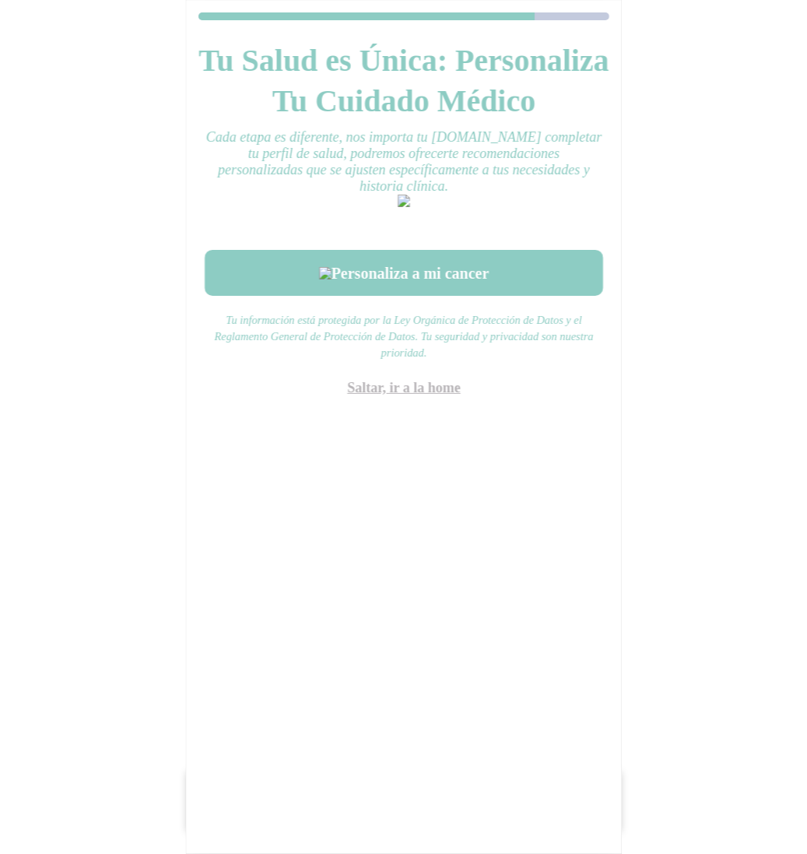
click at [440, 396] on link "Saltar, ir a la home" at bounding box center [404, 388] width 114 height 16
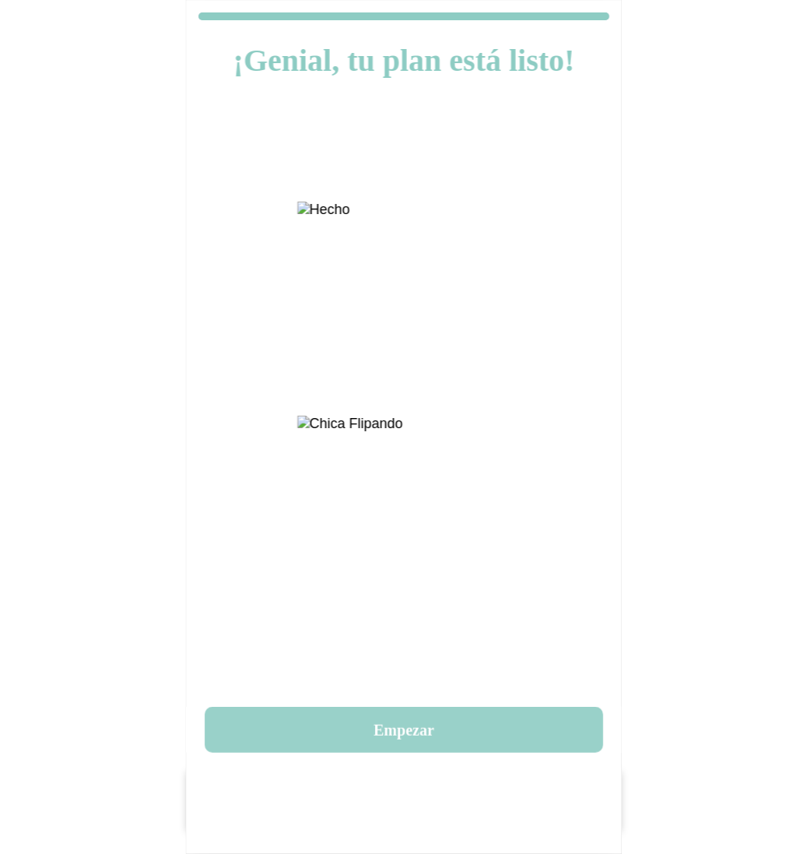
click at [383, 730] on button "Empezar" at bounding box center [404, 730] width 399 height 46
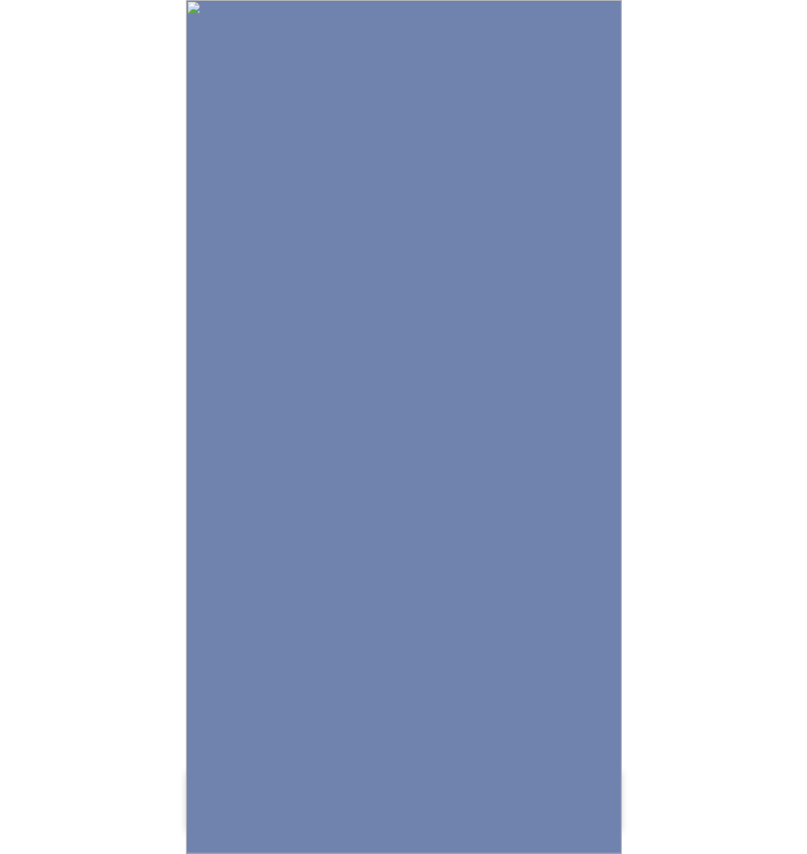
click at [408, 639] on img at bounding box center [404, 427] width 436 height 854
